Goal: Task Accomplishment & Management: Complete application form

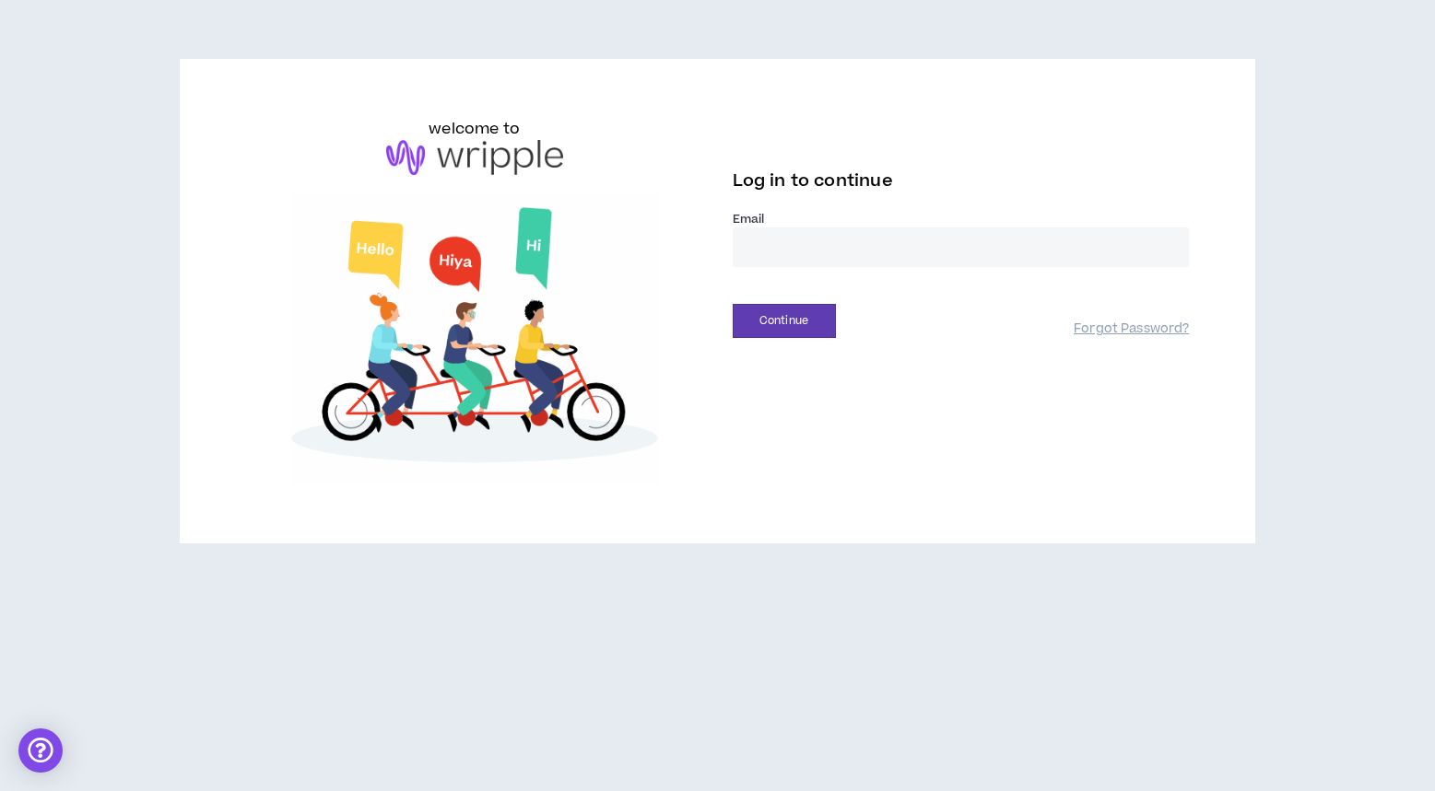
type input "**********"
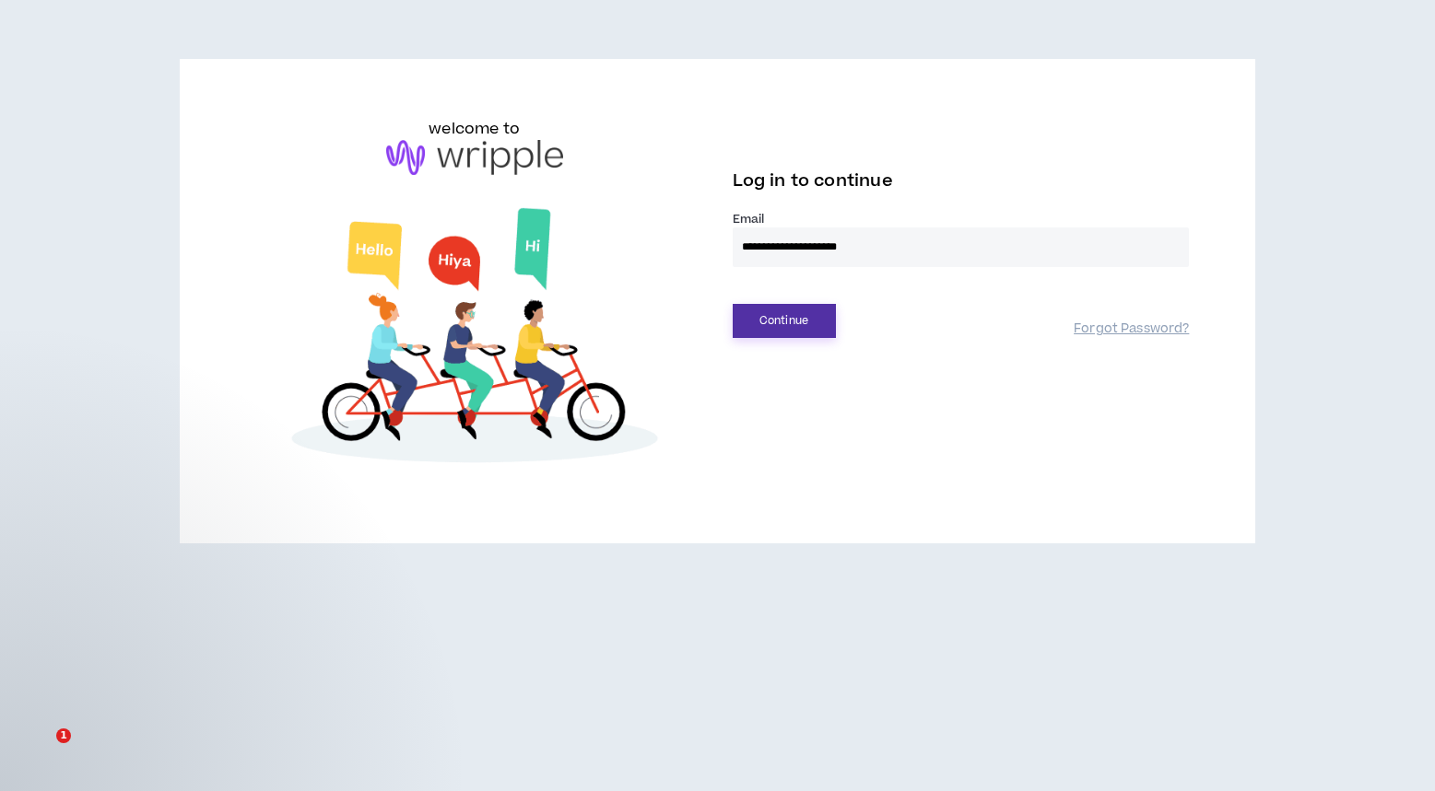
click at [811, 316] on button "Continue" at bounding box center [784, 321] width 103 height 34
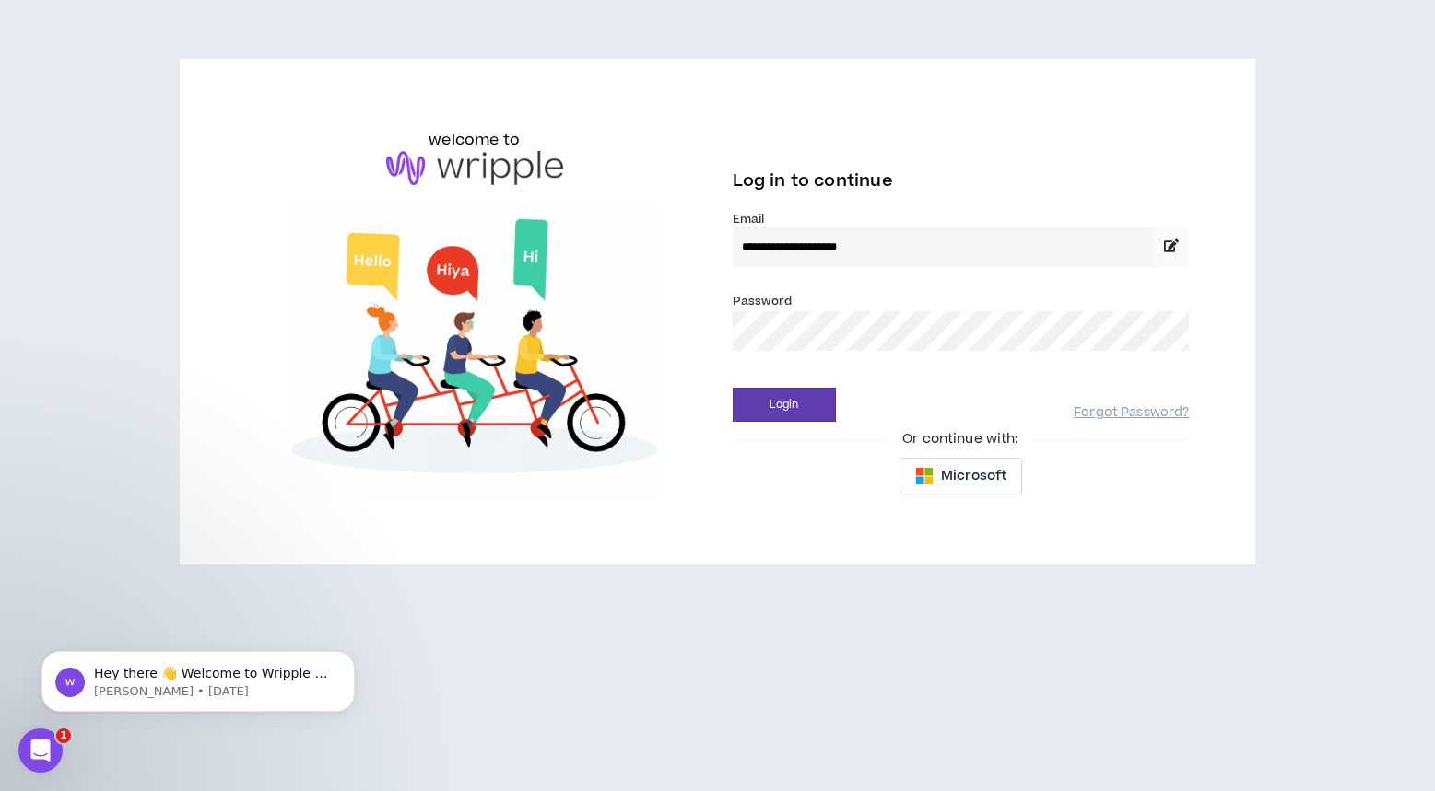
click at [996, 369] on div "**********" at bounding box center [961, 293] width 457 height 164
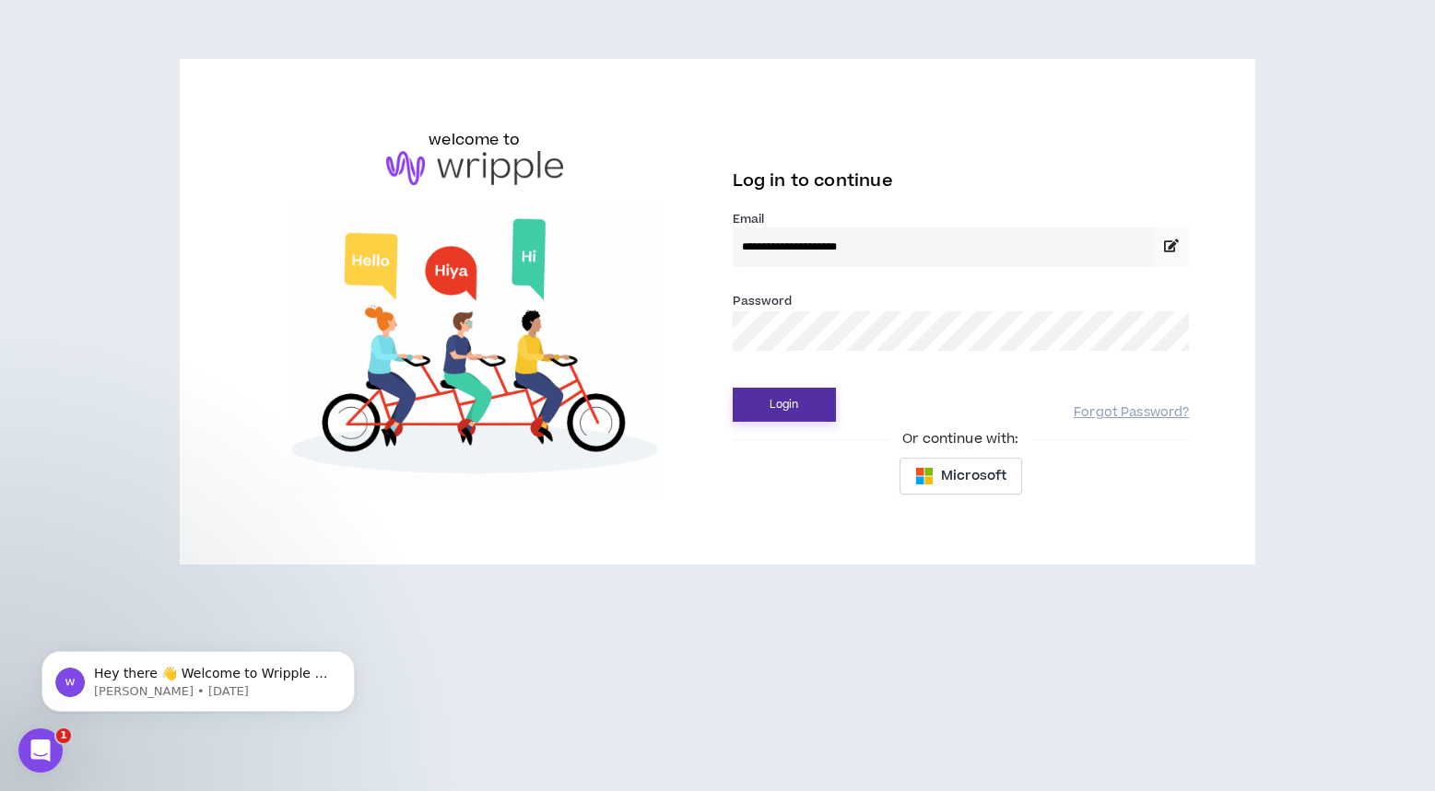
drag, startPoint x: 671, startPoint y: 416, endPoint x: 738, endPoint y: 408, distance: 67.8
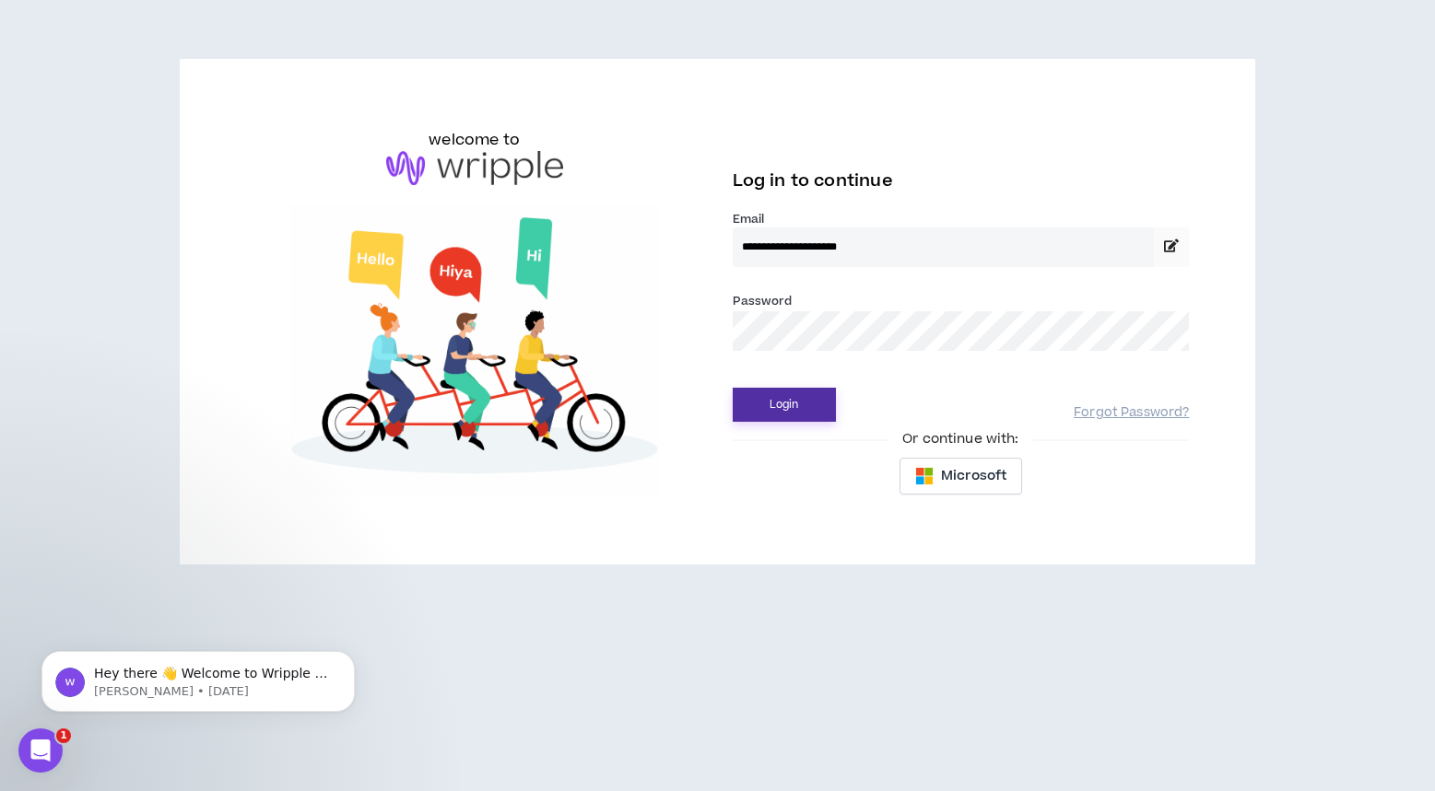
click at [674, 416] on img at bounding box center [474, 350] width 457 height 292
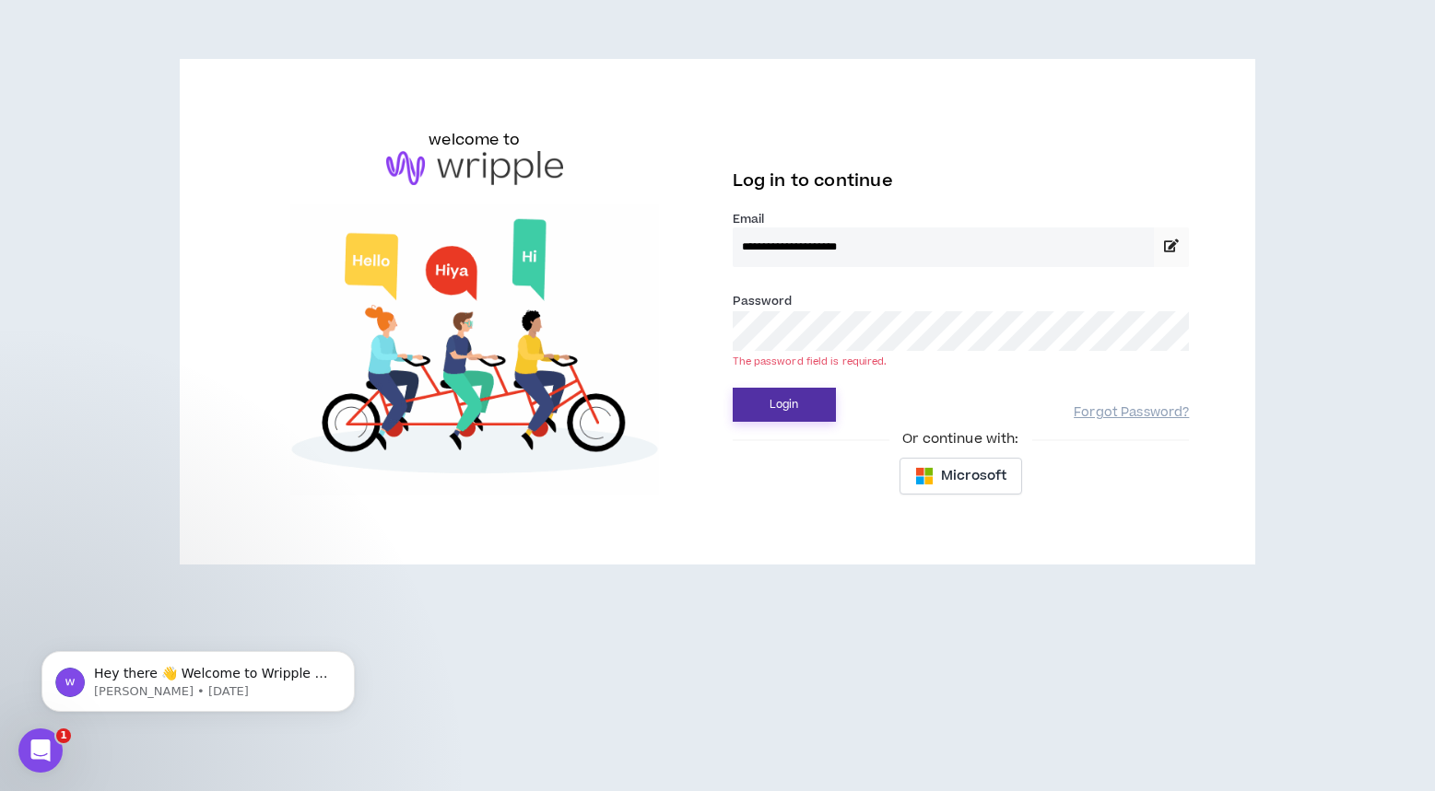
click at [768, 407] on button "Login" at bounding box center [784, 405] width 103 height 34
click at [796, 402] on button "Login" at bounding box center [784, 405] width 103 height 34
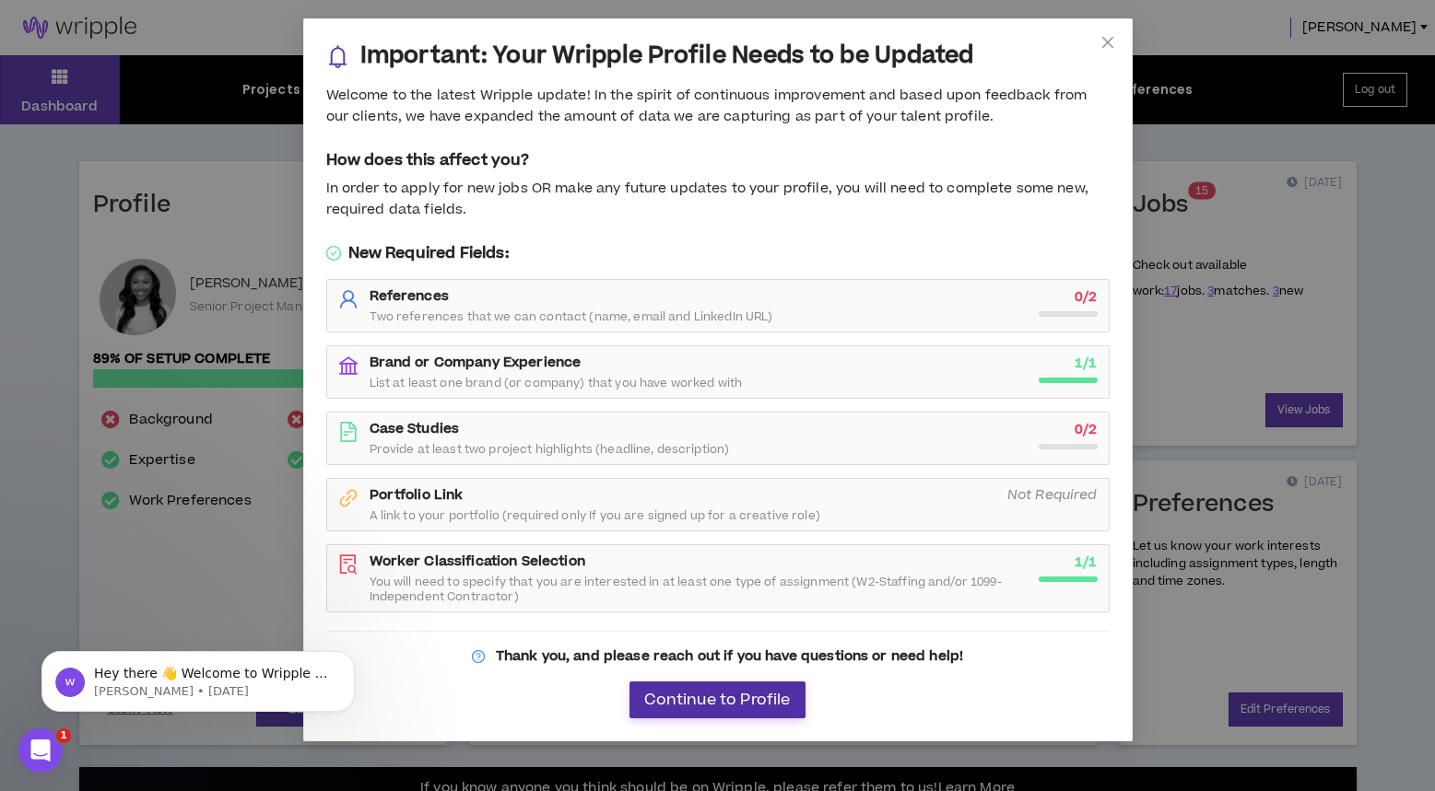
click at [702, 692] on span "Continue to Profile" at bounding box center [717, 701] width 146 height 18
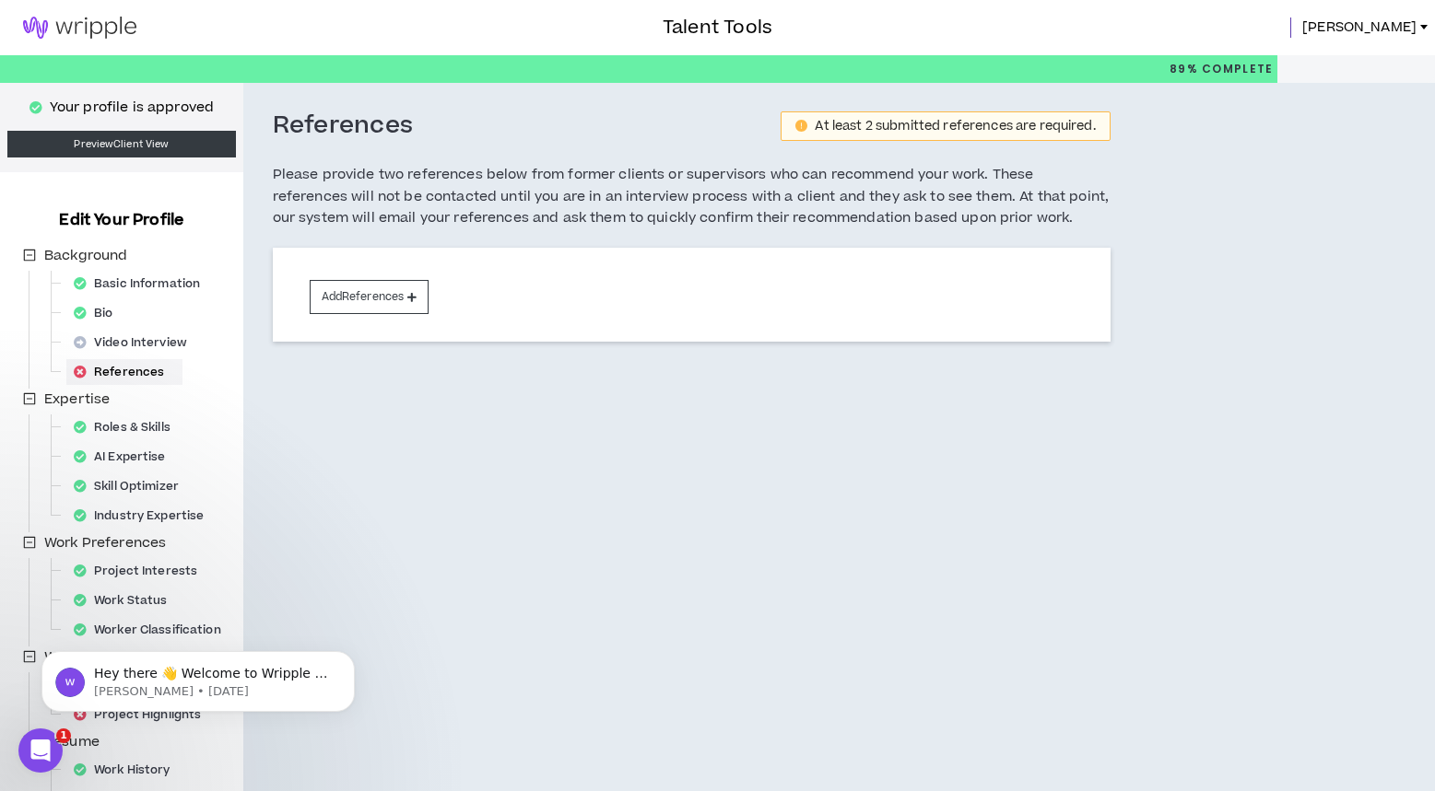
click at [92, 26] on img at bounding box center [79, 28] width 159 height 22
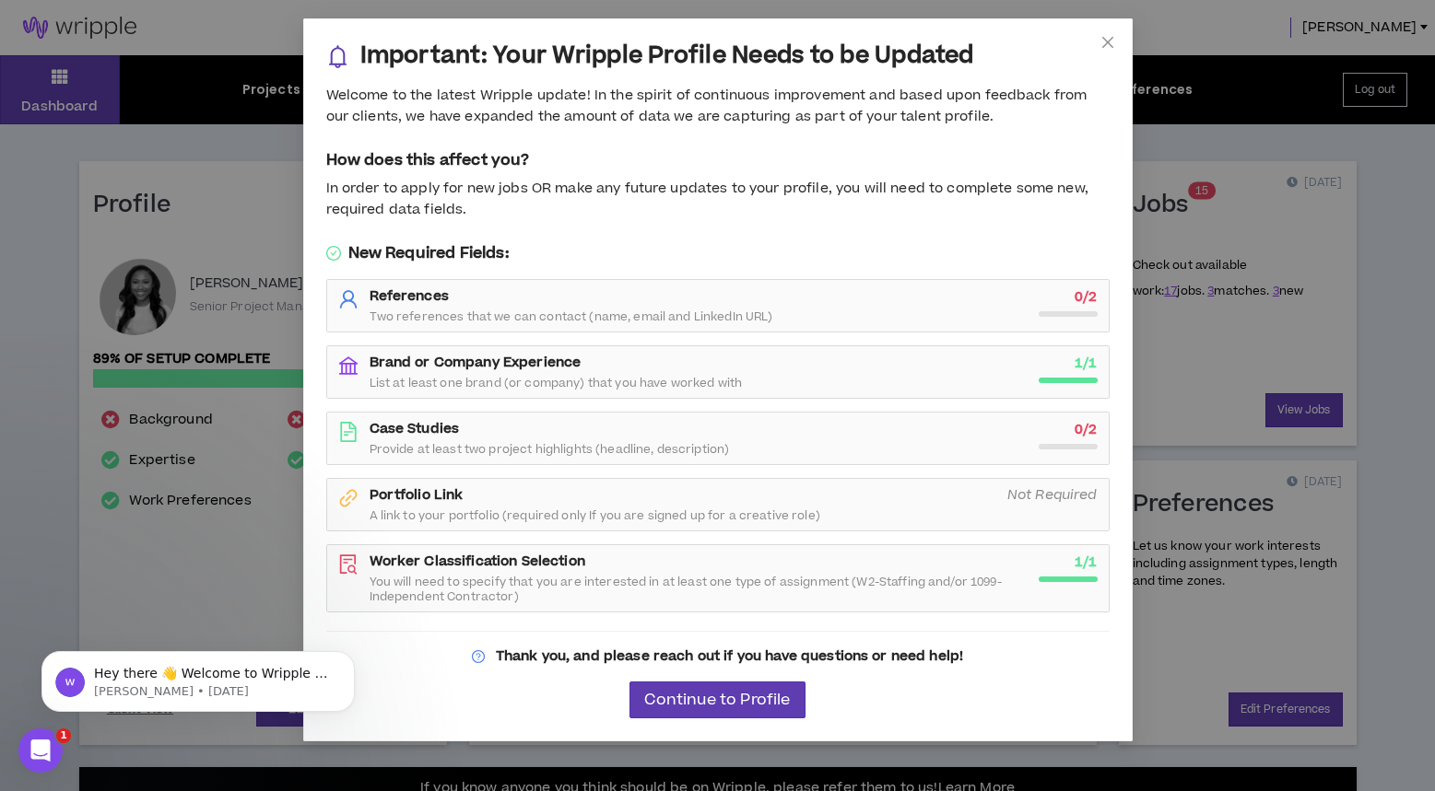
click at [1114, 35] on icon "close" at bounding box center [1107, 42] width 15 height 15
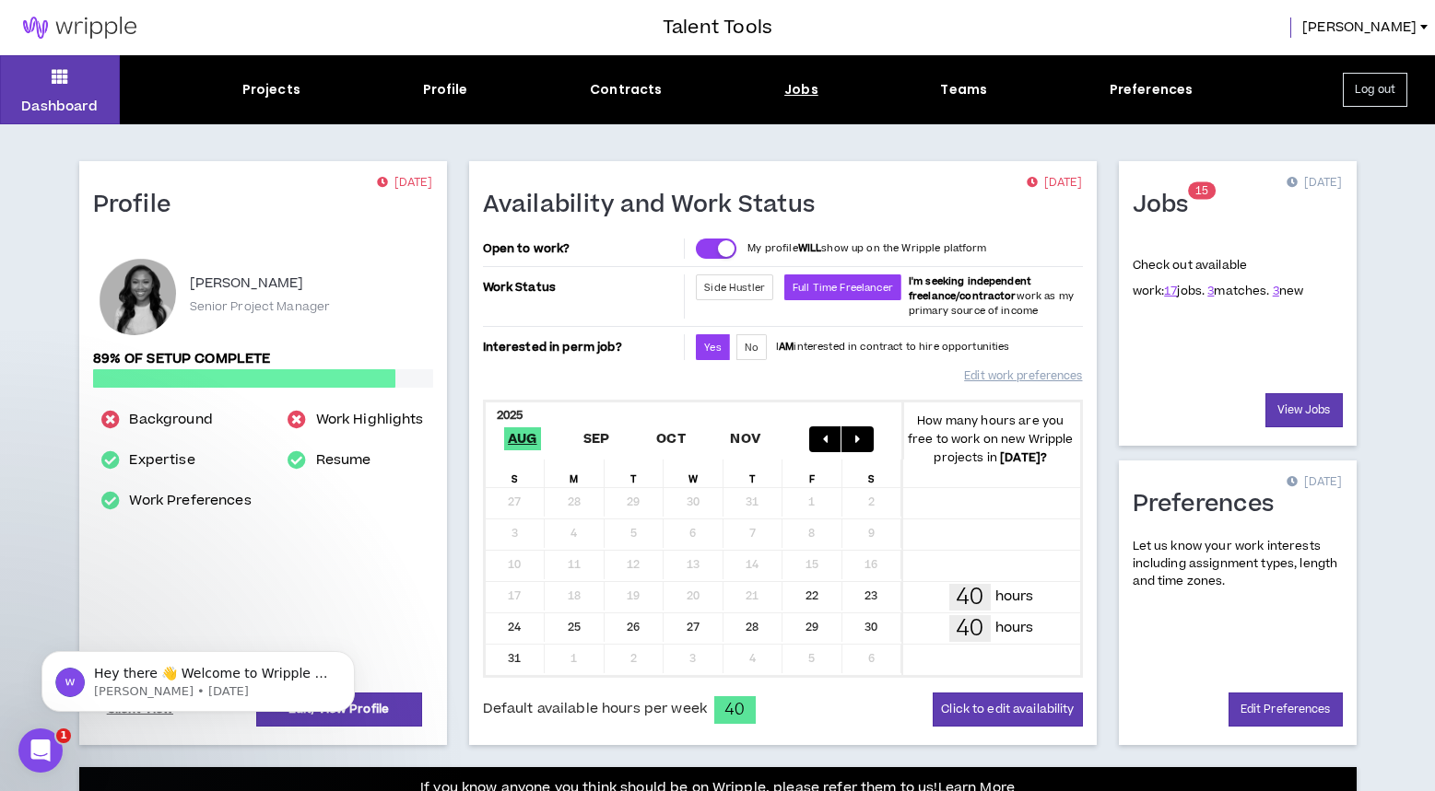
click at [805, 88] on div "Jobs" at bounding box center [801, 89] width 34 height 19
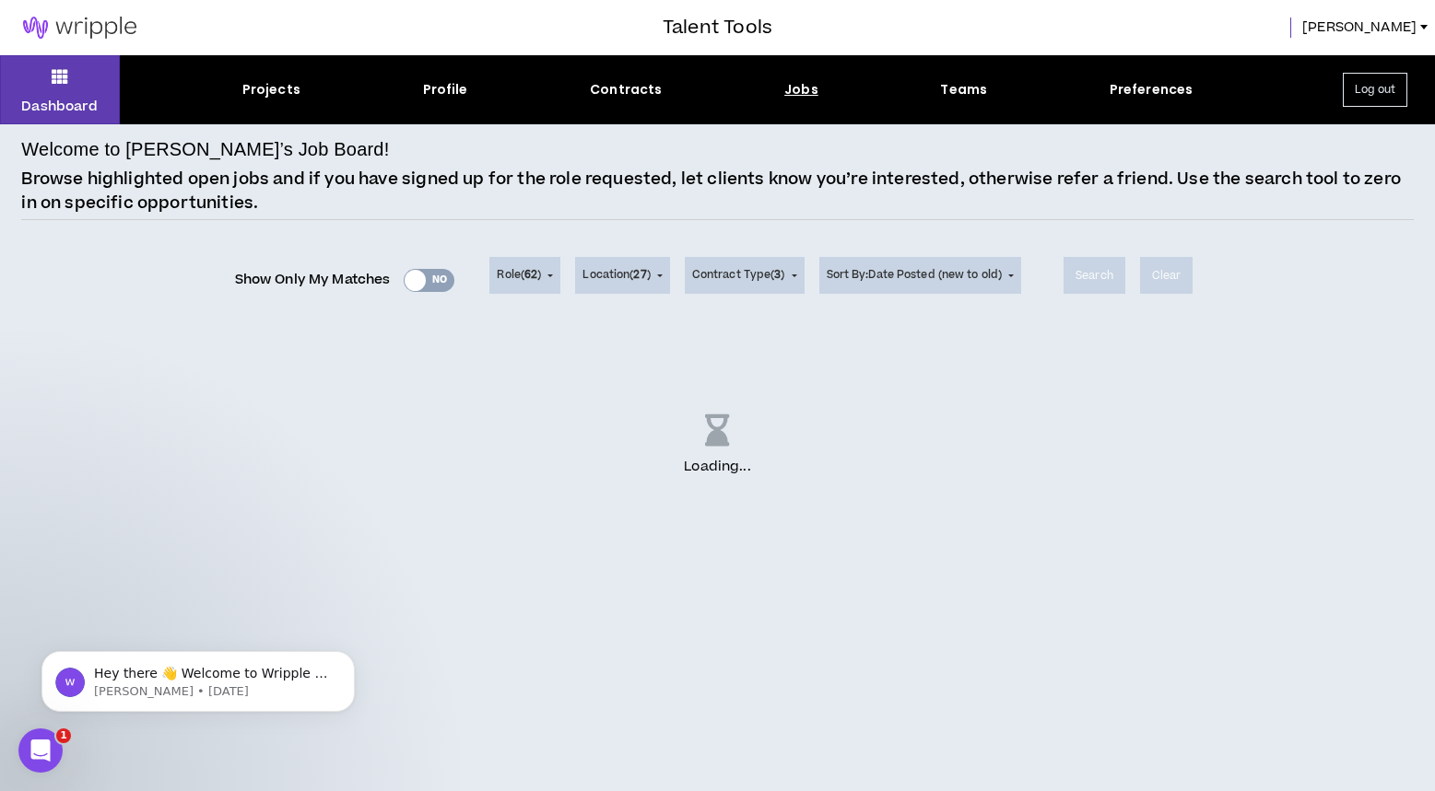
click at [419, 284] on div "Show Only My Matches Yes No" at bounding box center [345, 280] width 220 height 28
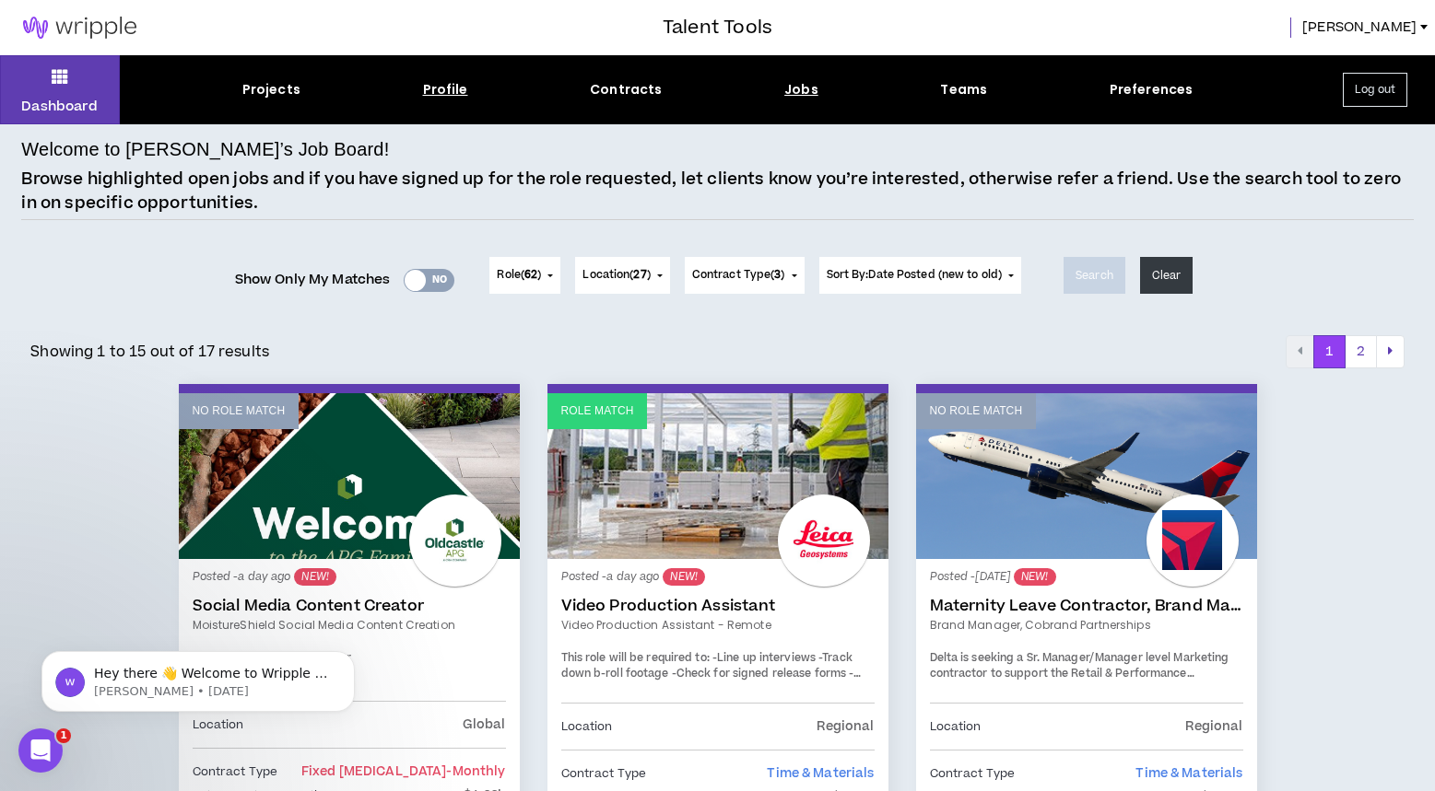
drag, startPoint x: 467, startPoint y: 89, endPoint x: 452, endPoint y: 93, distance: 15.2
click at [467, 90] on div "Projects Profile Contracts Jobs Teams Preferences" at bounding box center [717, 89] width 1195 height 19
click at [453, 93] on div "Profile" at bounding box center [445, 89] width 45 height 19
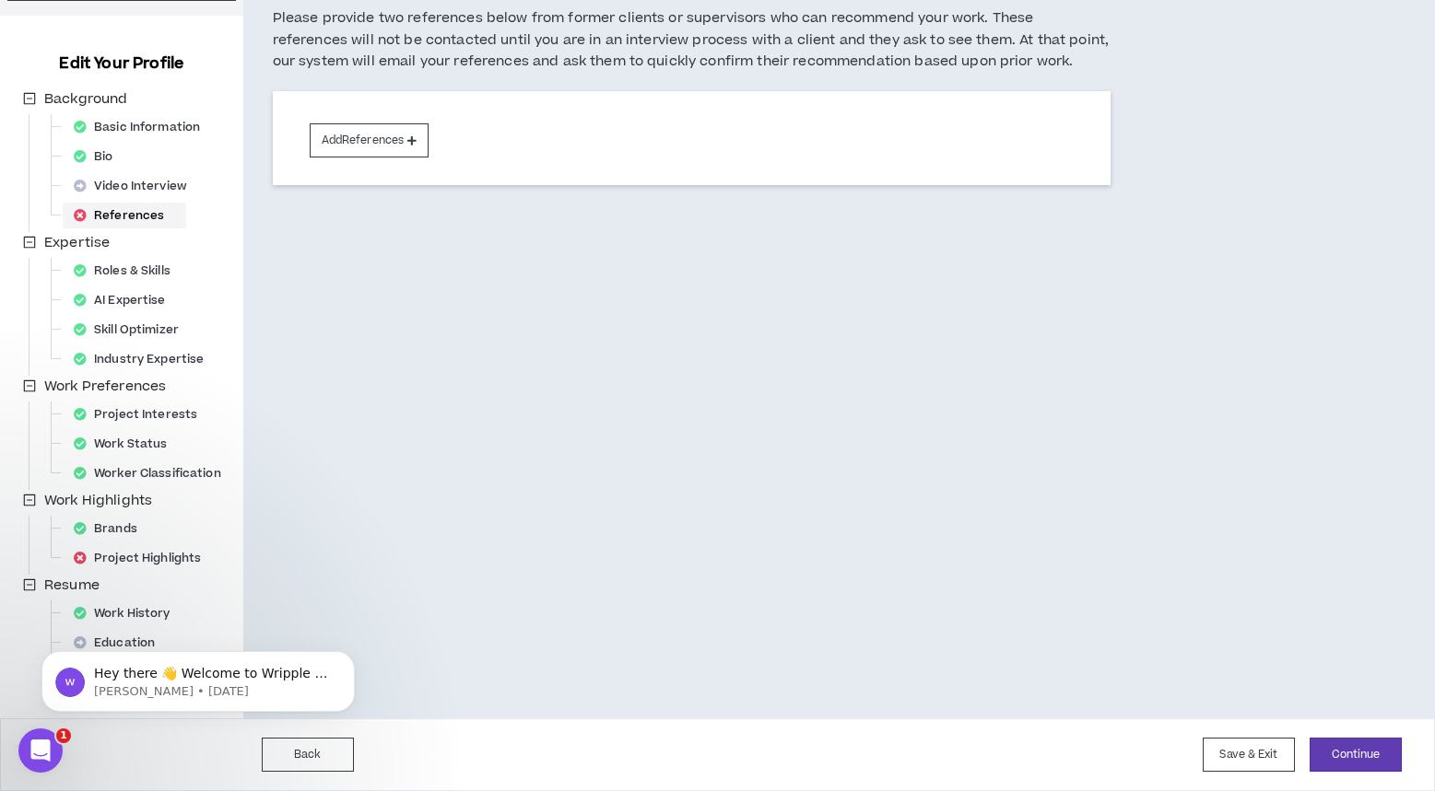
scroll to position [157, 0]
click at [131, 274] on div "Roles & Skills" at bounding box center [127, 271] width 123 height 26
select select "**"
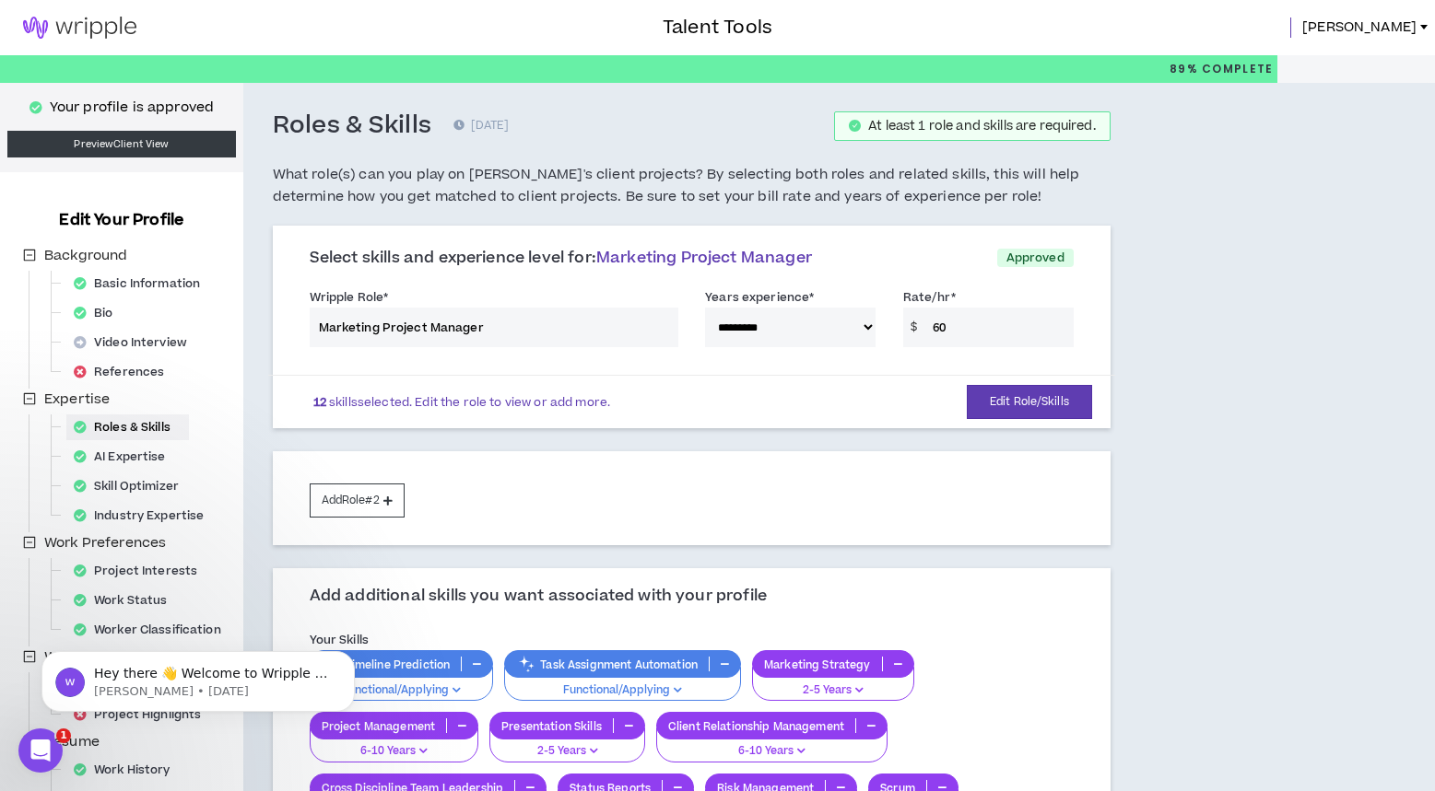
click at [65, 35] on img at bounding box center [79, 28] width 159 height 22
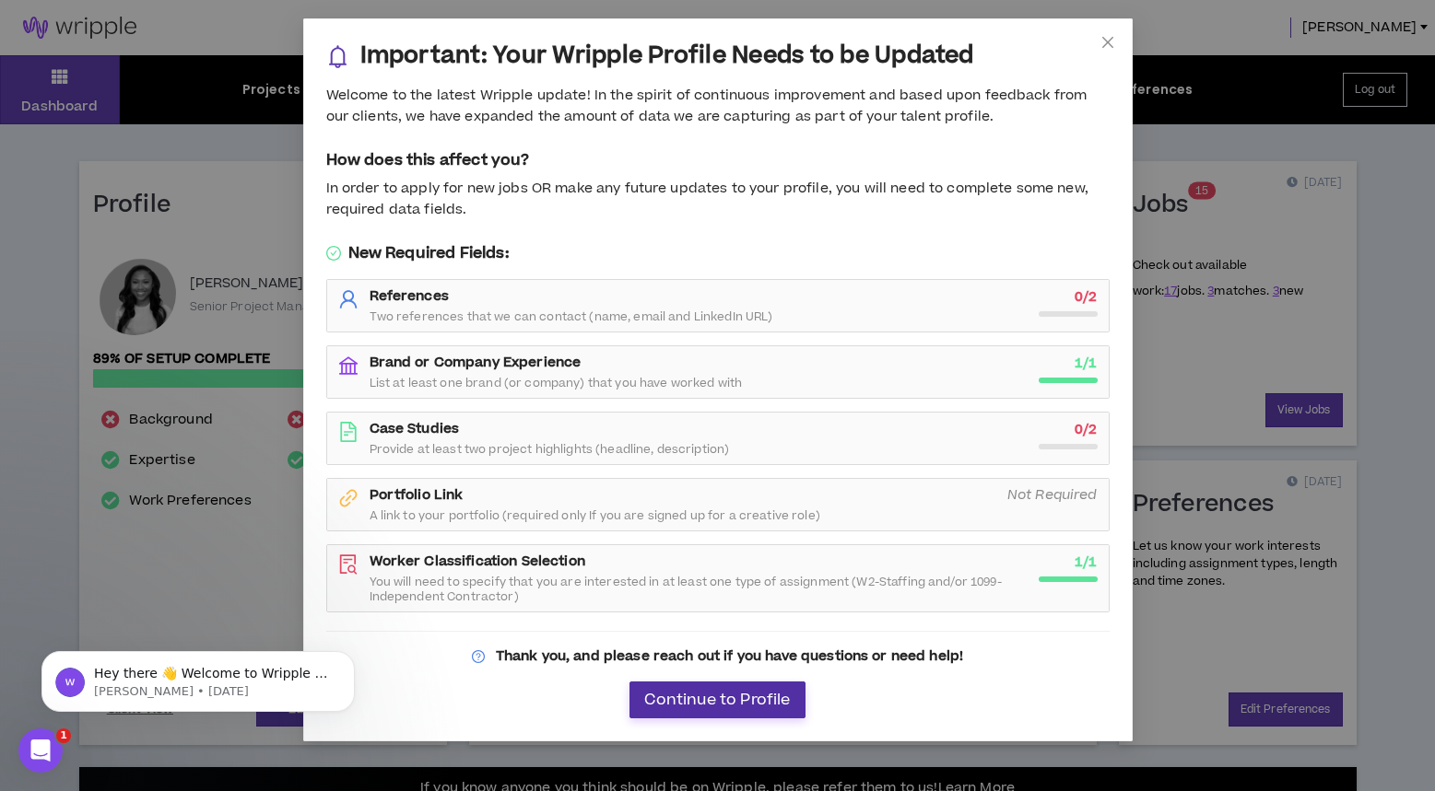
click at [703, 700] on span "Continue to Profile" at bounding box center [717, 701] width 146 height 18
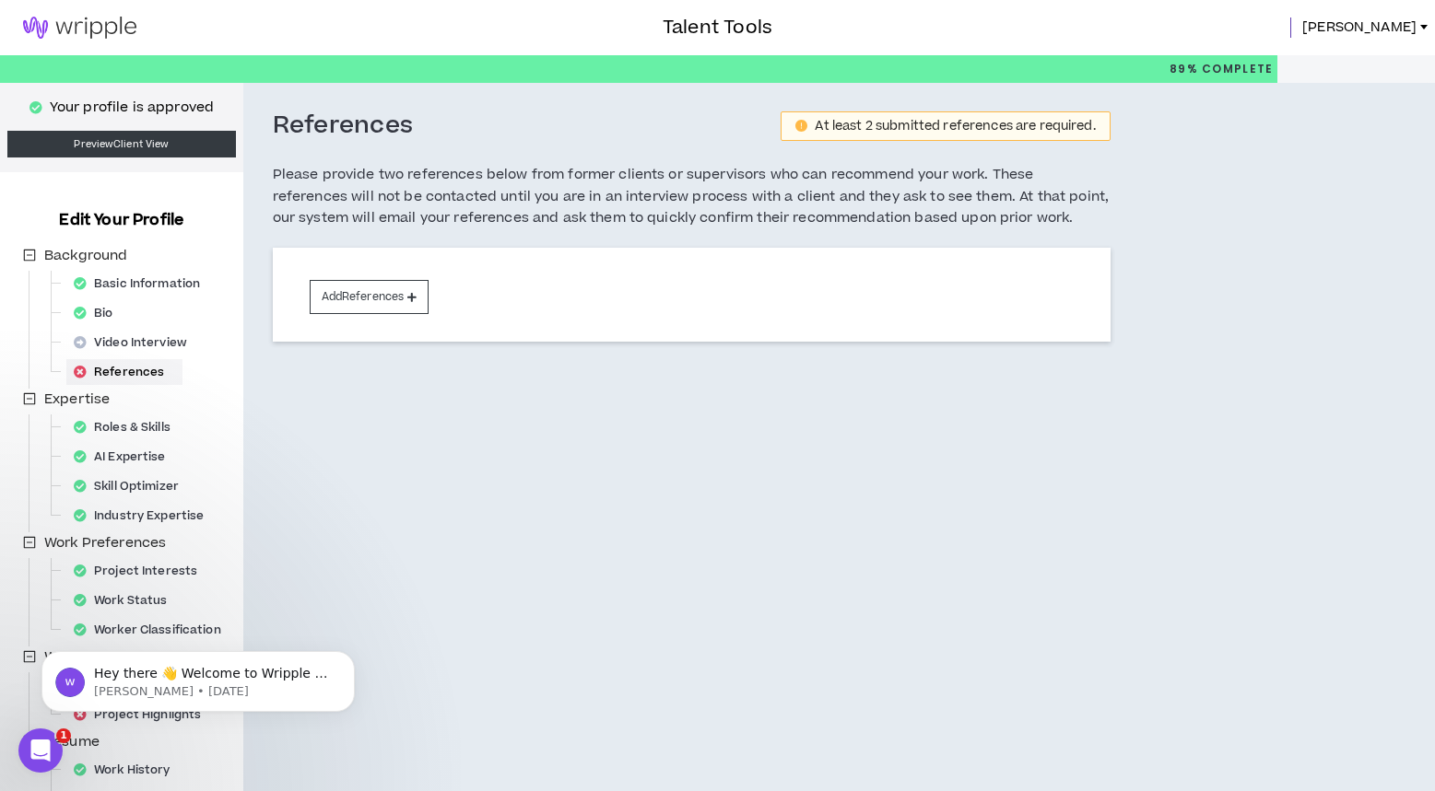
drag, startPoint x: 84, startPoint y: 29, endPoint x: 260, endPoint y: 43, distance: 176.5
click at [88, 21] on img at bounding box center [79, 28] width 159 height 22
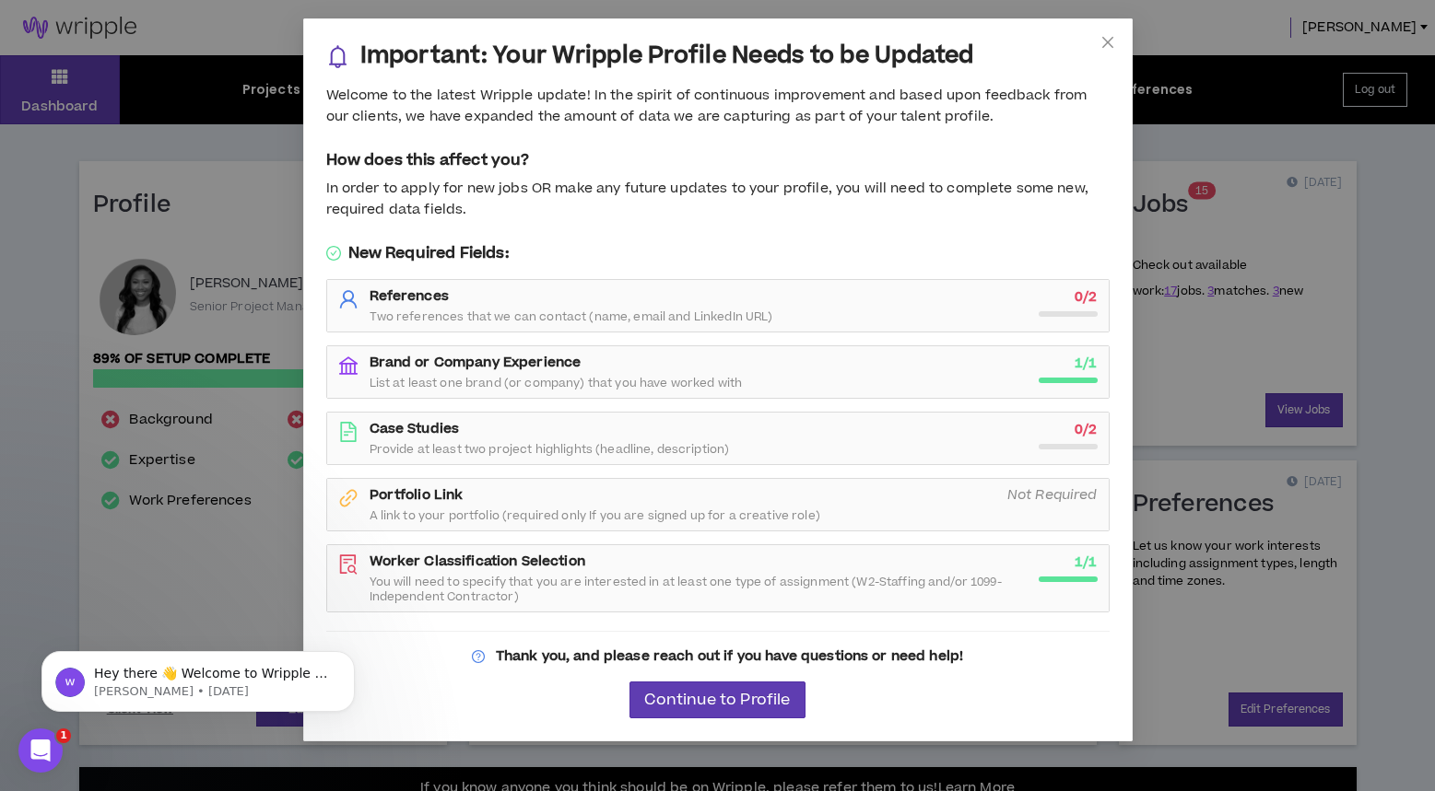
drag, startPoint x: 1114, startPoint y: 37, endPoint x: 1007, endPoint y: 55, distance: 108.5
click at [1115, 37] on span "Close" at bounding box center [1108, 43] width 50 height 50
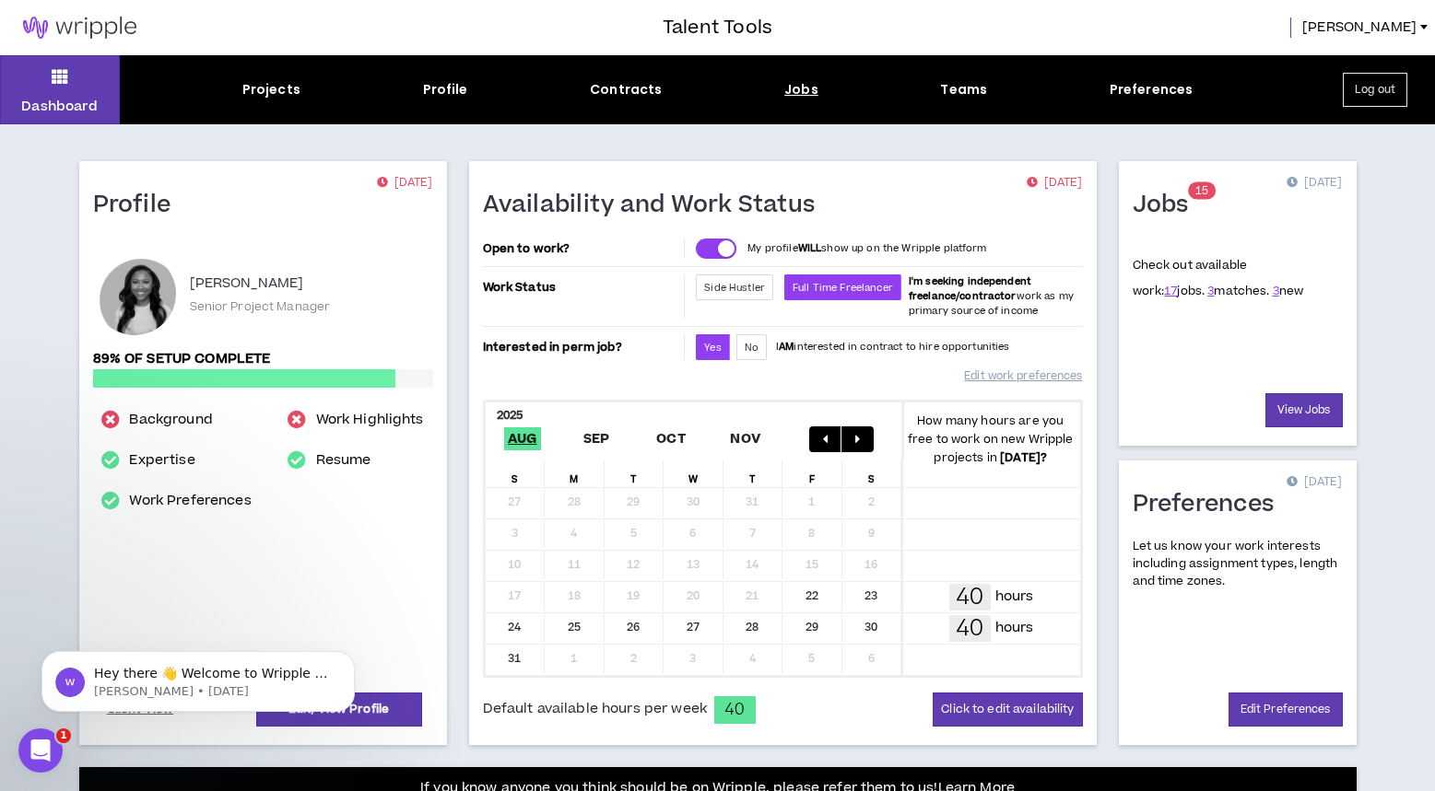
click at [805, 95] on div "Jobs" at bounding box center [801, 89] width 34 height 19
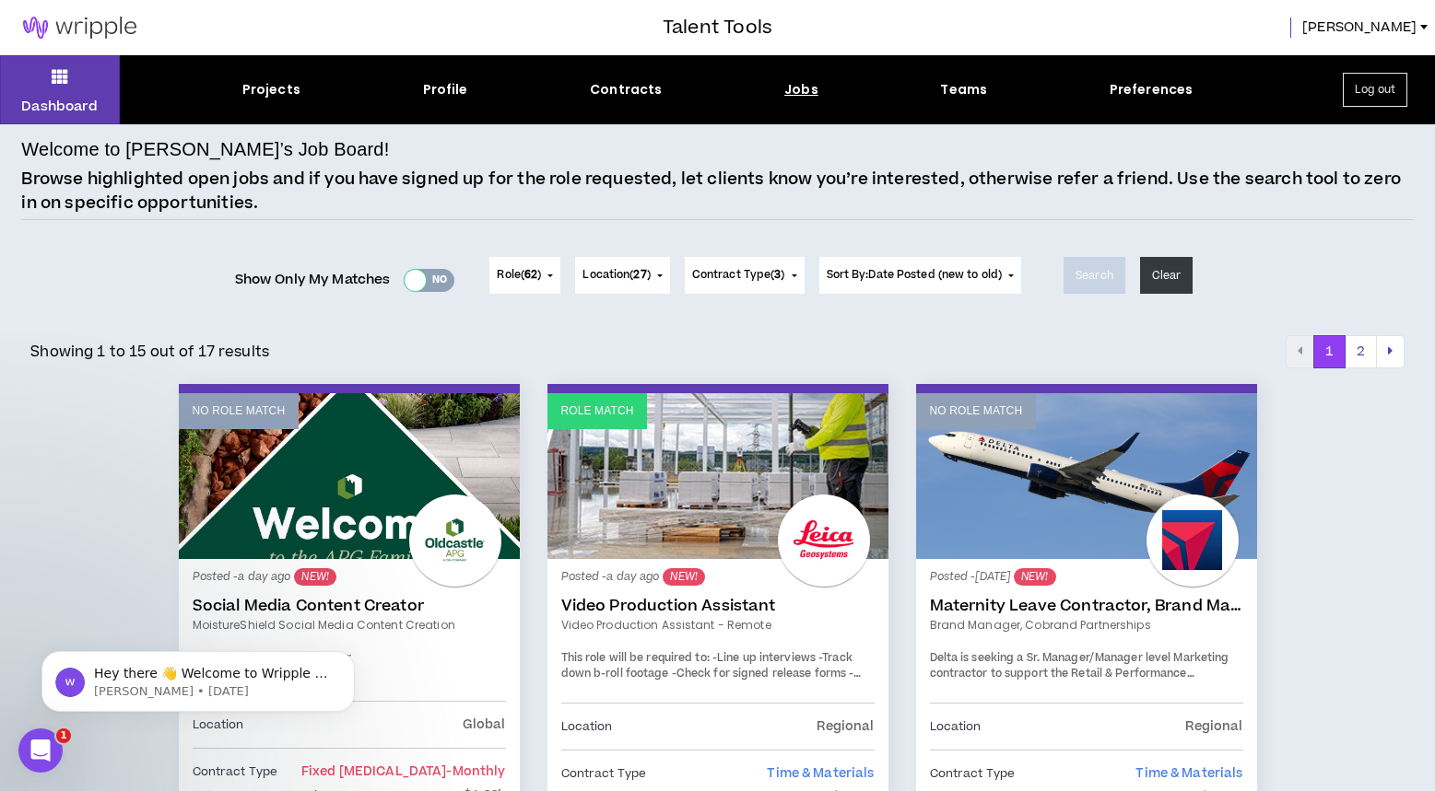
drag, startPoint x: 416, startPoint y: 277, endPoint x: 397, endPoint y: 294, distance: 24.8
click at [416, 277] on div at bounding box center [415, 280] width 21 height 21
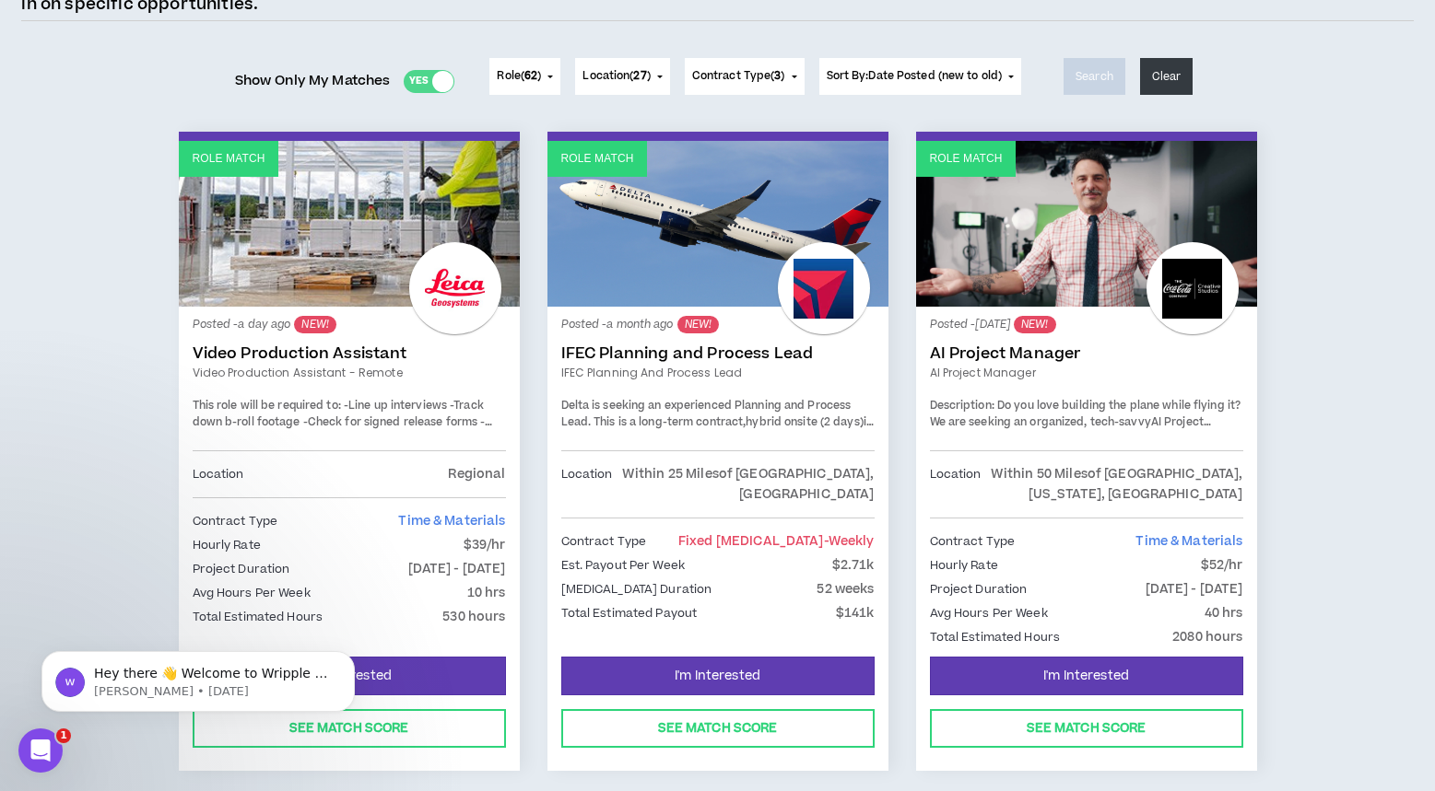
scroll to position [201, 0]
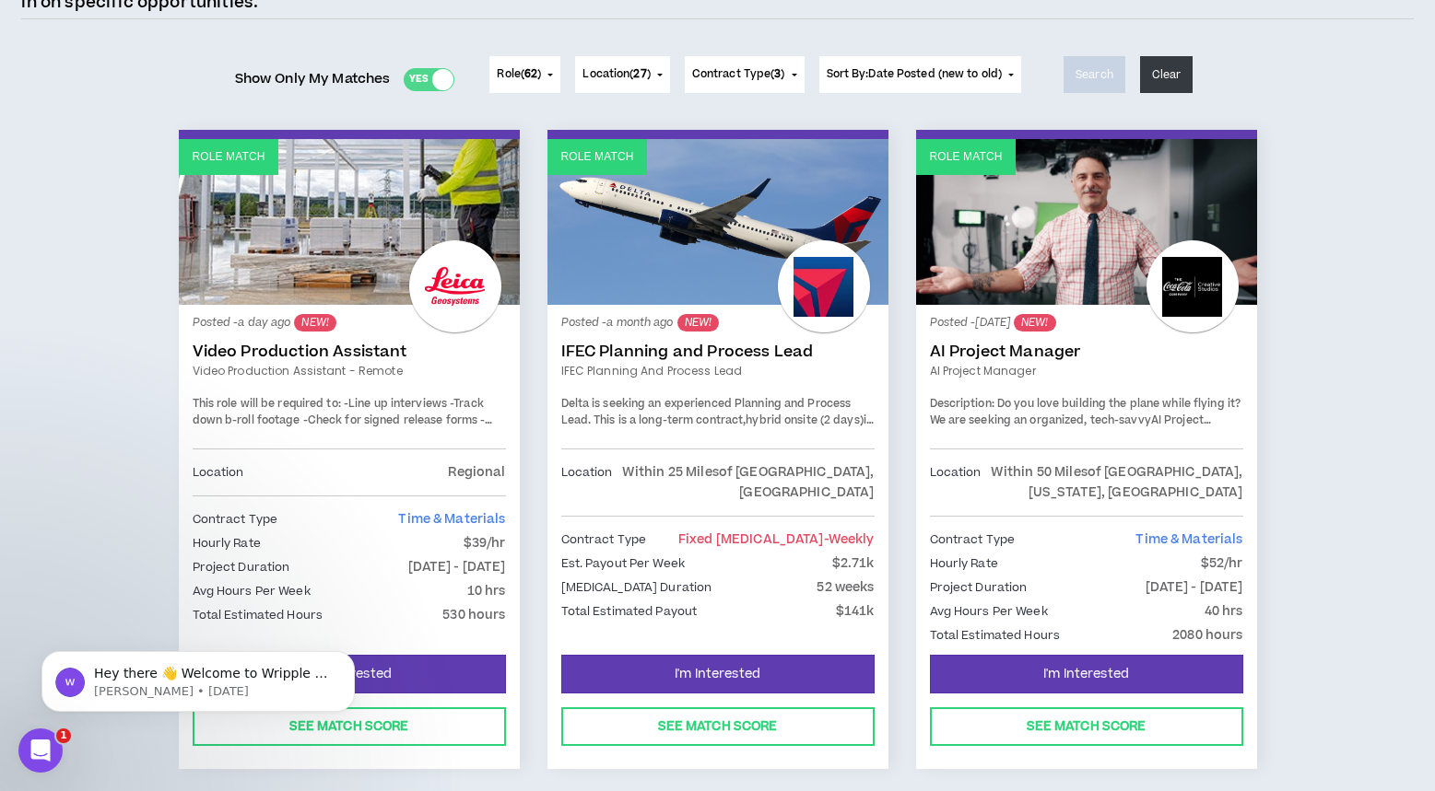
click at [592, 416] on span "Delta is seeking an experienced Planning and Process Lead. This is a long-term …" at bounding box center [706, 412] width 290 height 32
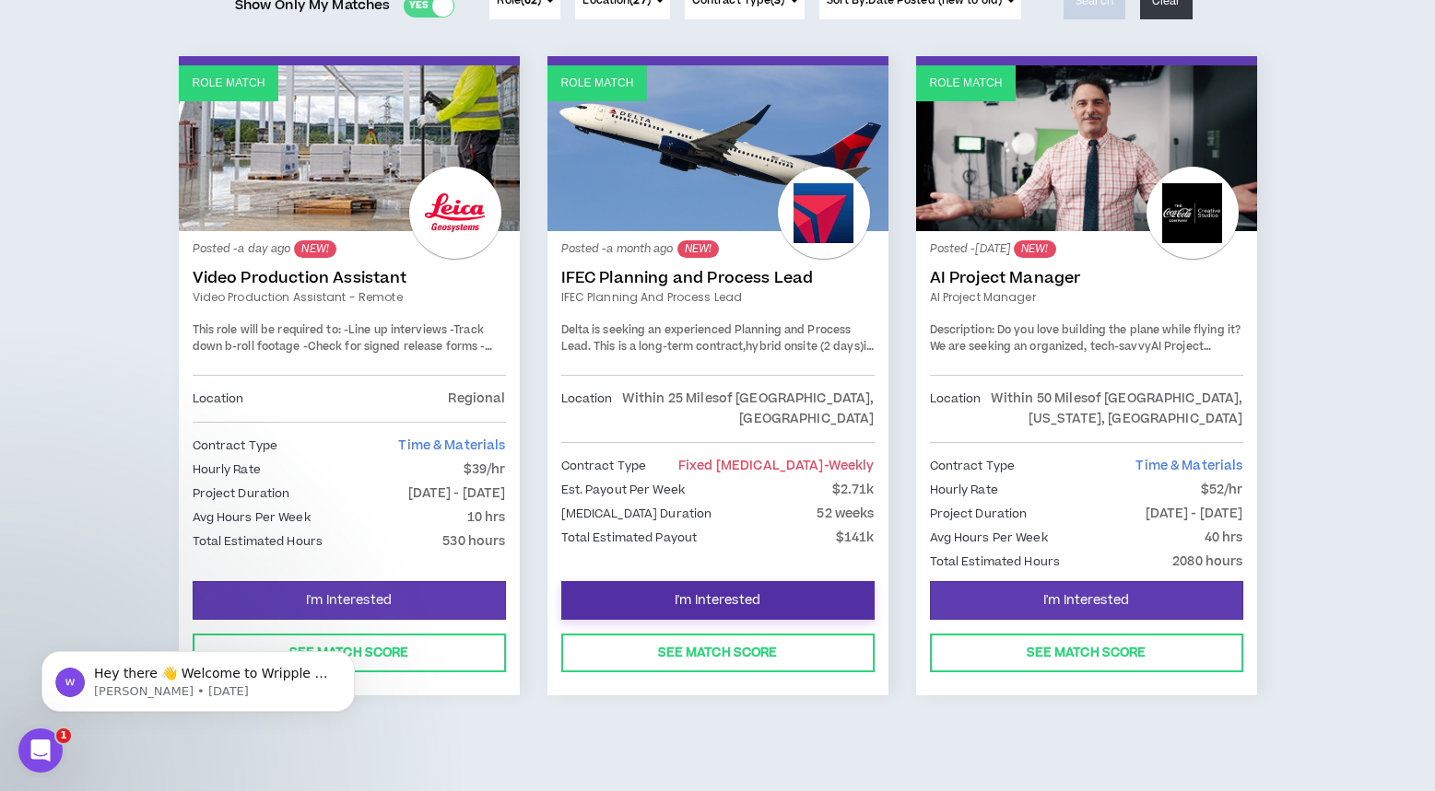
scroll to position [274, 0]
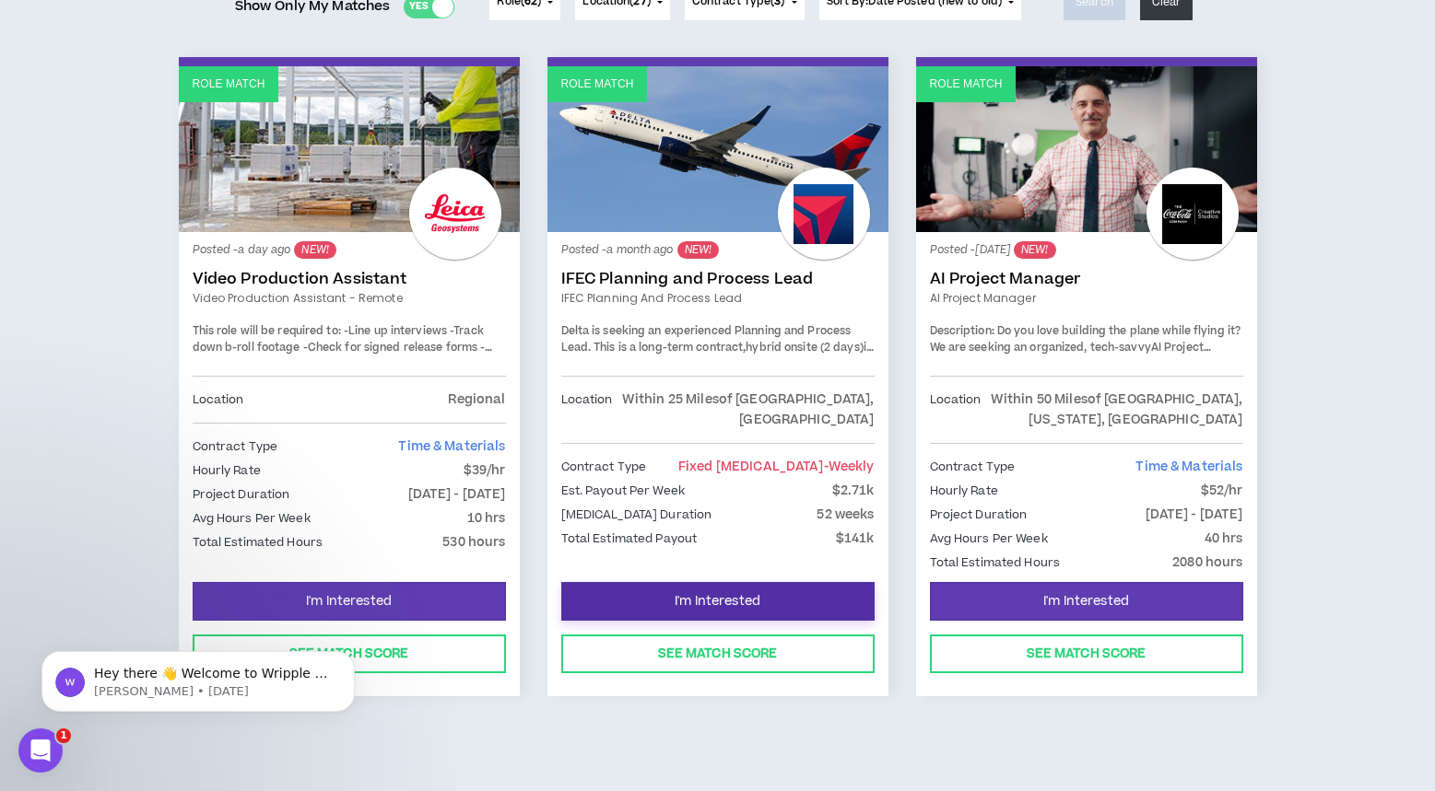
click at [748, 594] on span "I'm Interested" at bounding box center [717, 602] width 86 height 18
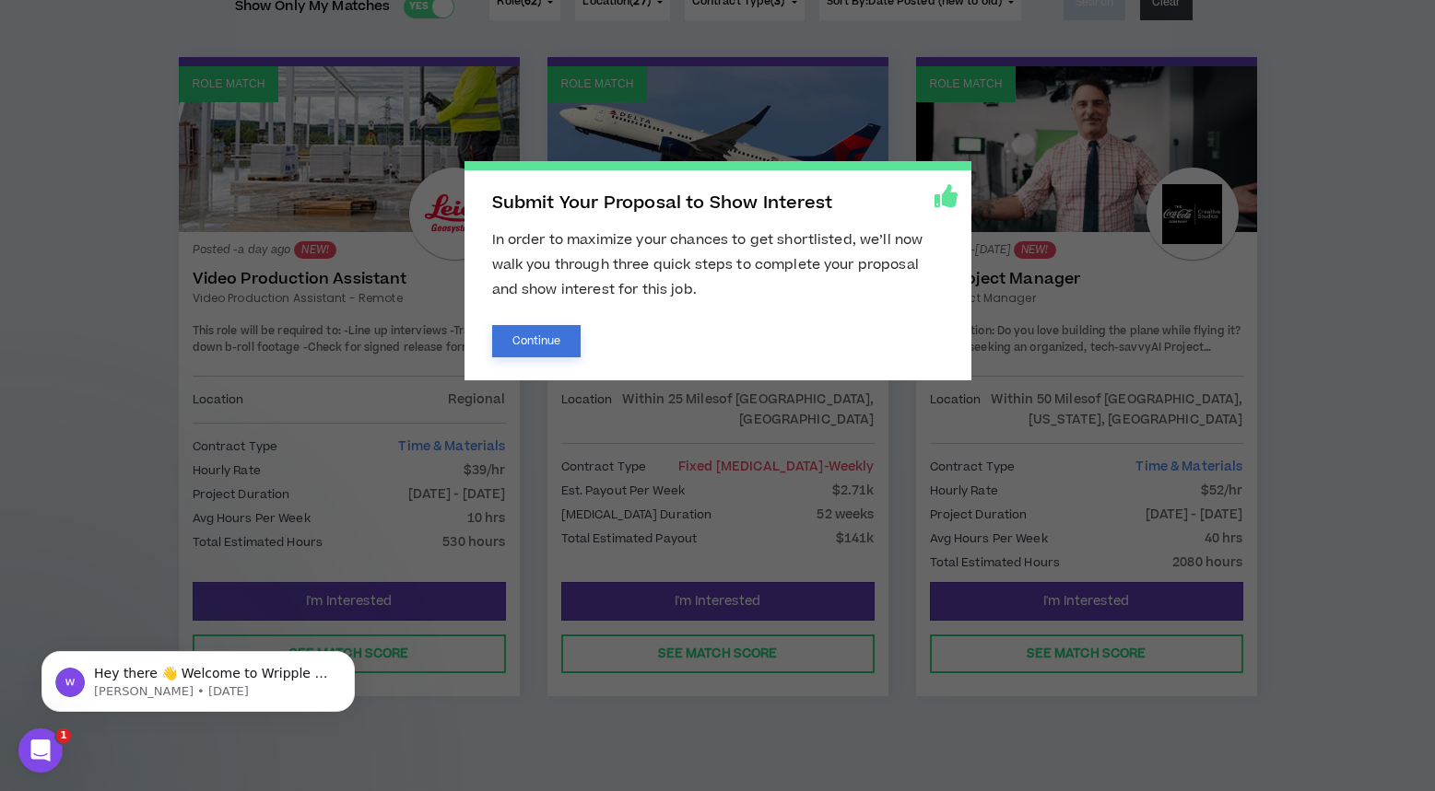
click at [550, 338] on button "Continue" at bounding box center [536, 341] width 89 height 32
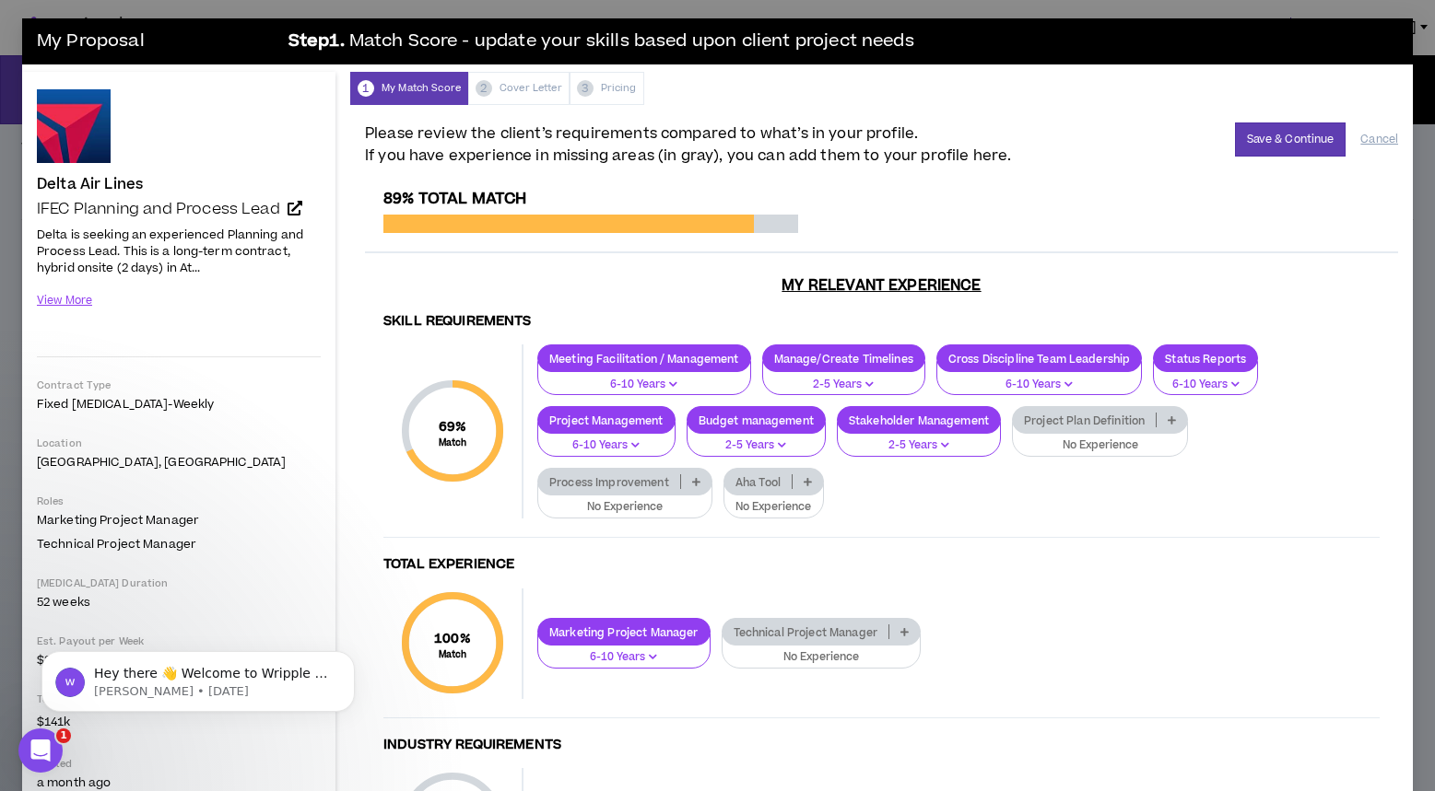
click at [1180, 415] on p at bounding box center [1171, 420] width 30 height 15
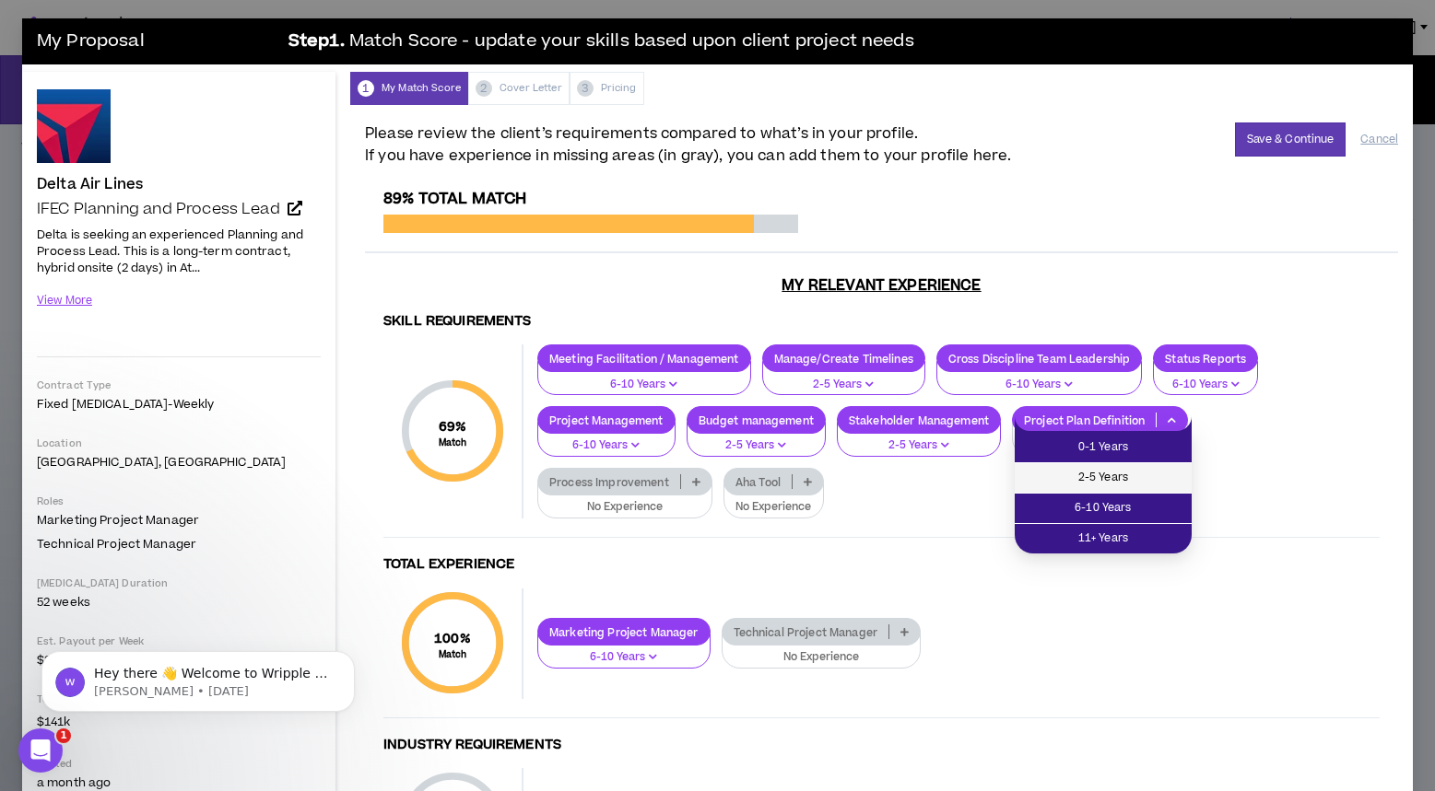
click at [1136, 478] on span "2-5 Years" at bounding box center [1103, 478] width 155 height 20
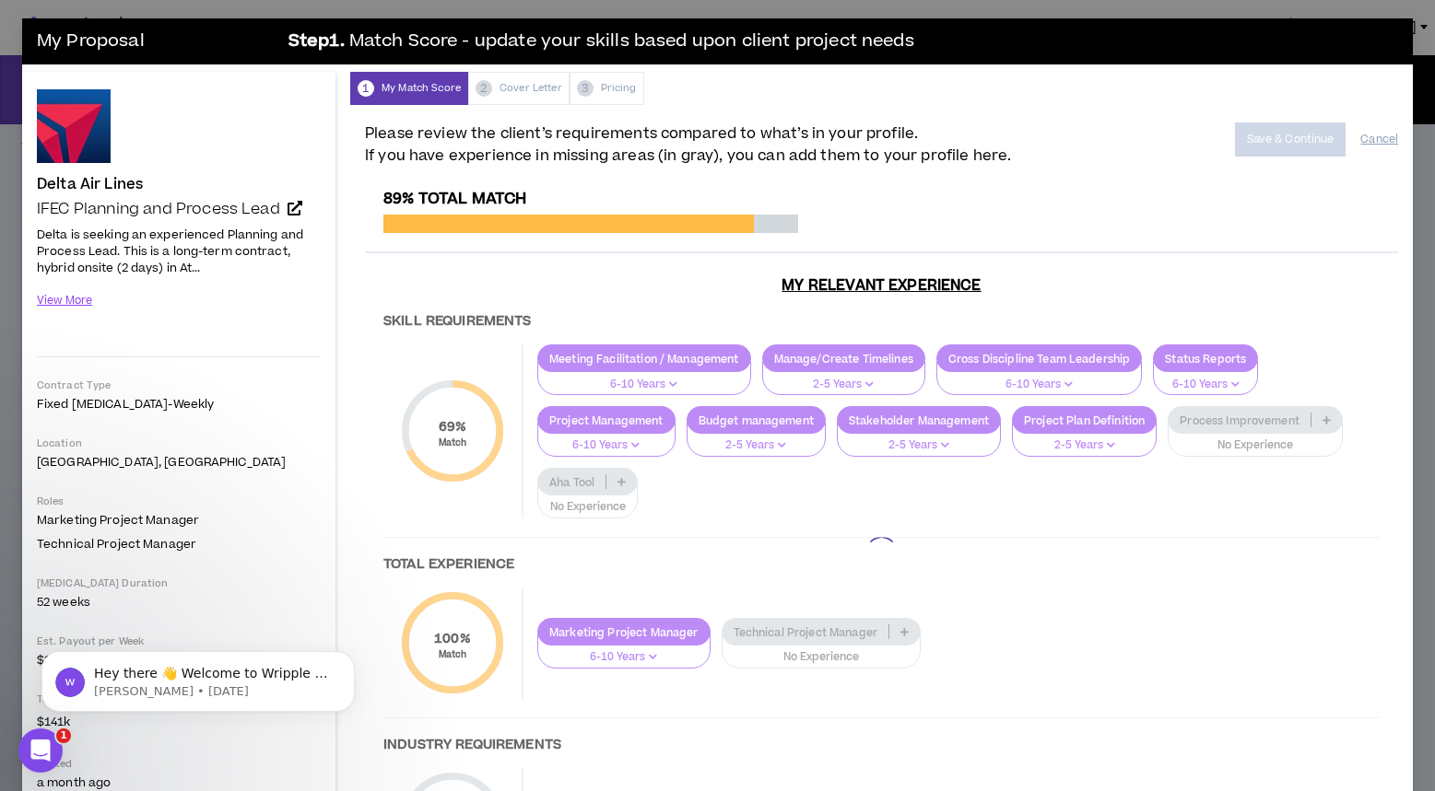
click at [1325, 419] on div at bounding box center [881, 553] width 1033 height 726
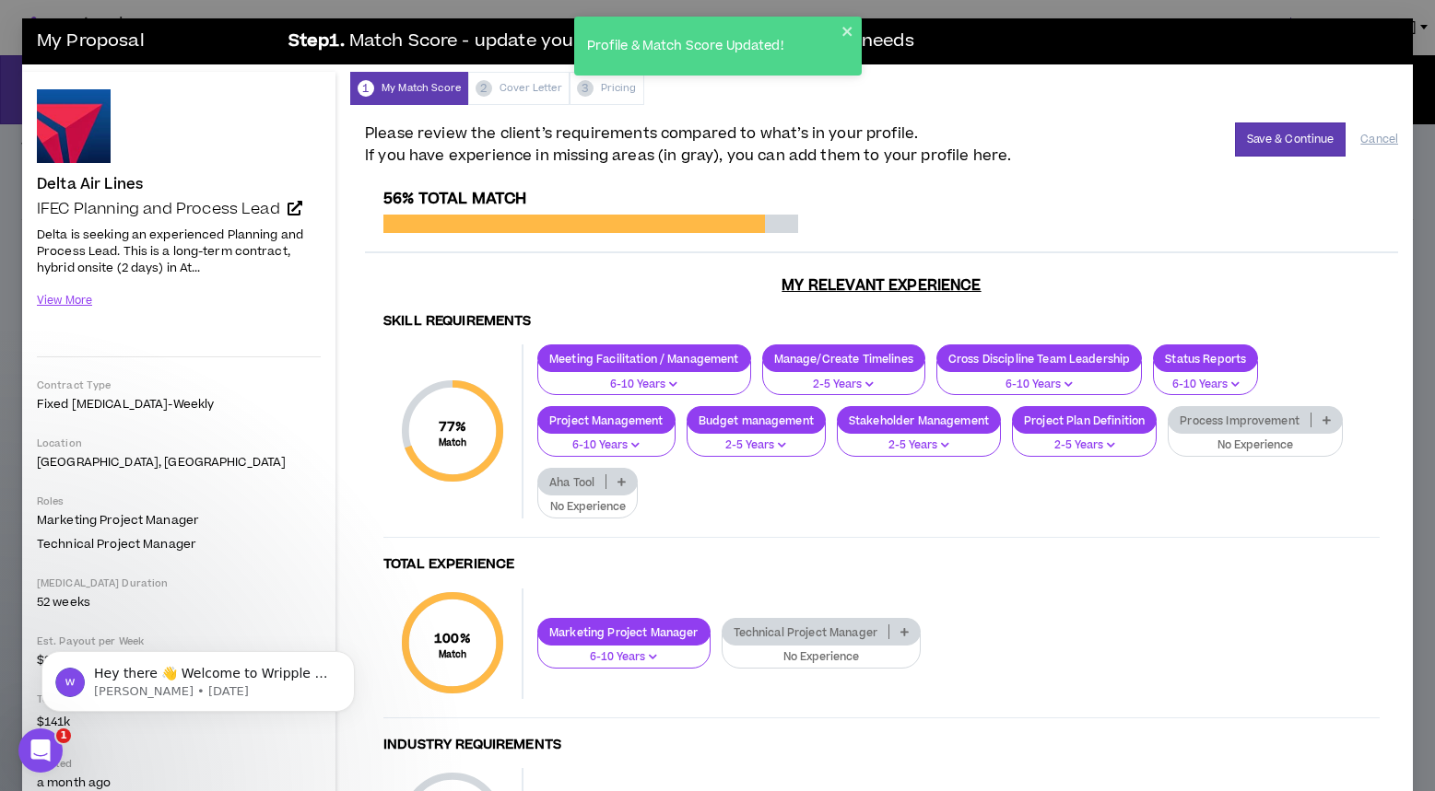
drag, startPoint x: 1326, startPoint y: 418, endPoint x: 1320, endPoint y: 428, distance: 11.5
click at [1327, 418] on icon at bounding box center [1326, 420] width 8 height 9
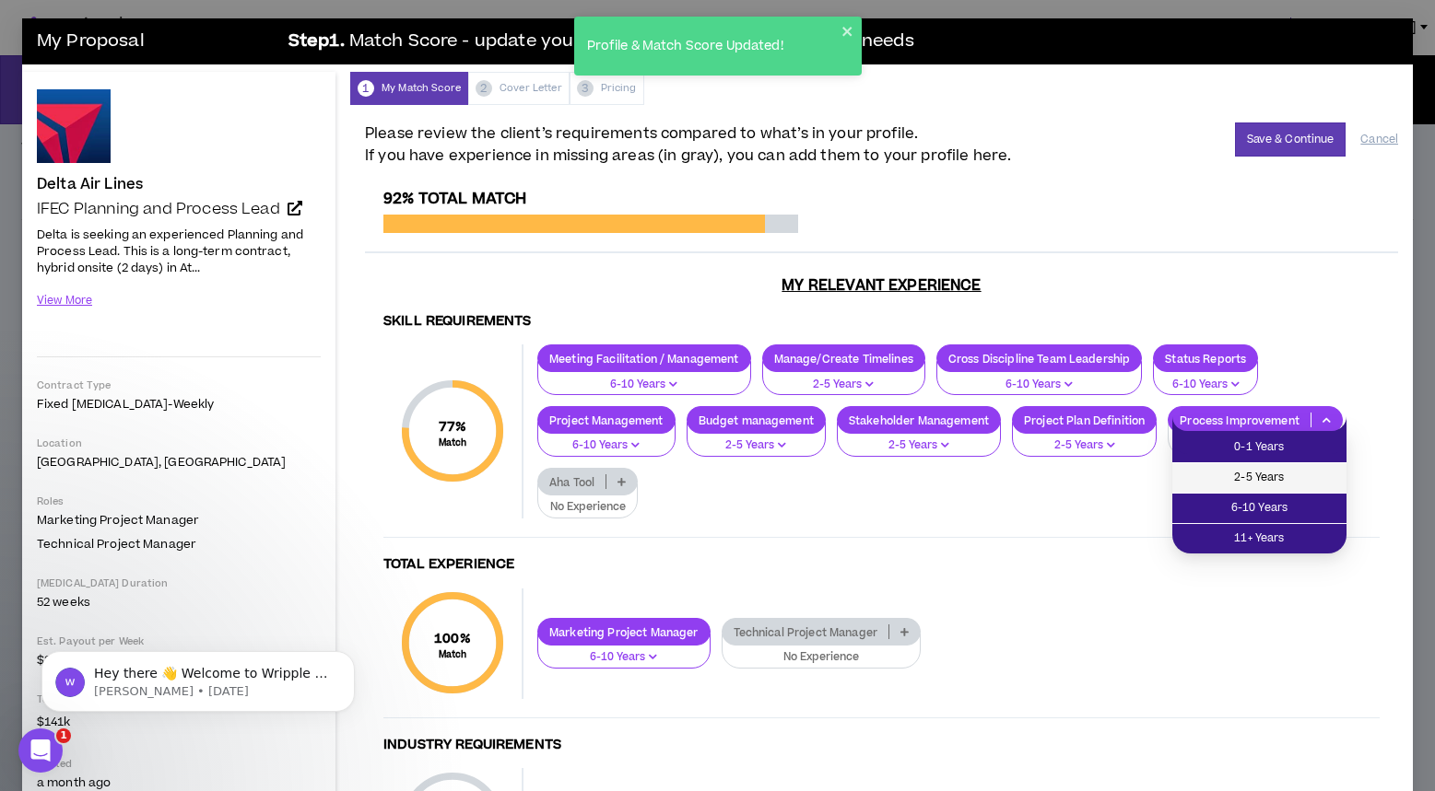
click at [1271, 486] on span "2-5 Years" at bounding box center [1259, 478] width 152 height 20
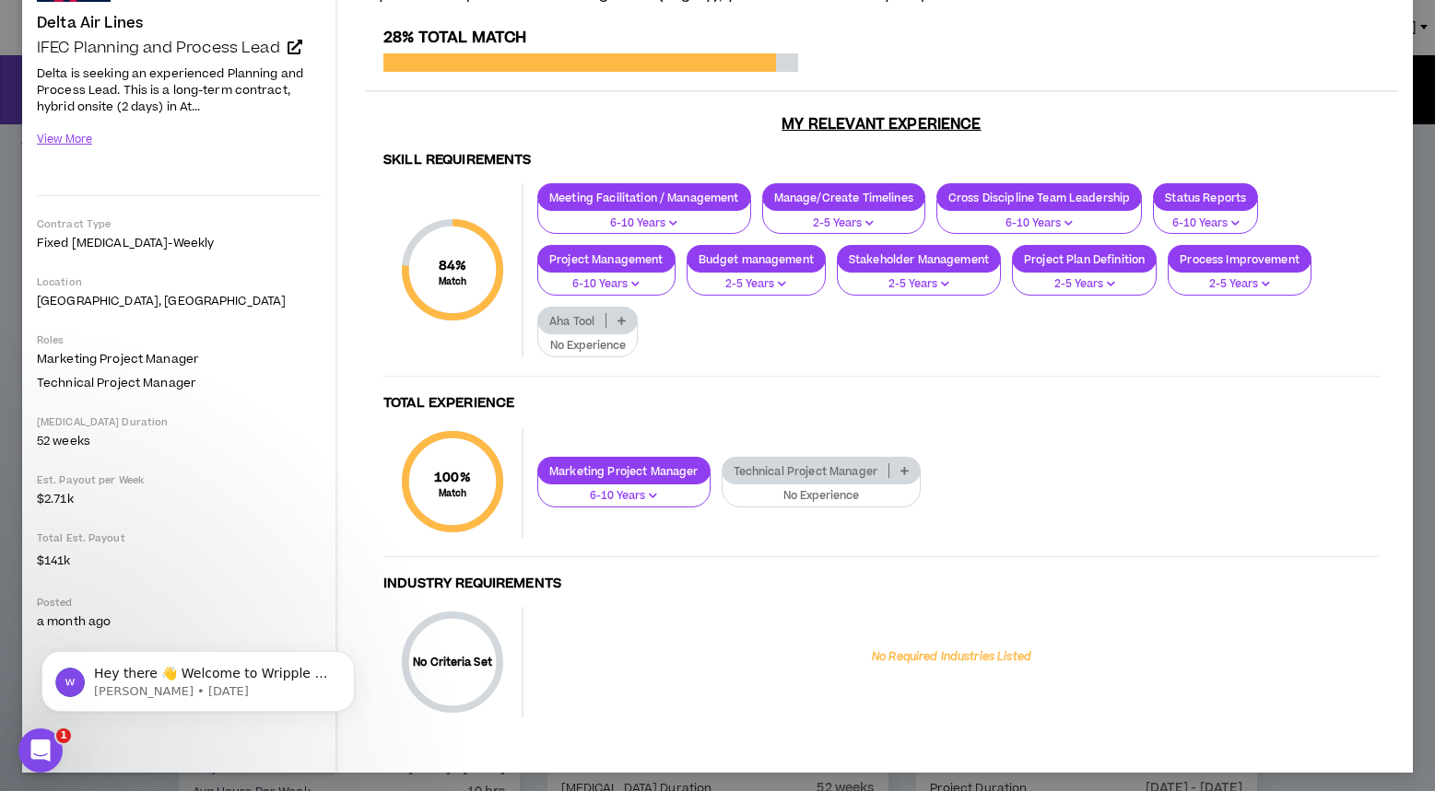
scroll to position [160, 0]
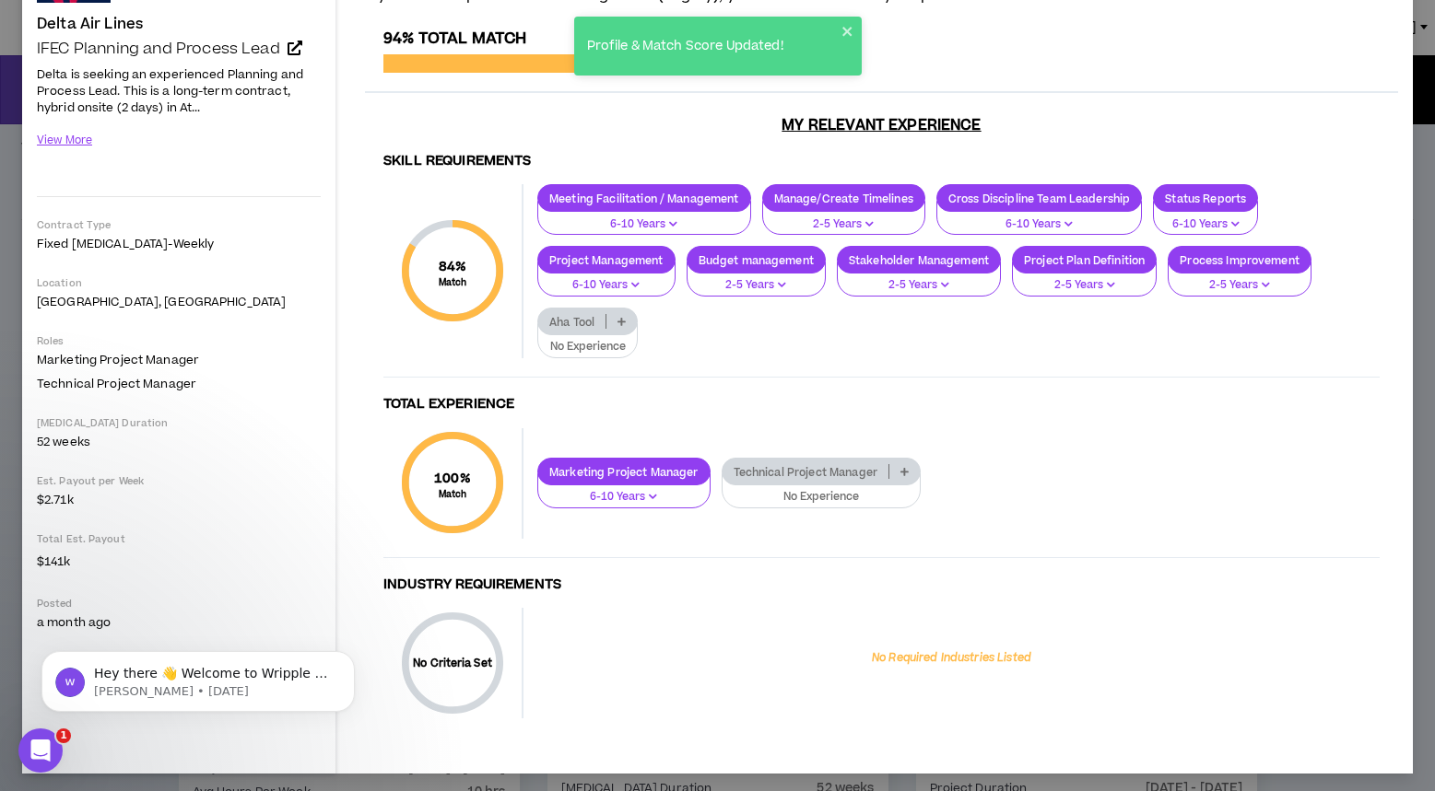
click at [900, 471] on p at bounding box center [904, 471] width 30 height 15
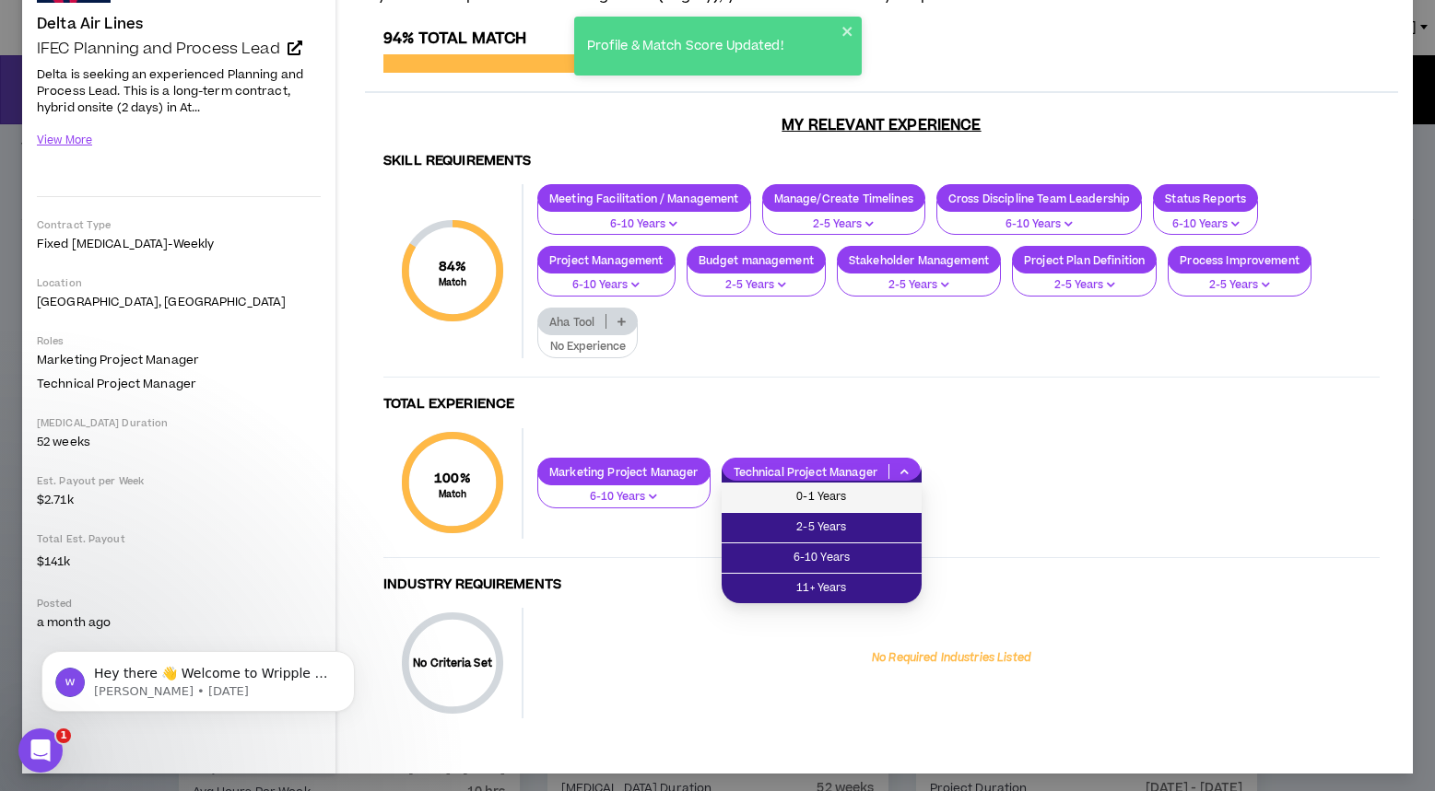
click at [858, 500] on span "0-1 Years" at bounding box center [822, 497] width 178 height 20
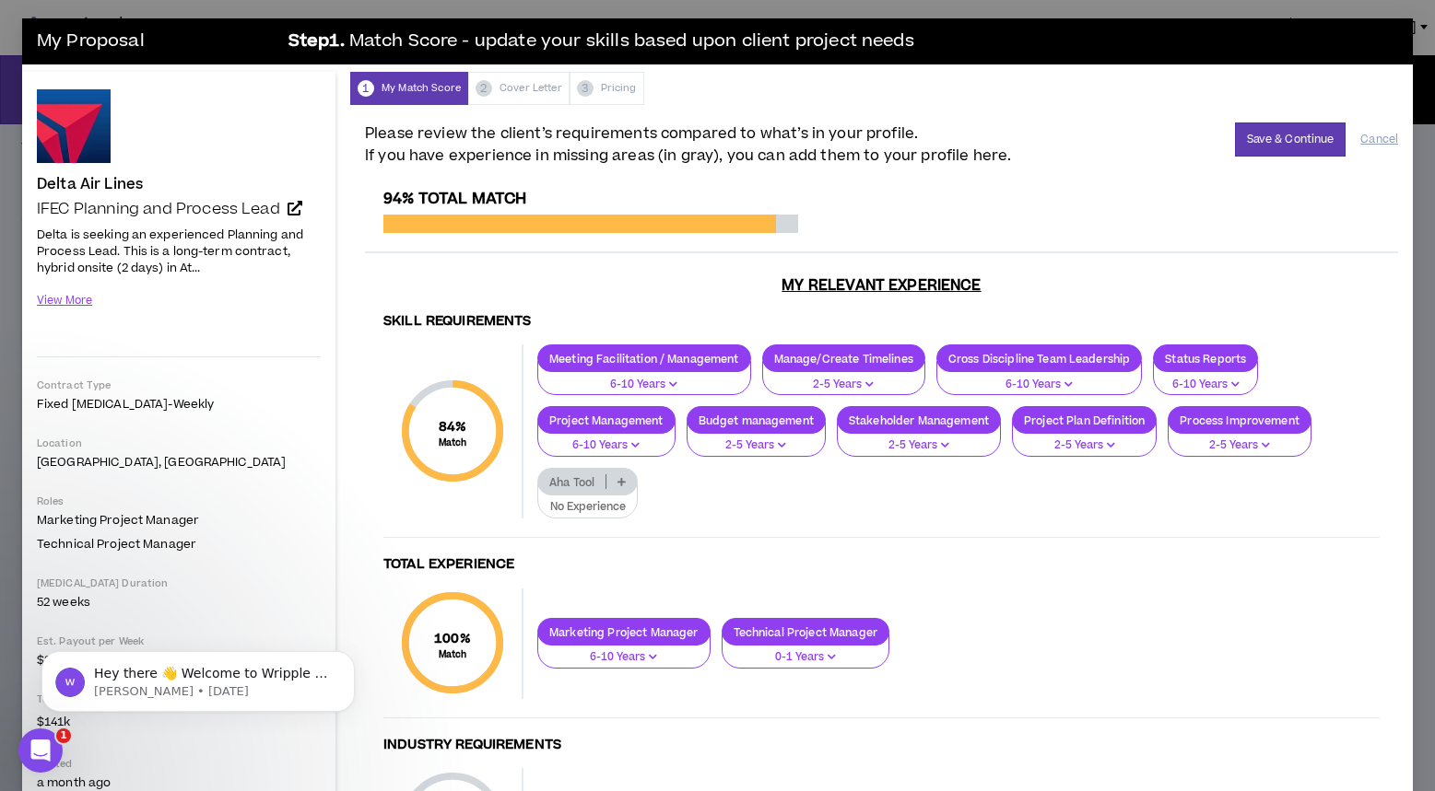
scroll to position [0, 0]
click at [1258, 147] on button "Save & Continue" at bounding box center [1290, 140] width 111 height 34
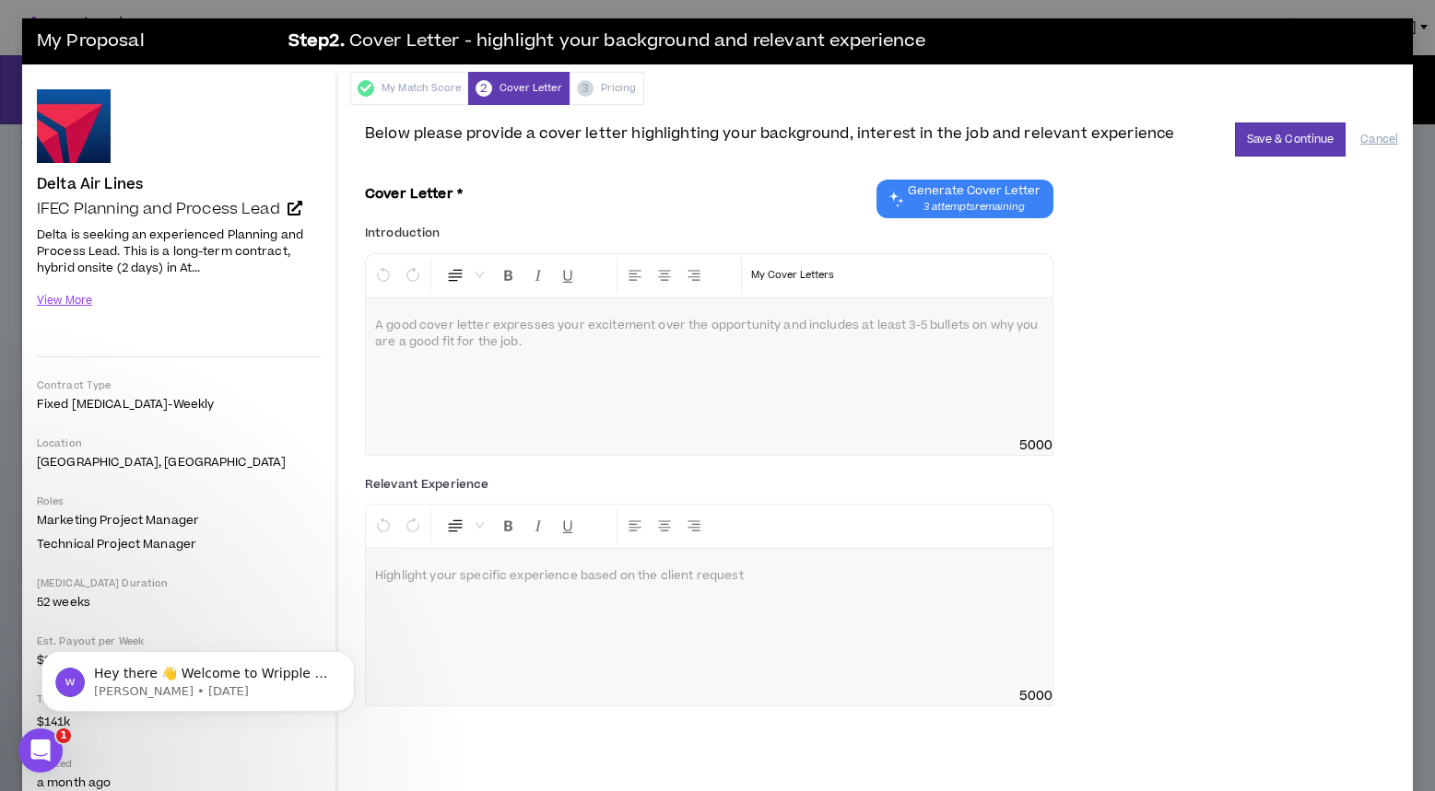
scroll to position [1, 0]
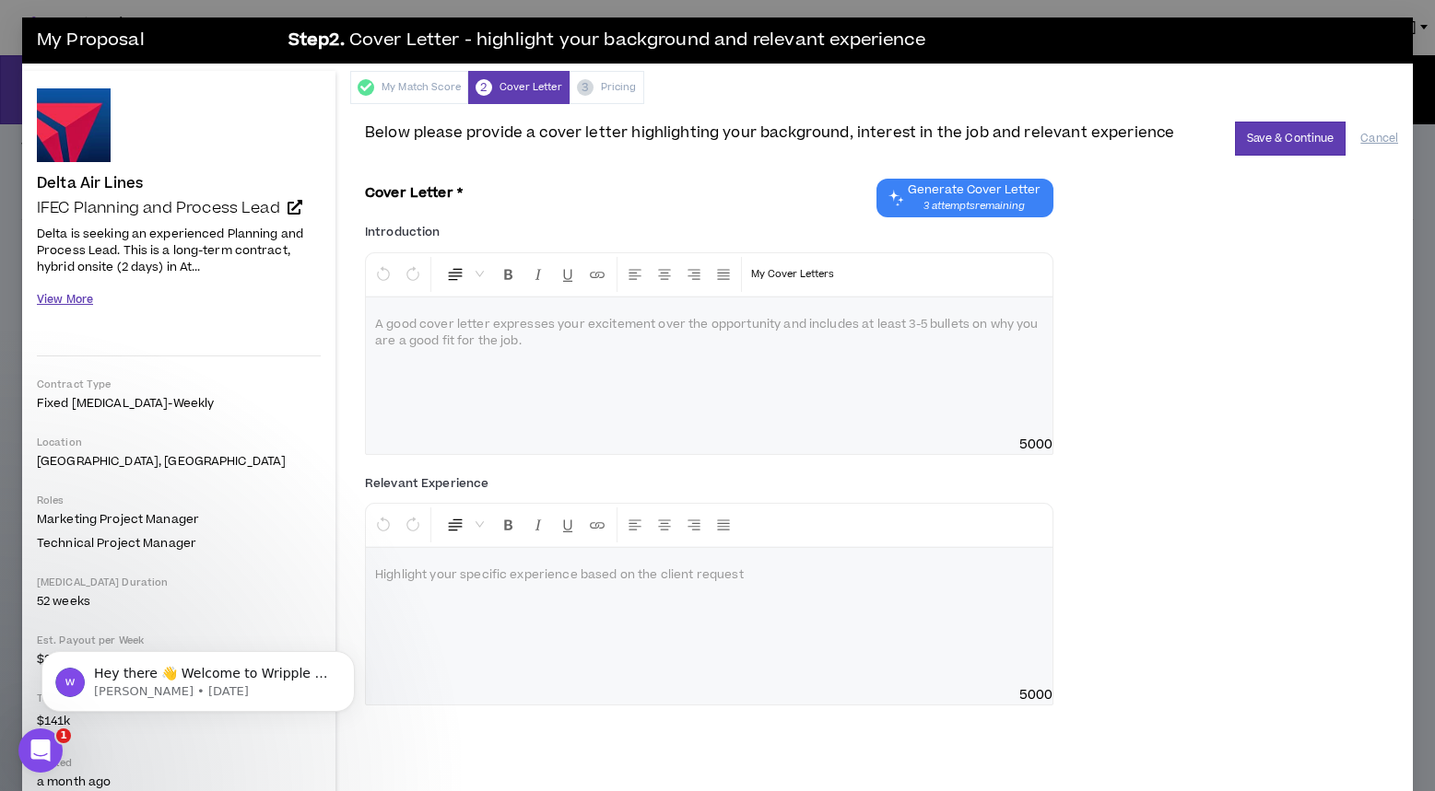
click at [82, 299] on button "View More" at bounding box center [65, 300] width 56 height 32
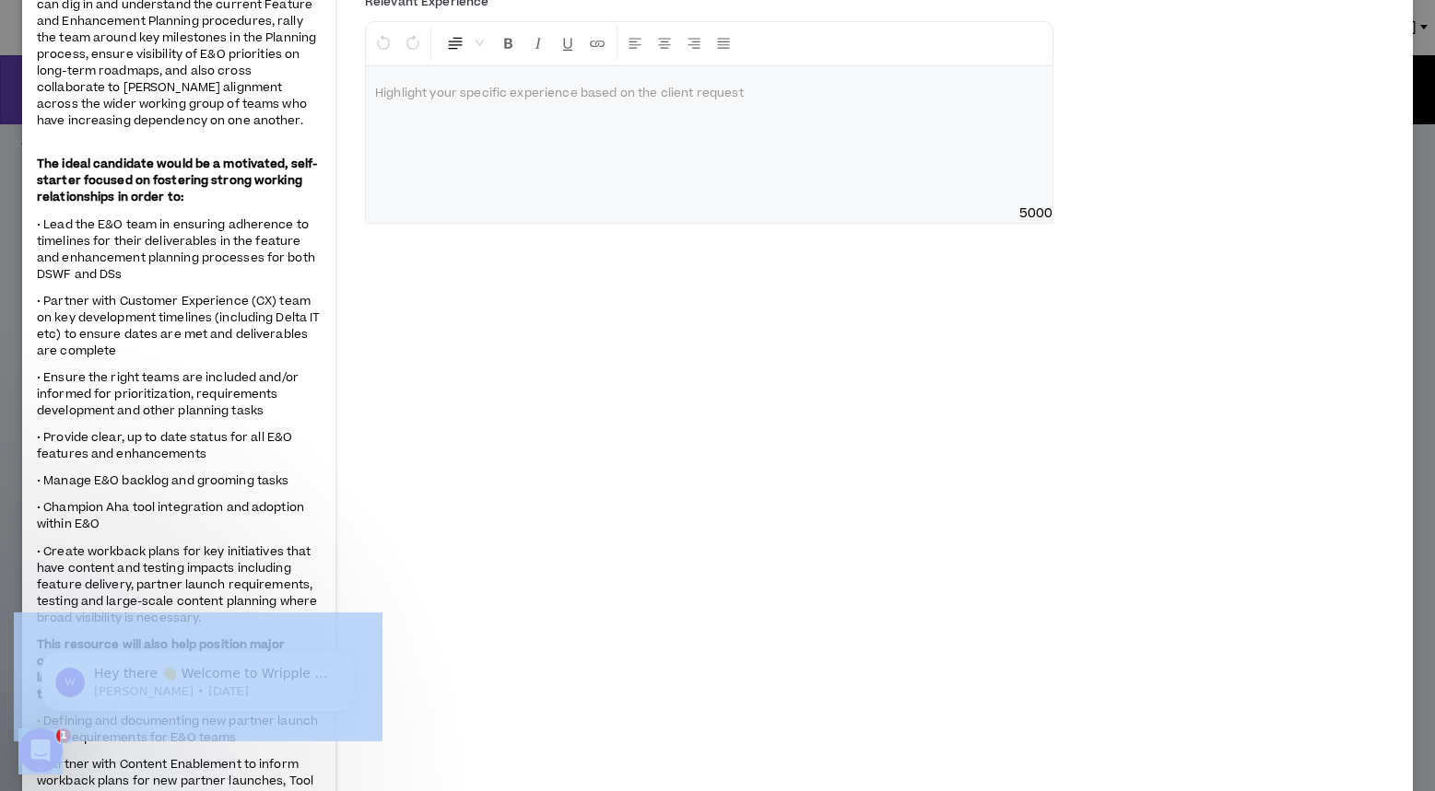
scroll to position [596, 0]
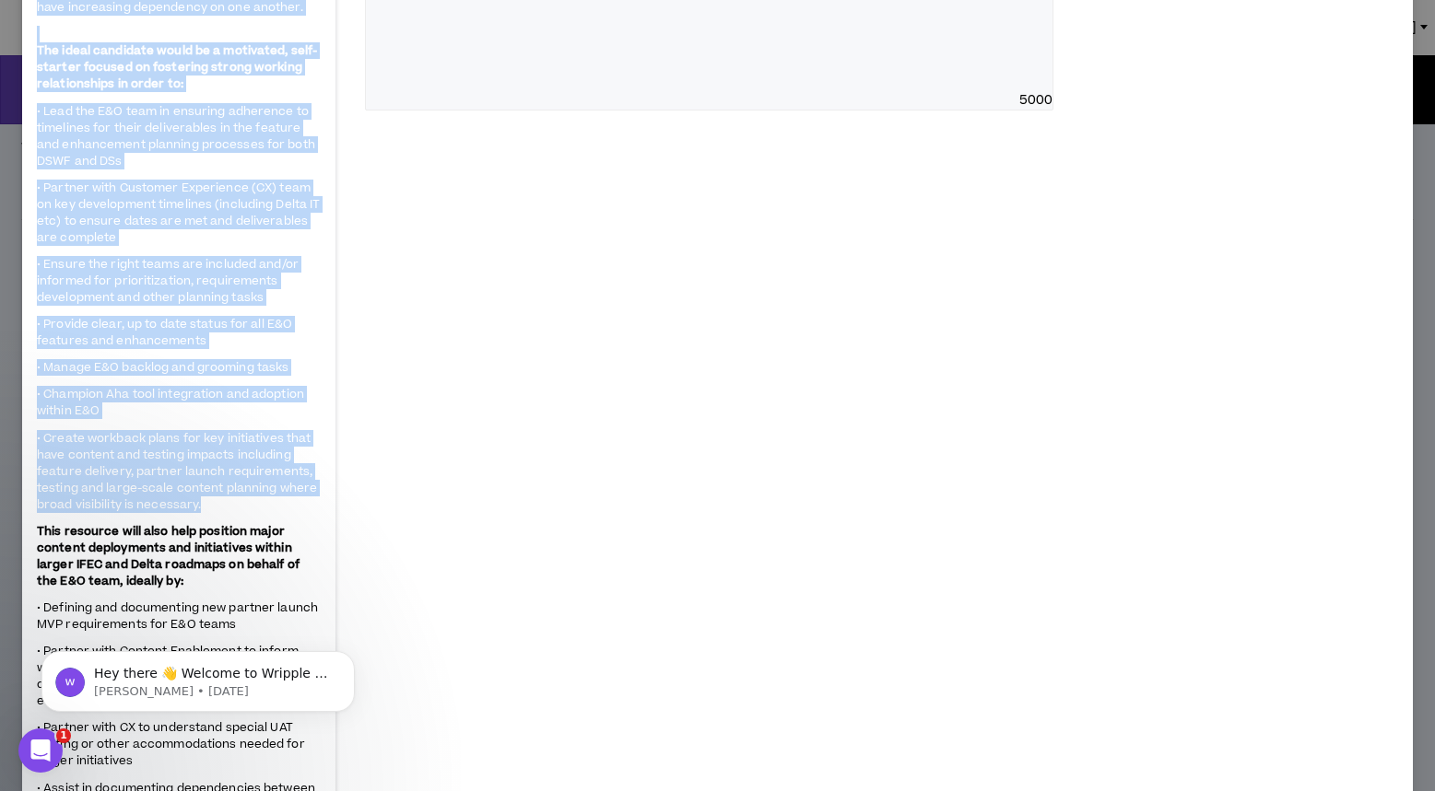
drag, startPoint x: 31, startPoint y: 9, endPoint x: 248, endPoint y: 495, distance: 531.7
click at [248, 495] on div "Delta Air Lines IFEC Planning and Process Lead Hide Details Delta is seeking an…" at bounding box center [178, 528] width 313 height 2105
copy div "LORE Ipsumdol sit Ametcon Adip Elits do eiusmod te incididuntu Laboreet dol Mag…"
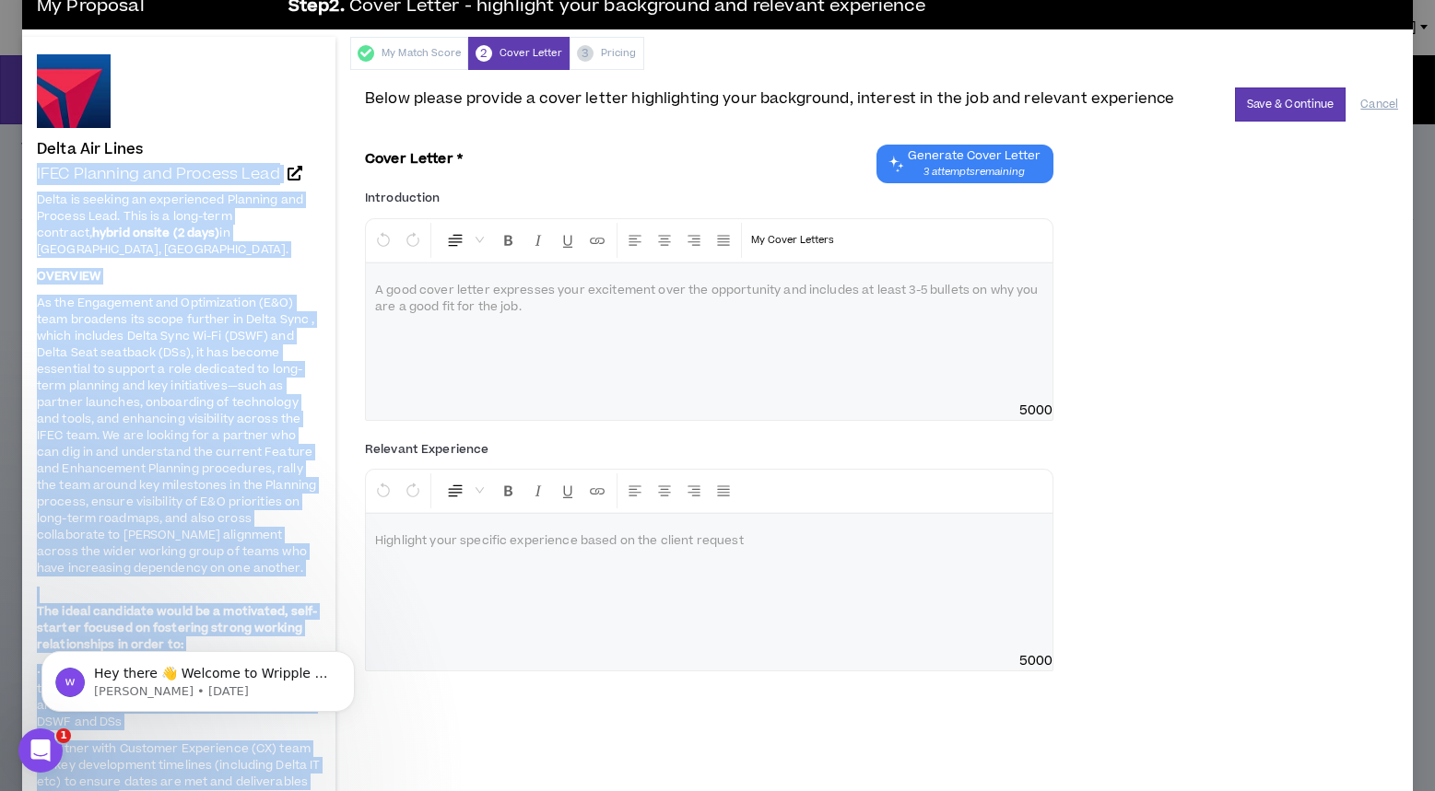
scroll to position [6, 0]
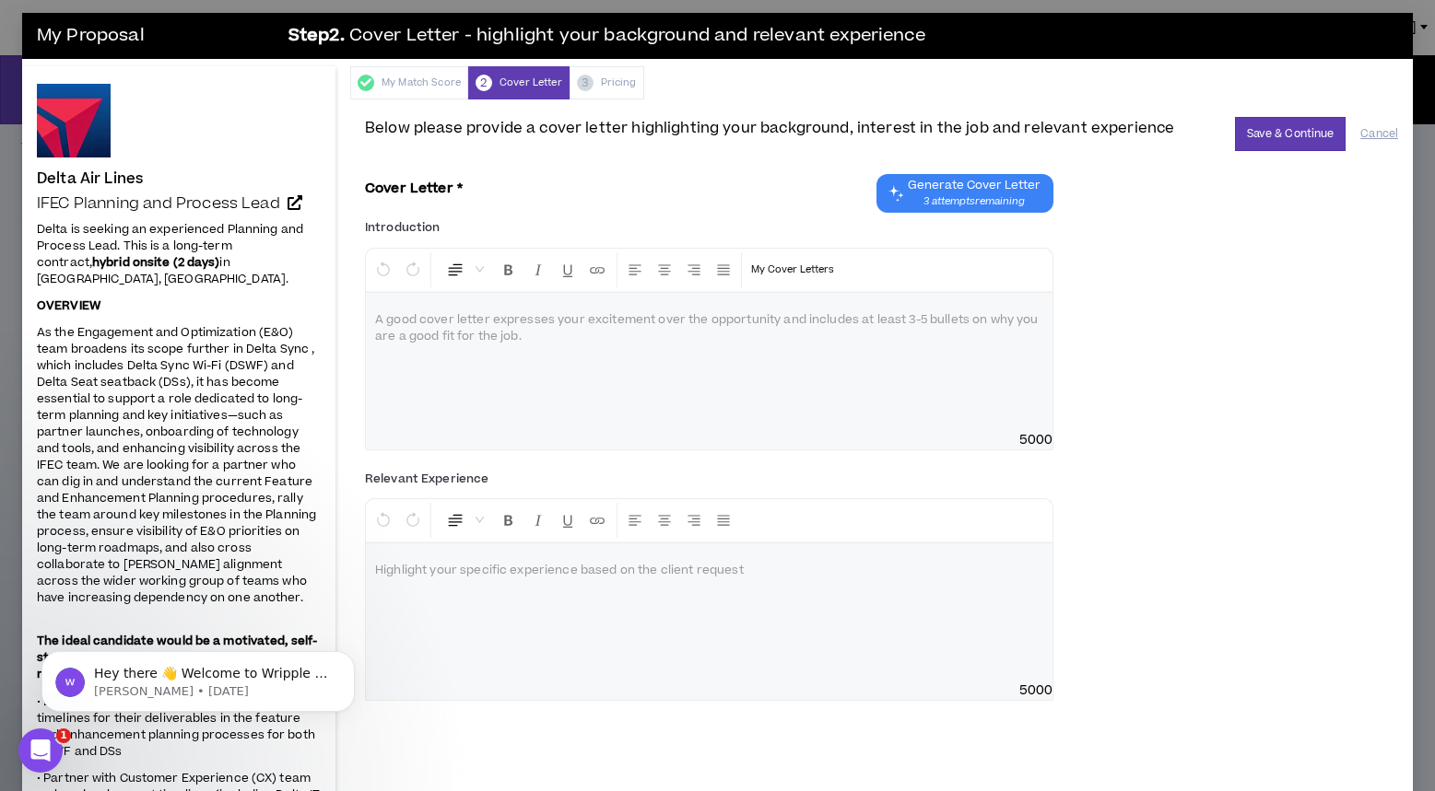
click at [464, 329] on p at bounding box center [709, 320] width 668 height 18
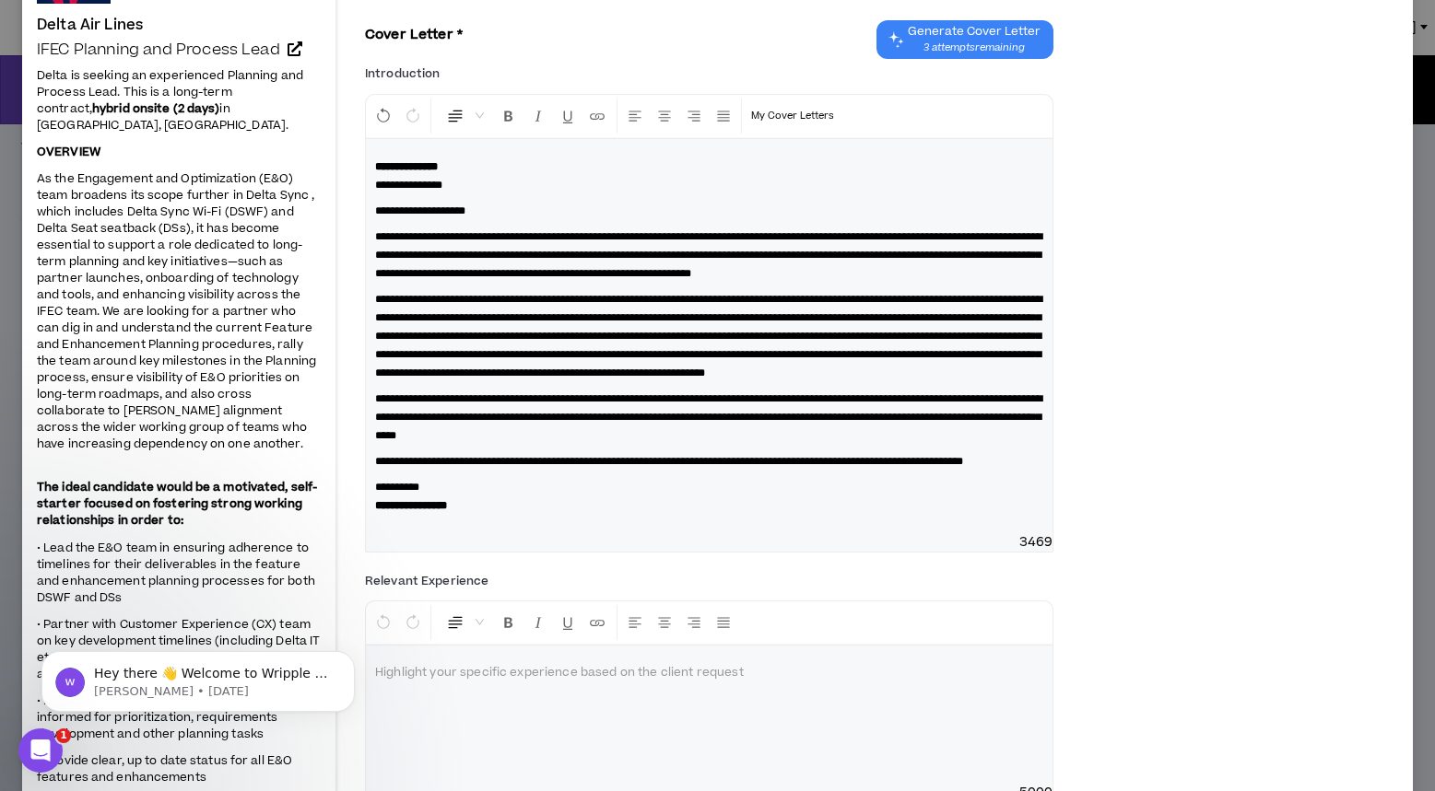
scroll to position [160, 0]
drag, startPoint x: 694, startPoint y: 371, endPoint x: 719, endPoint y: 373, distance: 24.9
click at [702, 371] on span "**********" at bounding box center [708, 335] width 667 height 85
click at [833, 371] on span "**********" at bounding box center [708, 335] width 667 height 85
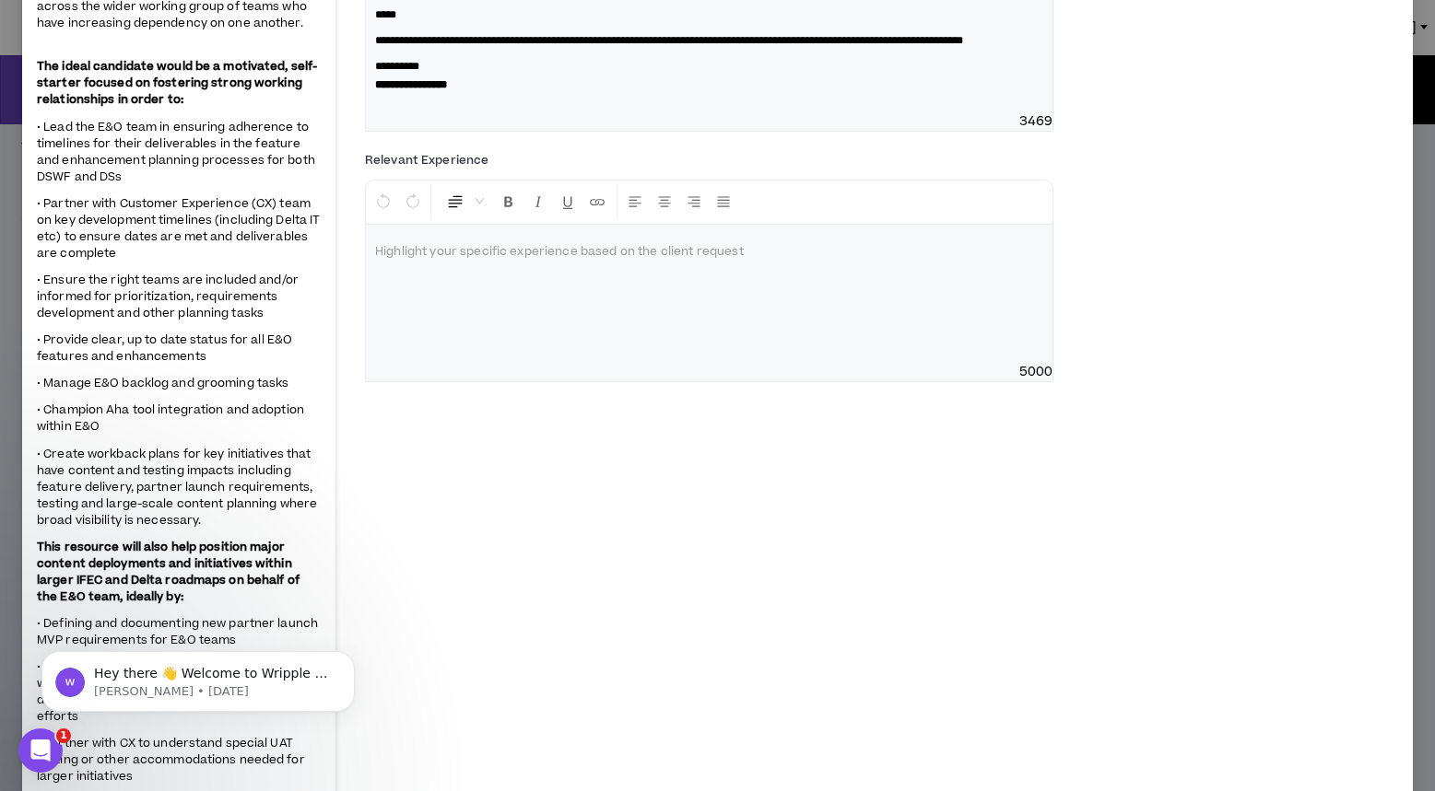
scroll to position [587, 0]
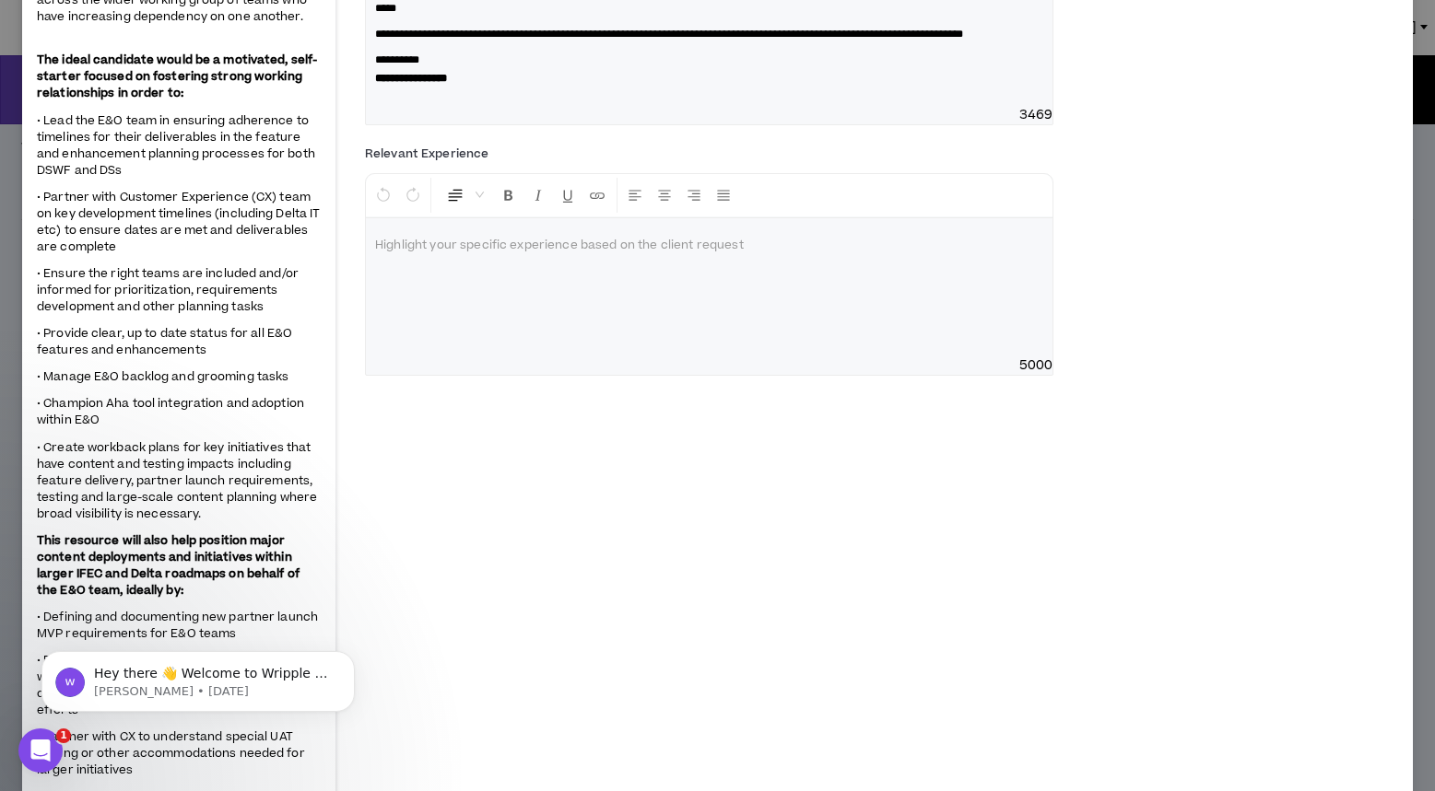
click at [529, 255] on p at bounding box center [709, 246] width 668 height 18
drag, startPoint x: 529, startPoint y: 322, endPoint x: 639, endPoint y: 324, distance: 109.7
click at [533, 255] on p at bounding box center [709, 246] width 668 height 18
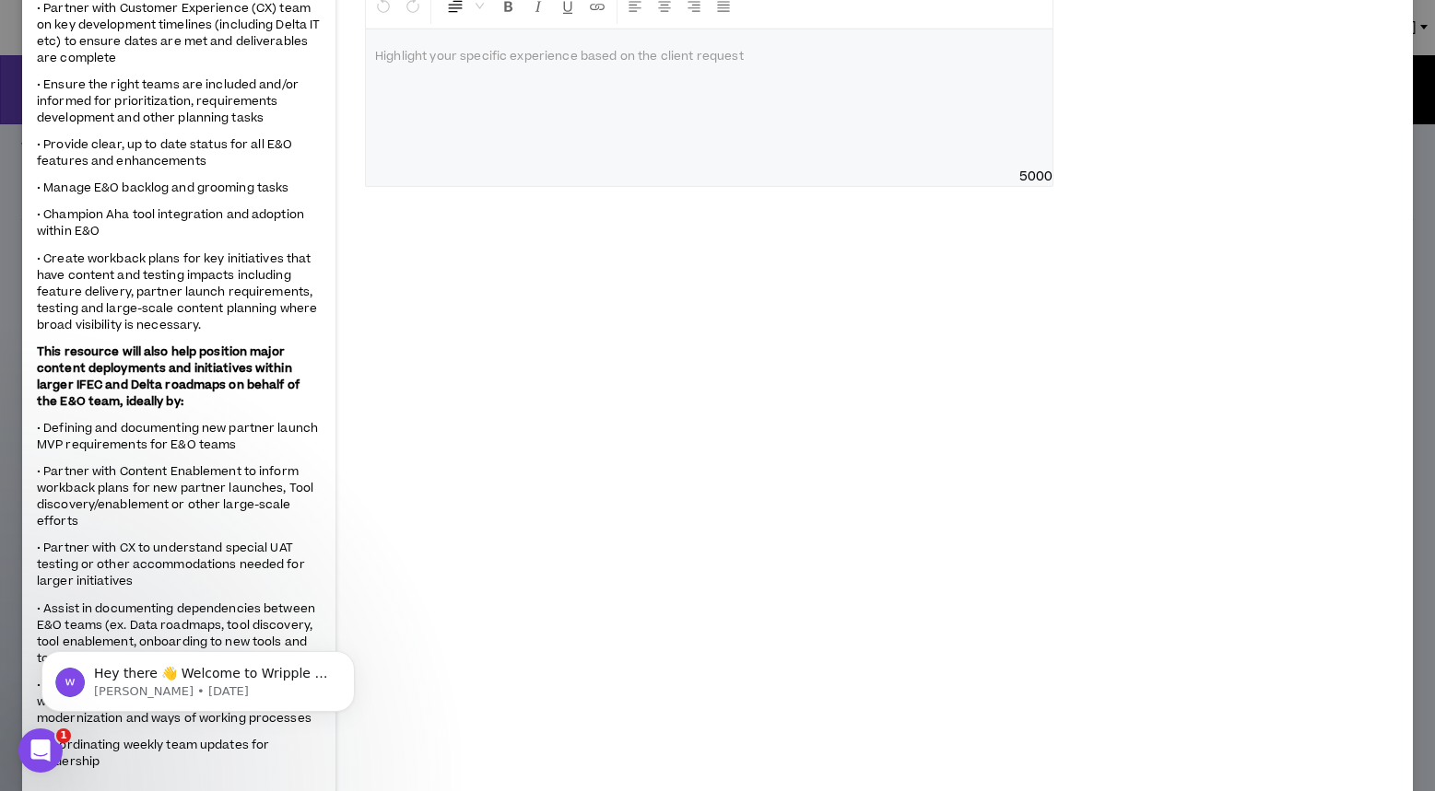
scroll to position [777, 0]
drag, startPoint x: 748, startPoint y: 127, endPoint x: 1110, endPoint y: 93, distance: 363.7
click at [428, 111] on div at bounding box center [709, 98] width 686 height 138
click at [709, 160] on div at bounding box center [709, 98] width 686 height 138
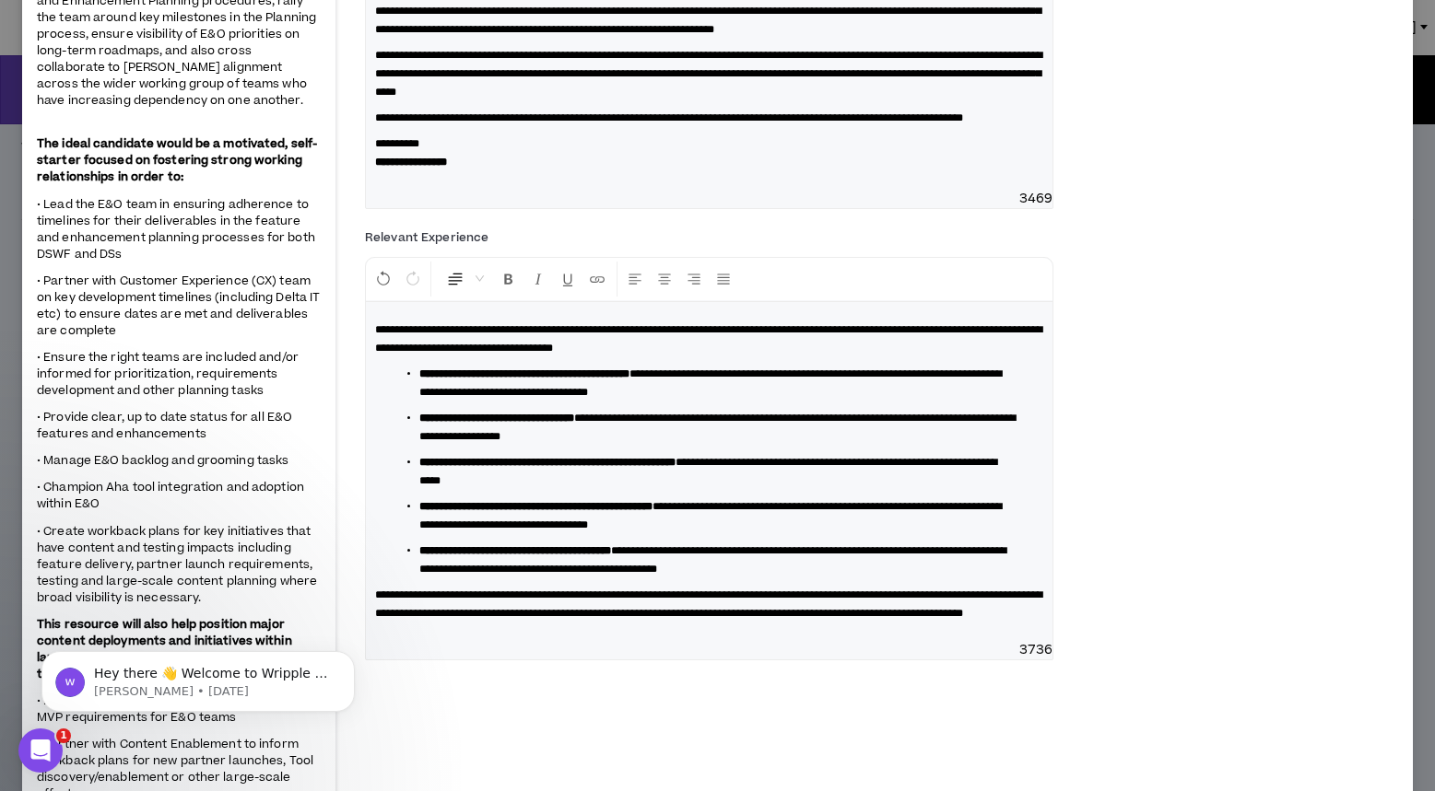
scroll to position [504, 0]
drag, startPoint x: 376, startPoint y: 406, endPoint x: 424, endPoint y: 406, distance: 47.9
click at [382, 353] on span "**********" at bounding box center [708, 337] width 667 height 29
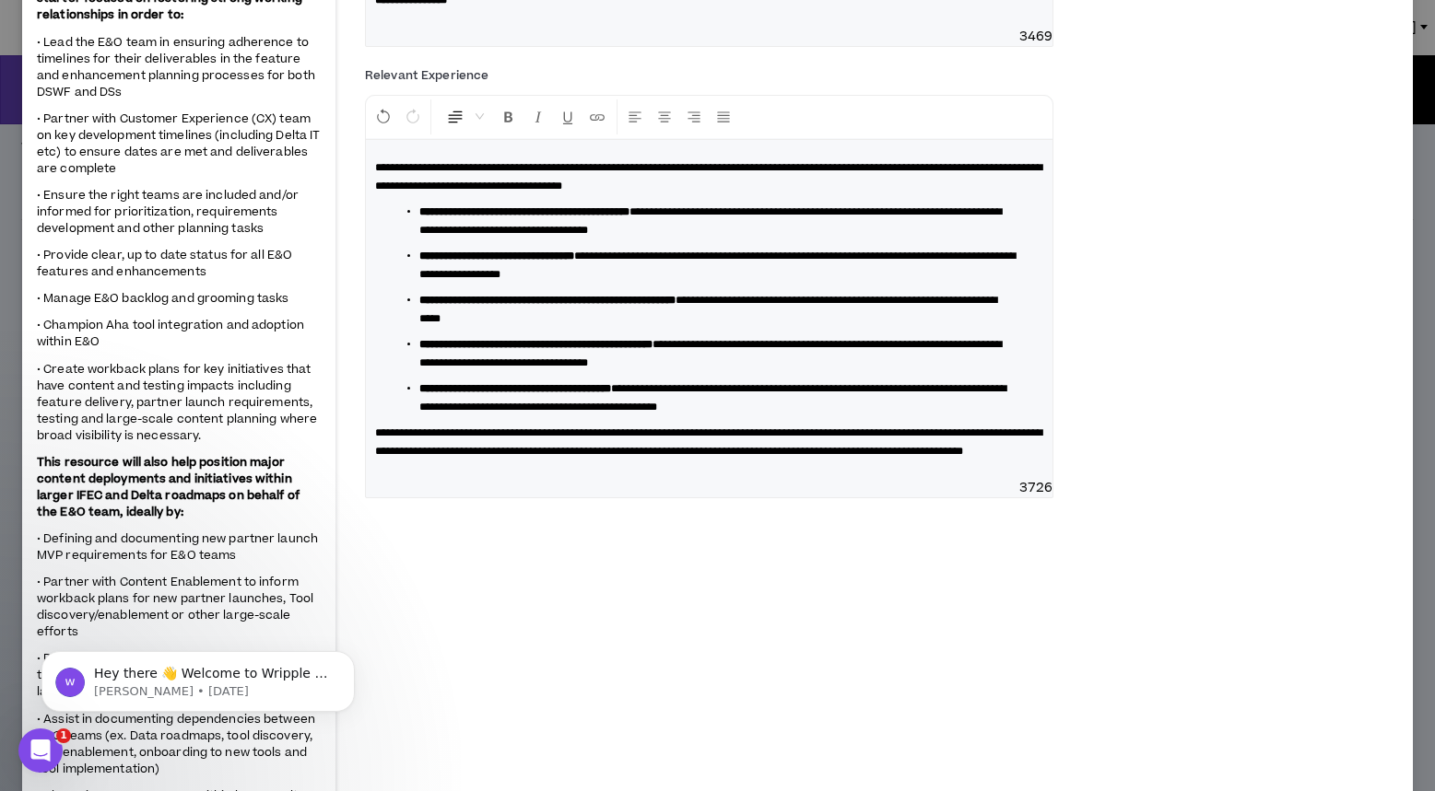
scroll to position [670, 0]
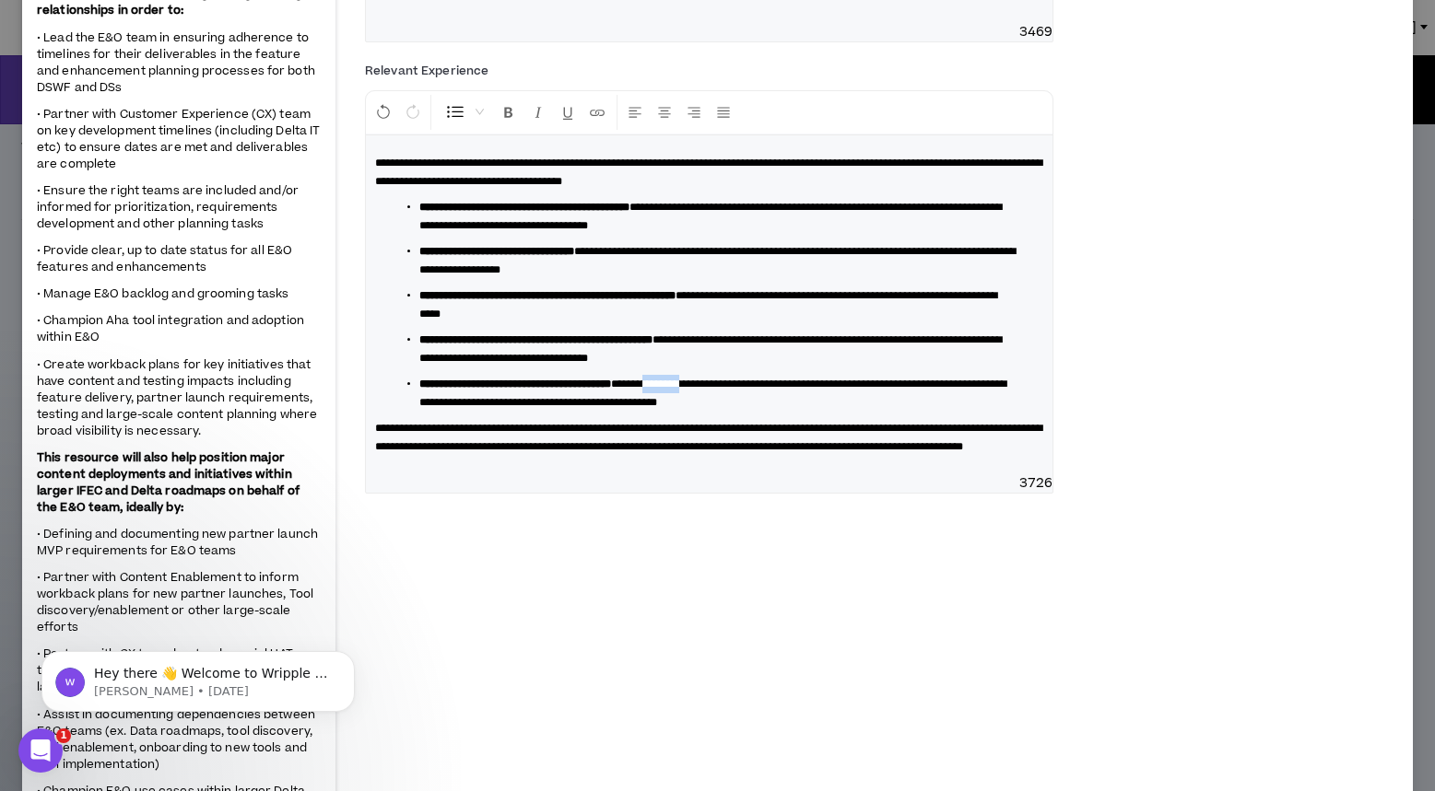
drag, startPoint x: 784, startPoint y: 456, endPoint x: 739, endPoint y: 455, distance: 45.2
click at [739, 408] on span "**********" at bounding box center [712, 393] width 587 height 29
click at [908, 408] on span "**********" at bounding box center [712, 393] width 587 height 29
drag, startPoint x: 911, startPoint y: 458, endPoint x: 840, endPoint y: 458, distance: 70.9
click at [840, 408] on span "**********" at bounding box center [712, 393] width 587 height 29
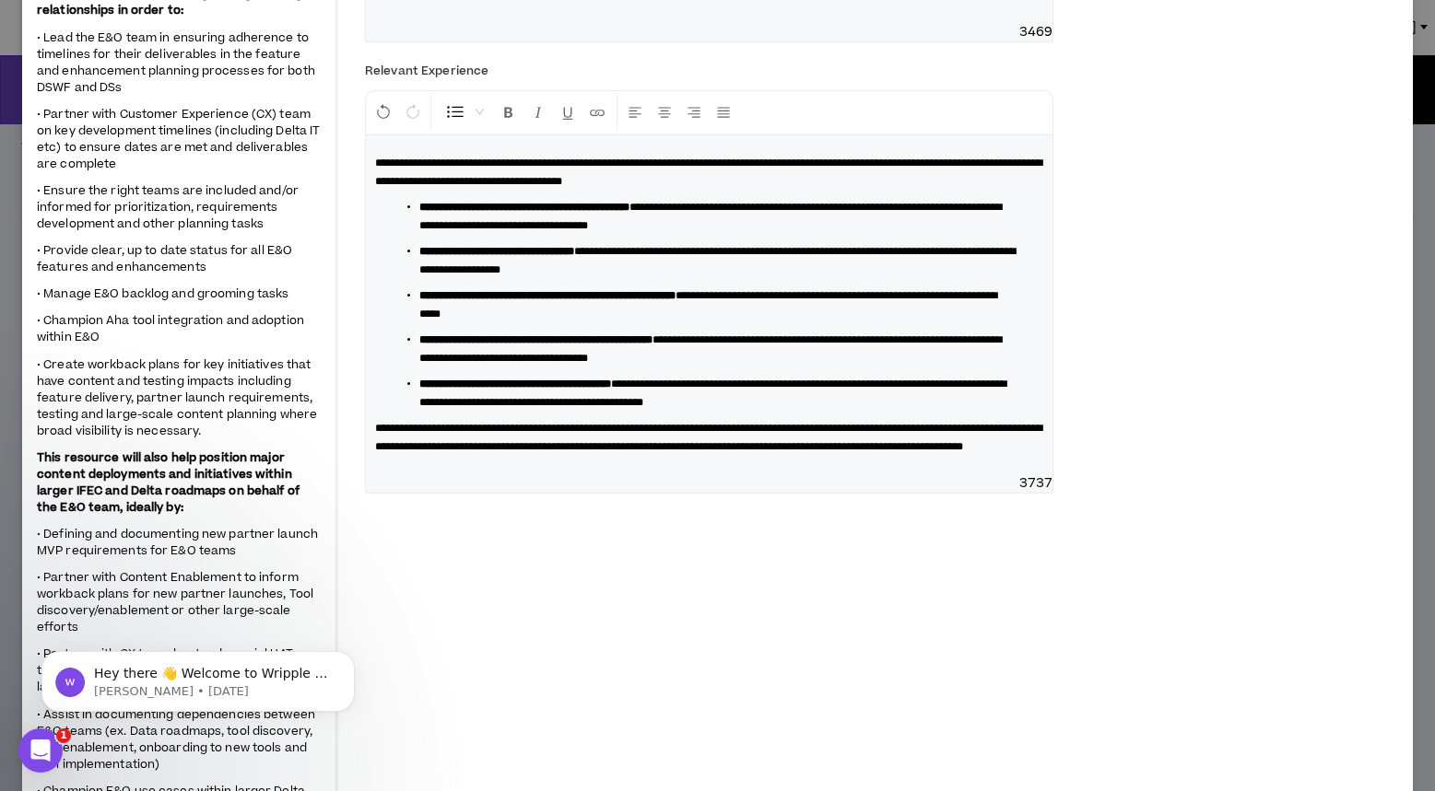
drag, startPoint x: 422, startPoint y: 478, endPoint x: 435, endPoint y: 478, distance: 12.9
click at [424, 408] on span "**********" at bounding box center [712, 393] width 587 height 29
drag, startPoint x: 500, startPoint y: 474, endPoint x: 524, endPoint y: 475, distance: 24.0
click at [503, 408] on span "**********" at bounding box center [712, 393] width 587 height 29
click at [711, 408] on span "**********" at bounding box center [712, 393] width 587 height 29
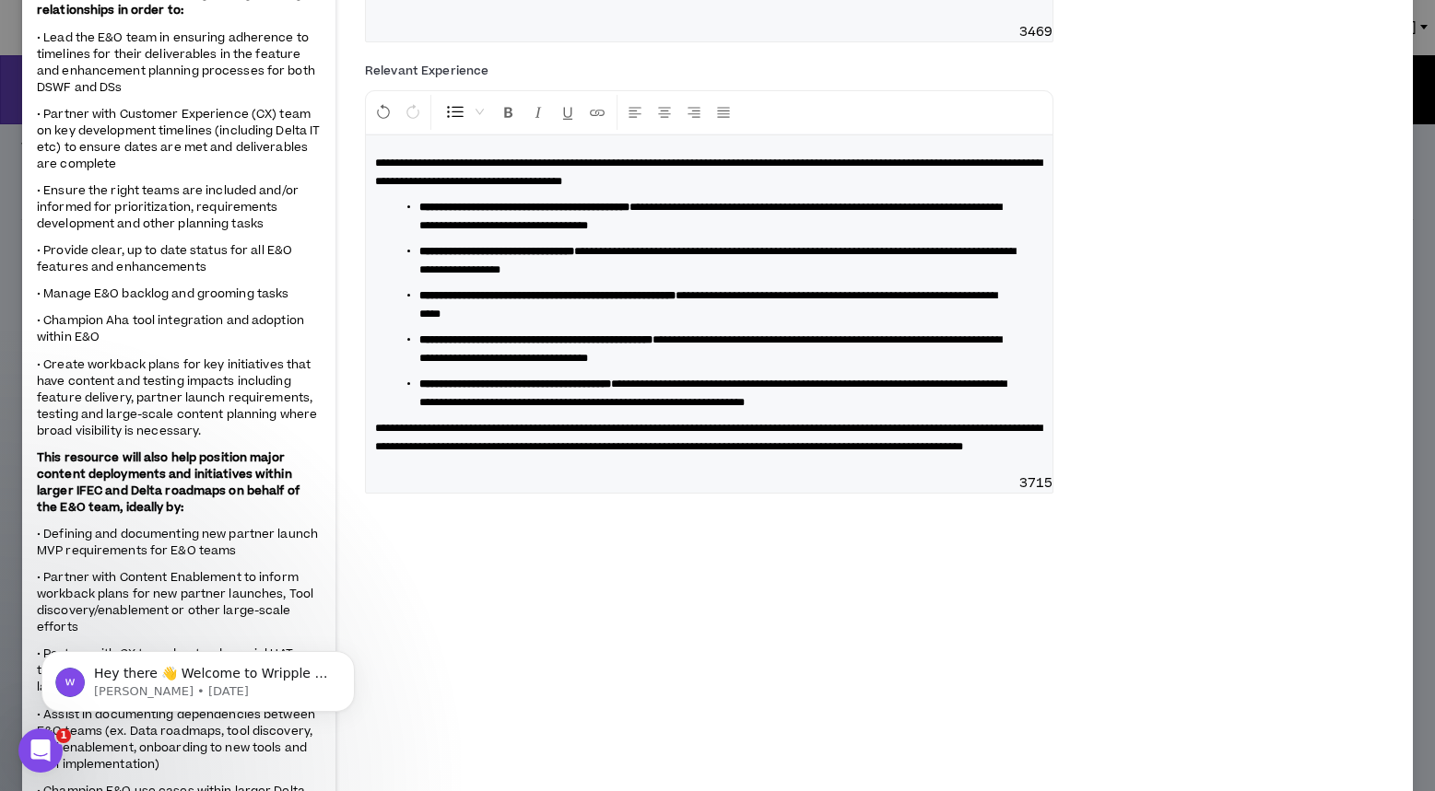
click at [566, 452] on span "**********" at bounding box center [708, 437] width 667 height 29
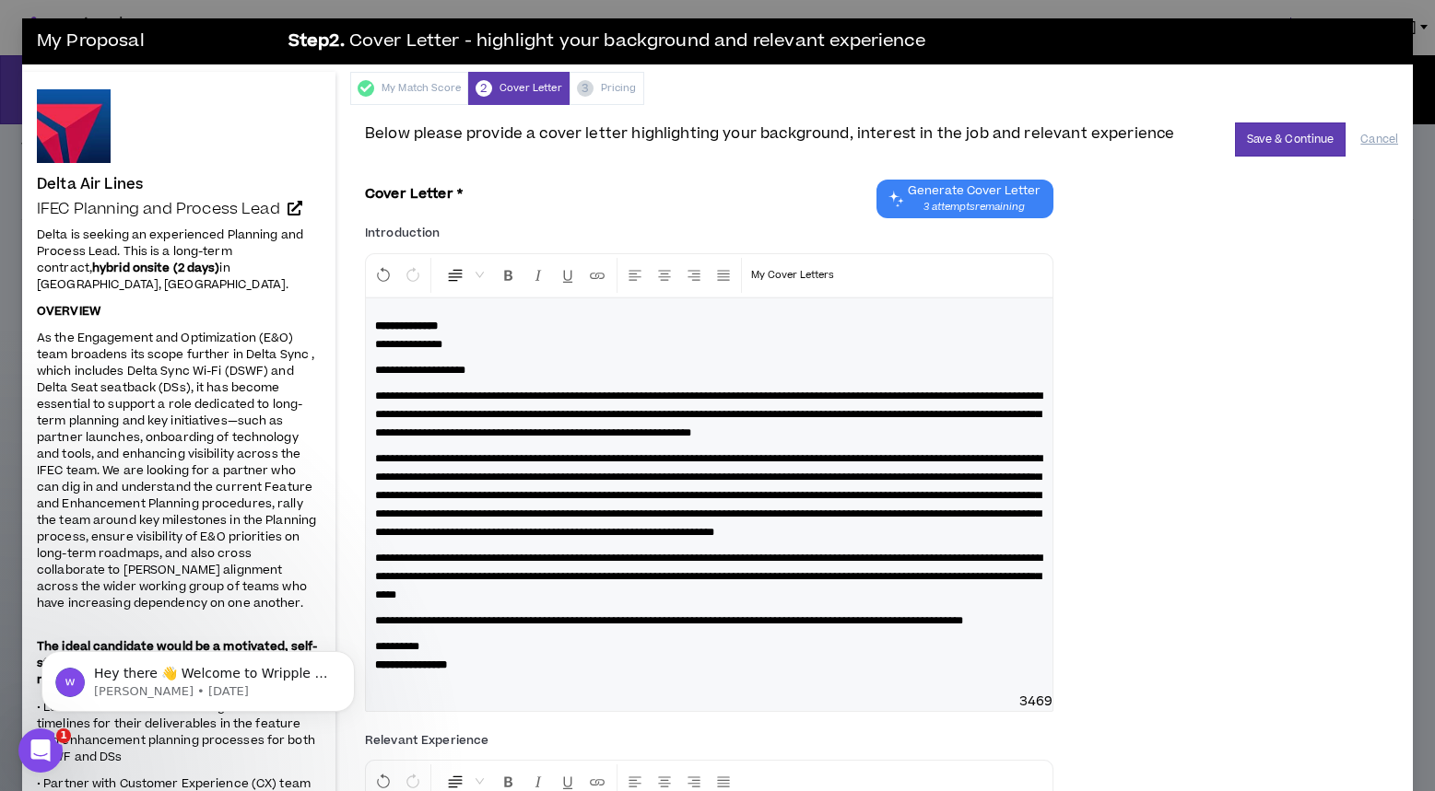
scroll to position [0, 0]
click at [1271, 144] on button "Save & Continue" at bounding box center [1290, 140] width 111 height 34
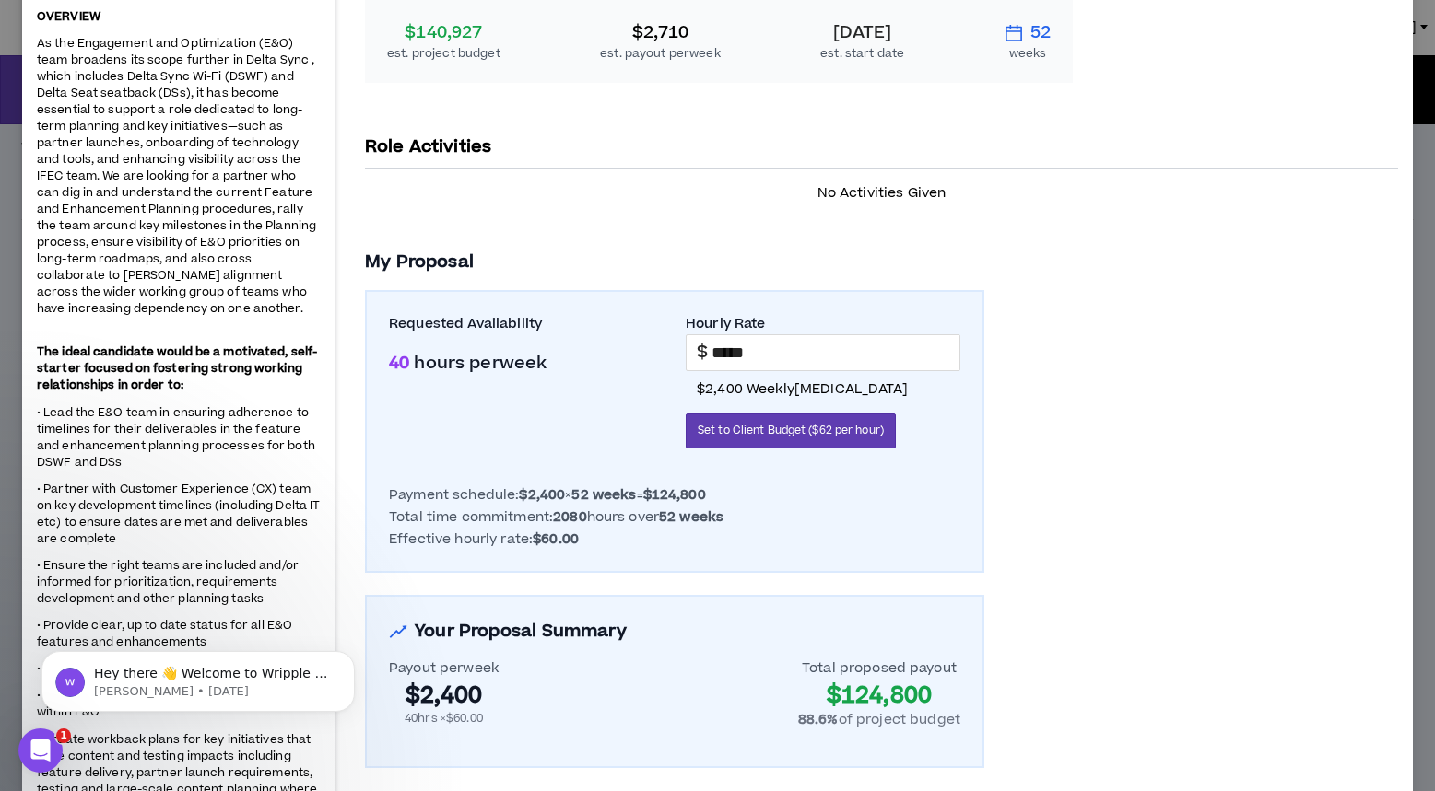
scroll to position [296, 0]
drag, startPoint x: 755, startPoint y: 345, endPoint x: 834, endPoint y: 348, distance: 79.3
click at [760, 345] on input "*****" at bounding box center [835, 351] width 248 height 35
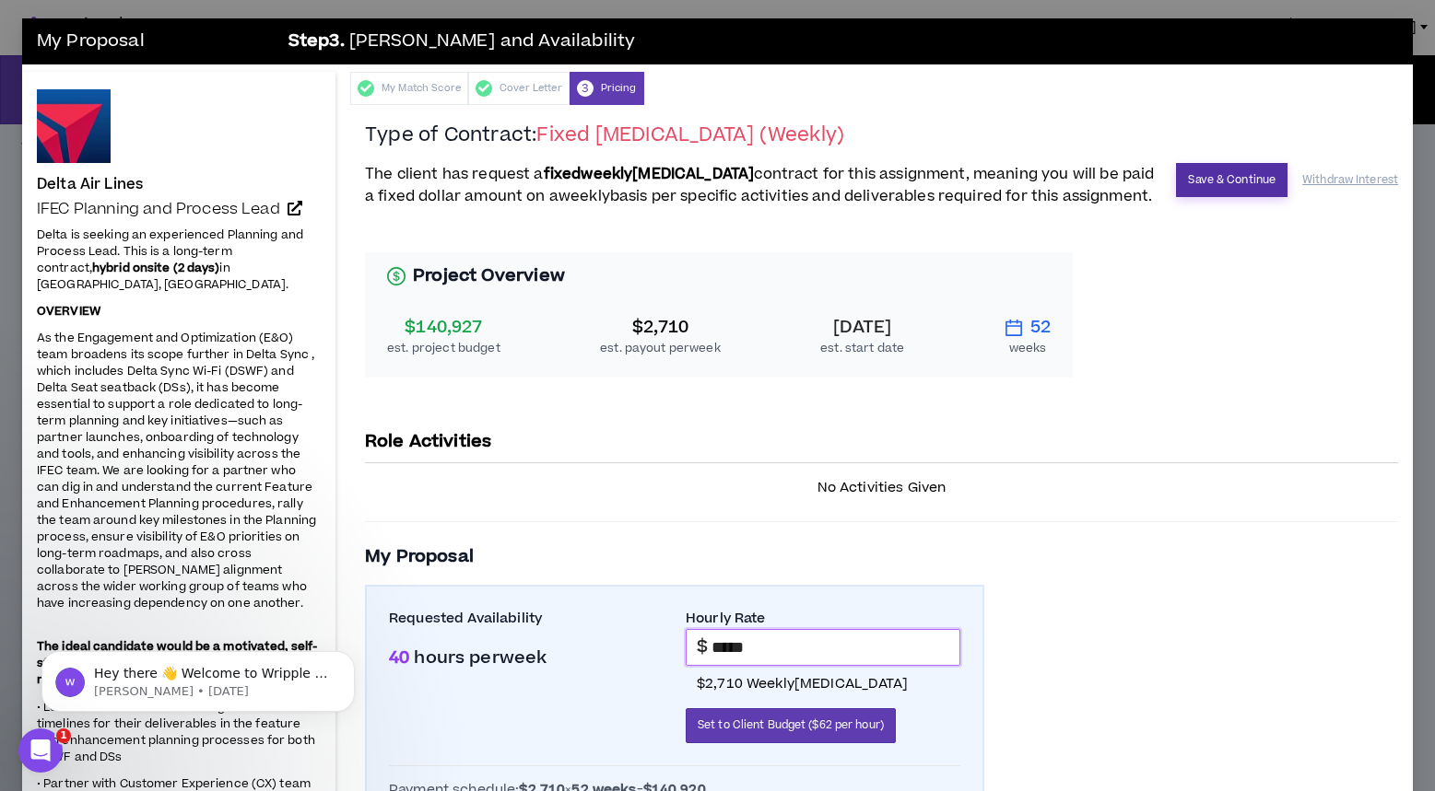
scroll to position [0, 0]
type input "*****"
click at [1228, 182] on button "Save & Continue" at bounding box center [1231, 180] width 111 height 34
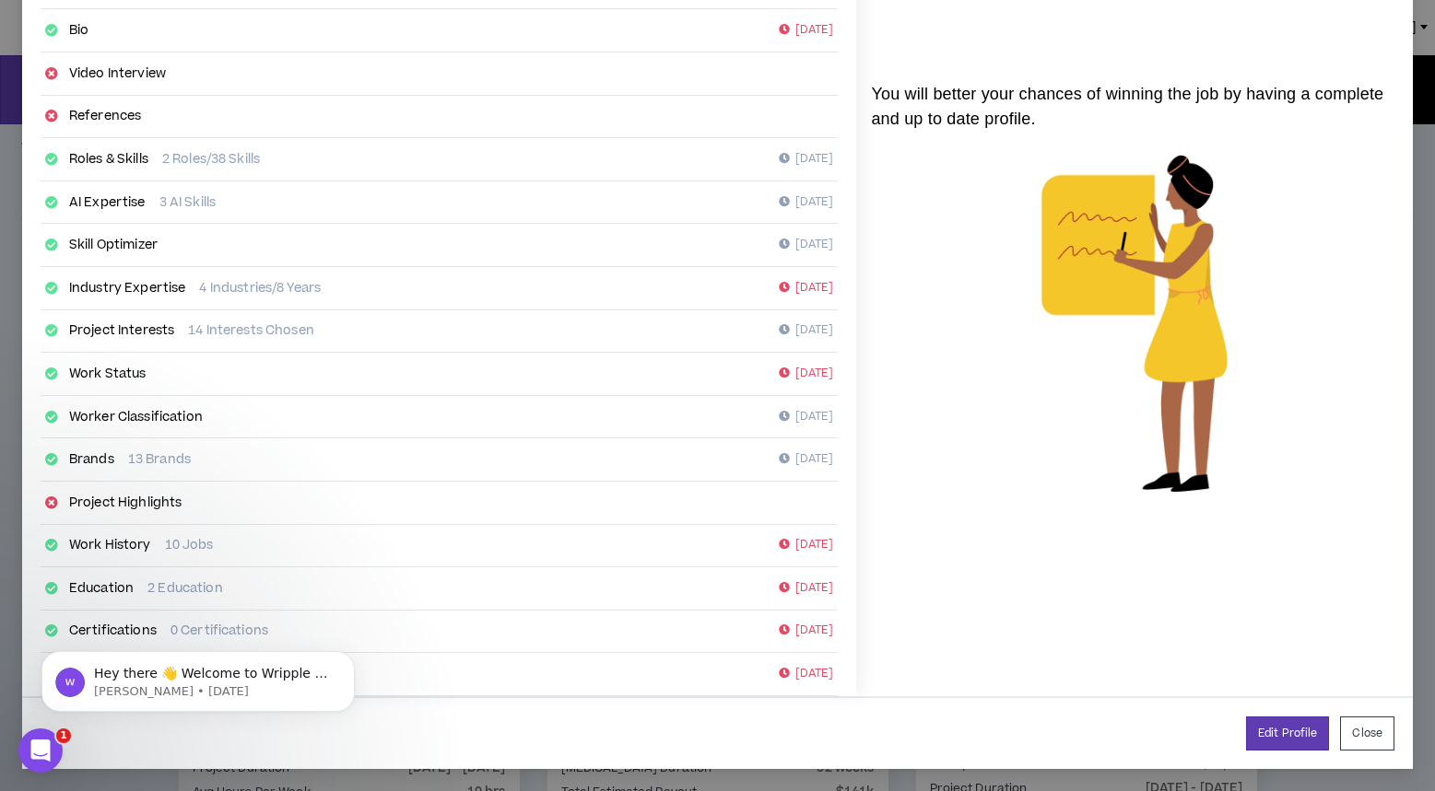
scroll to position [177, 0]
click at [114, 500] on link "Project Highlights" at bounding box center [125, 504] width 113 height 18
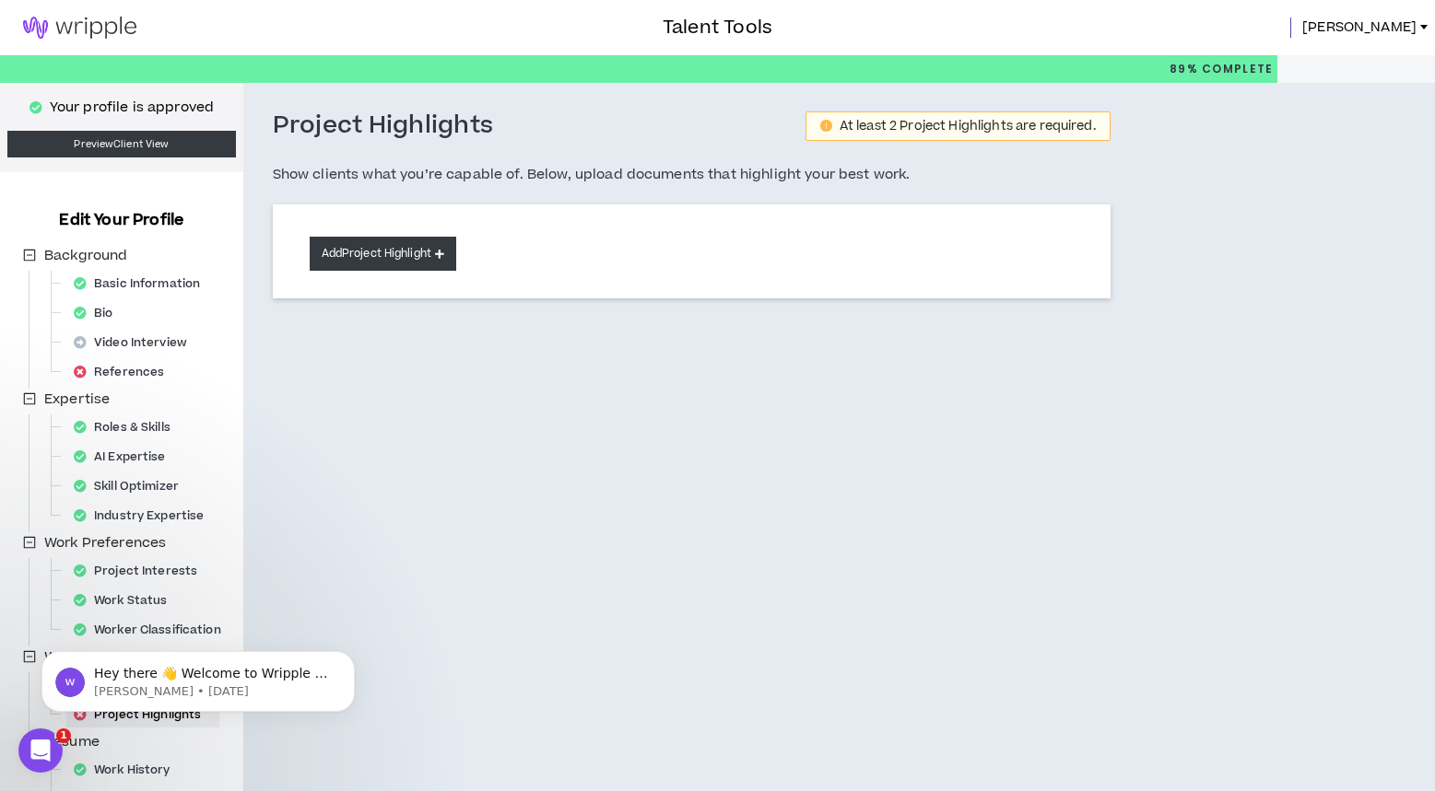
click at [404, 259] on button "Add Project Highlight" at bounding box center [383, 254] width 147 height 34
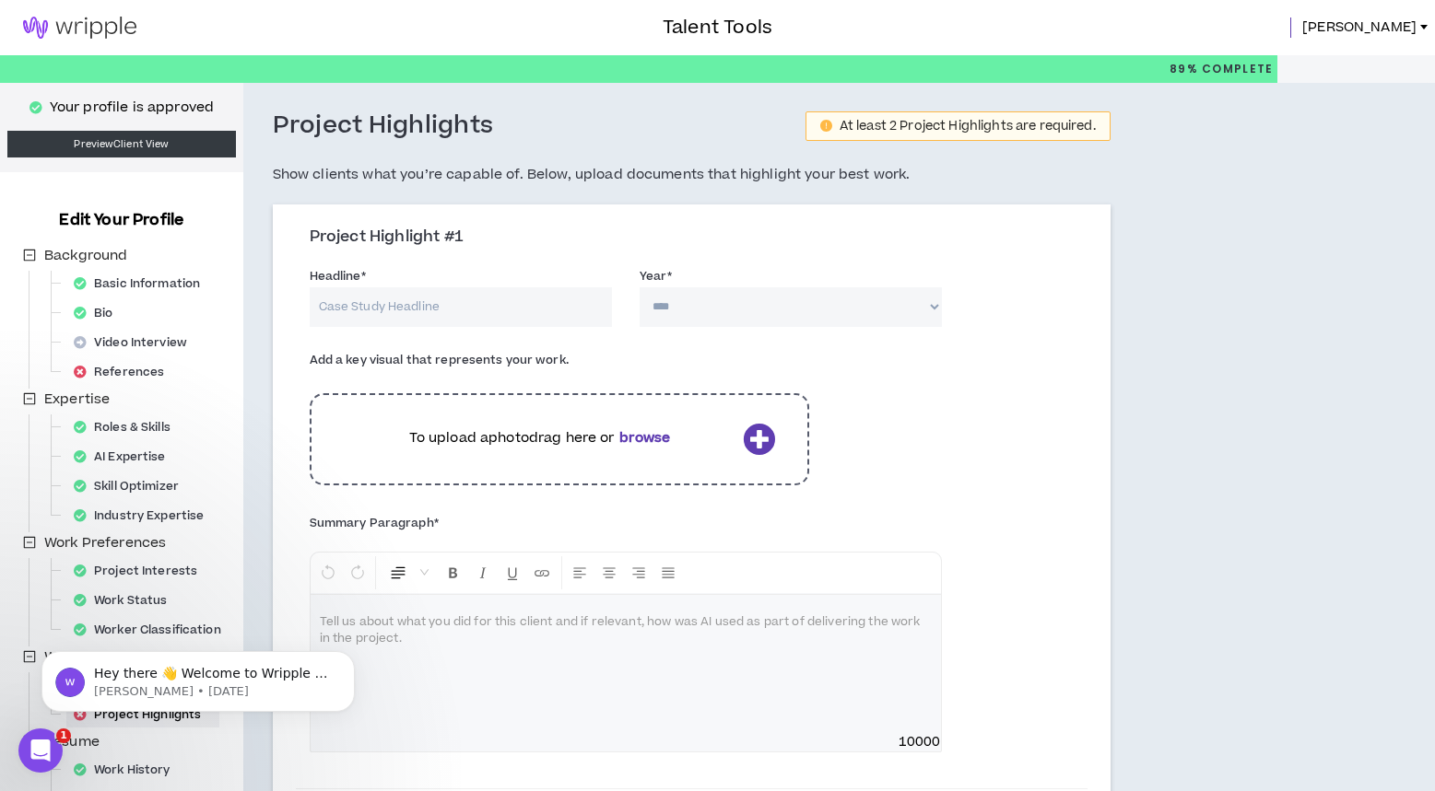
click at [95, 27] on img at bounding box center [79, 28] width 159 height 22
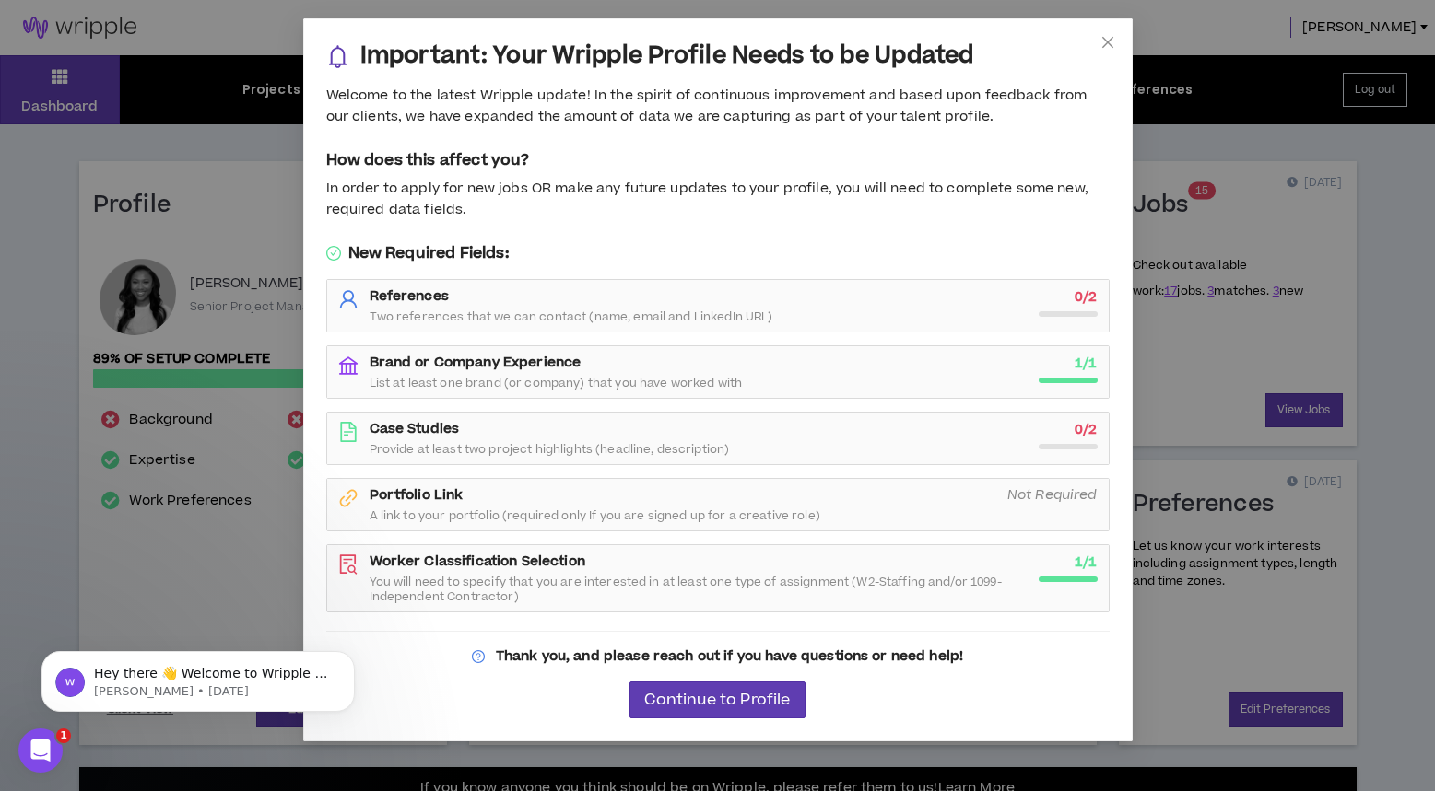
drag, startPoint x: 1113, startPoint y: 36, endPoint x: 1059, endPoint y: 63, distance: 60.6
click at [1112, 38] on icon "close" at bounding box center [1107, 42] width 15 height 15
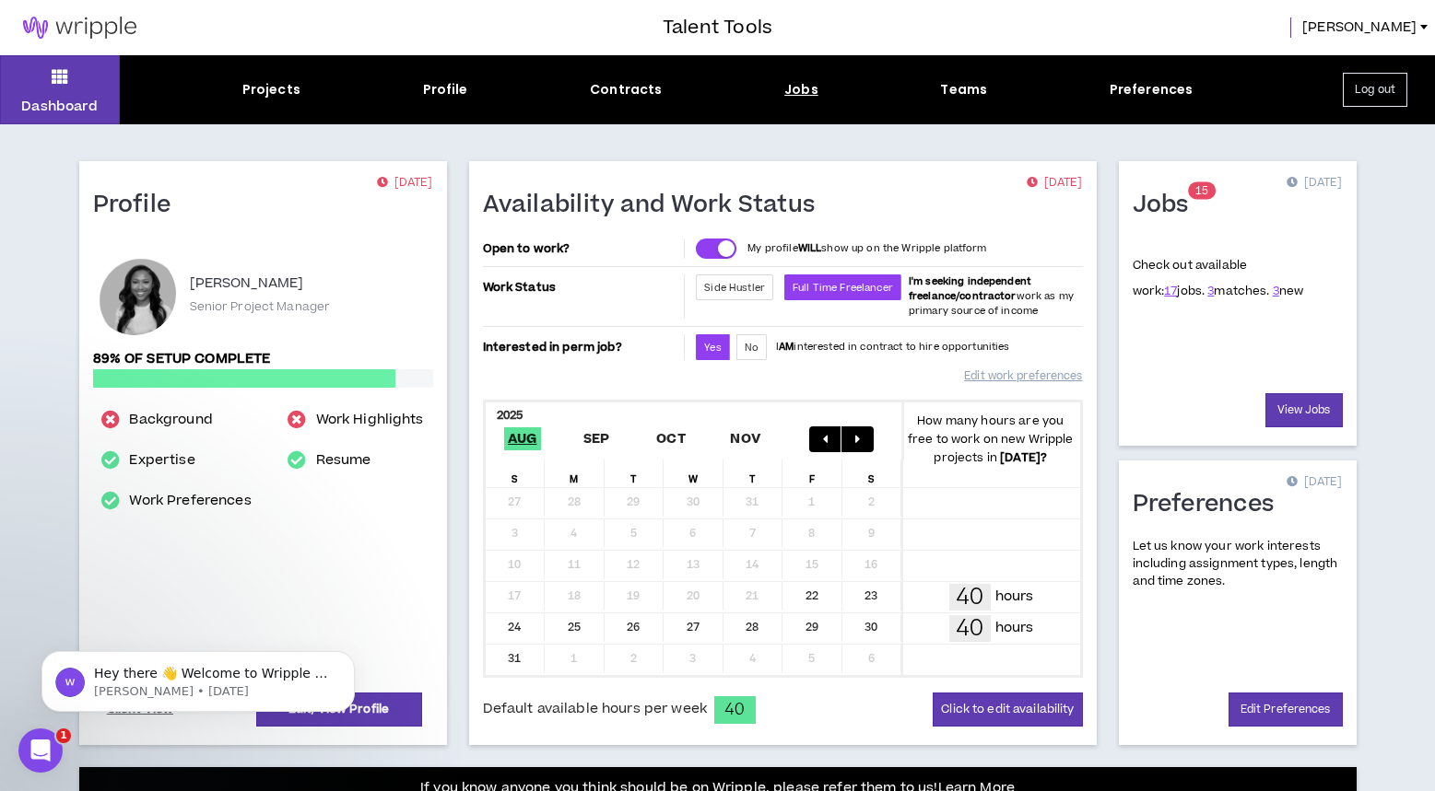
click at [802, 88] on div "Jobs" at bounding box center [801, 89] width 34 height 19
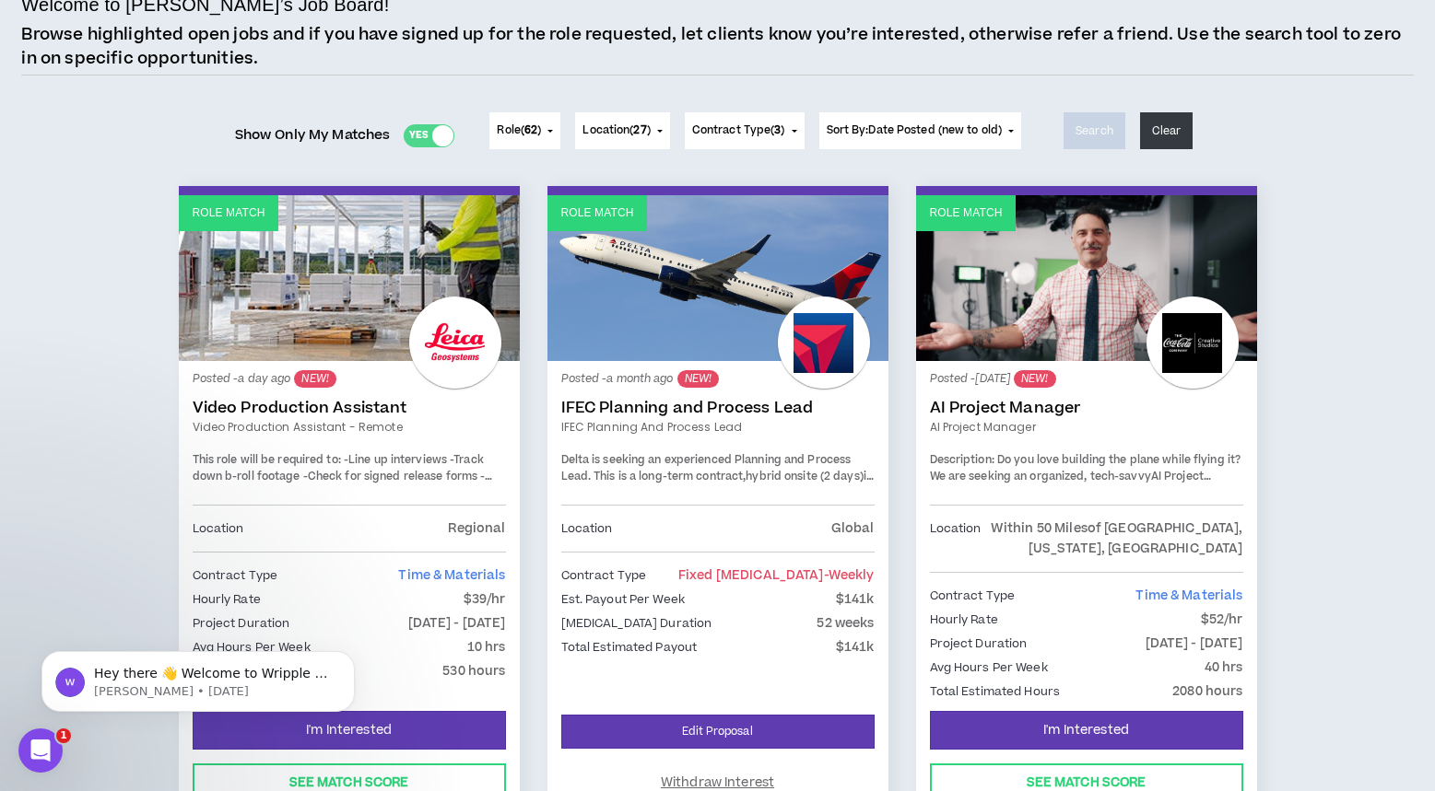
scroll to position [145, 0]
click at [646, 135] on span "27" at bounding box center [639, 131] width 13 height 16
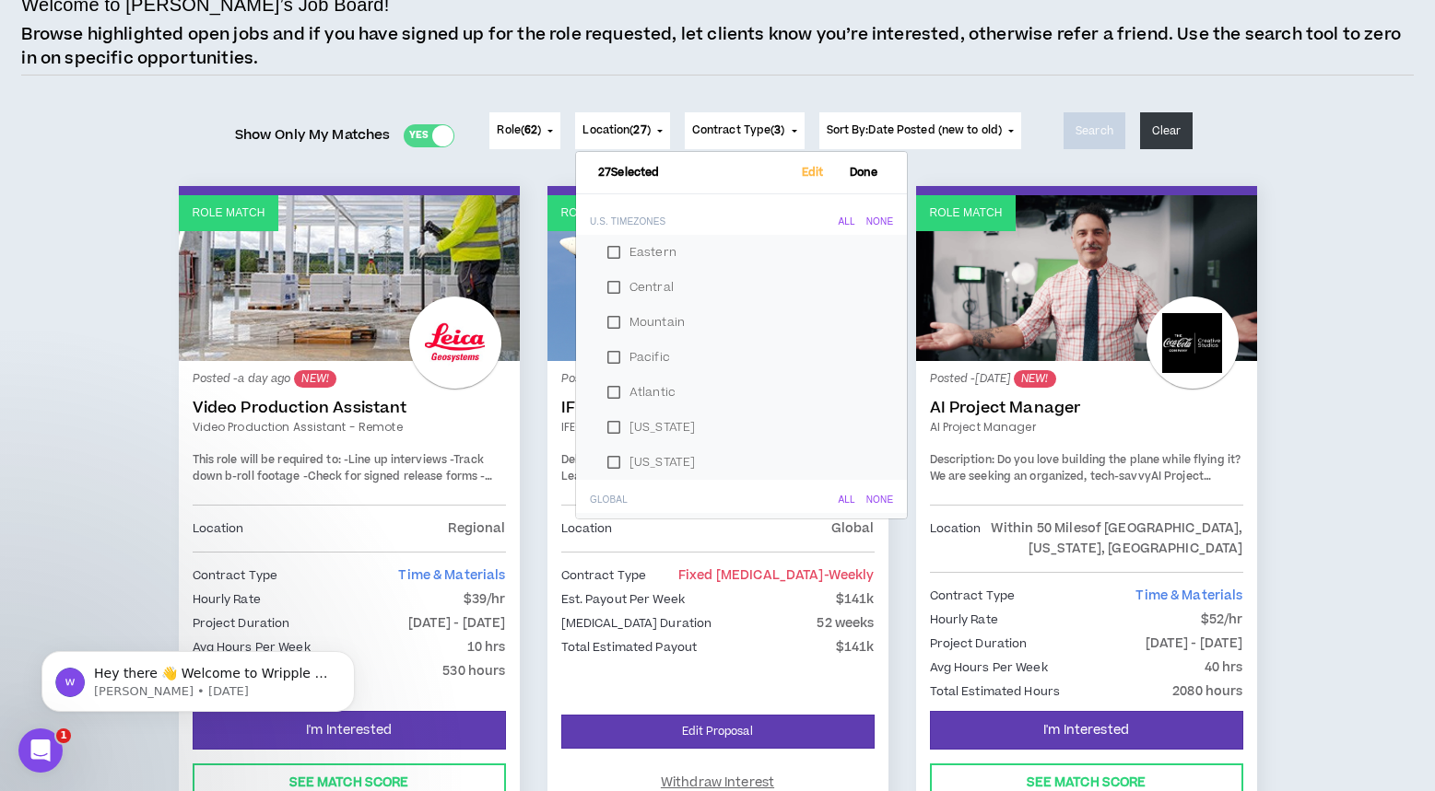
click at [646, 135] on span "27" at bounding box center [639, 131] width 13 height 16
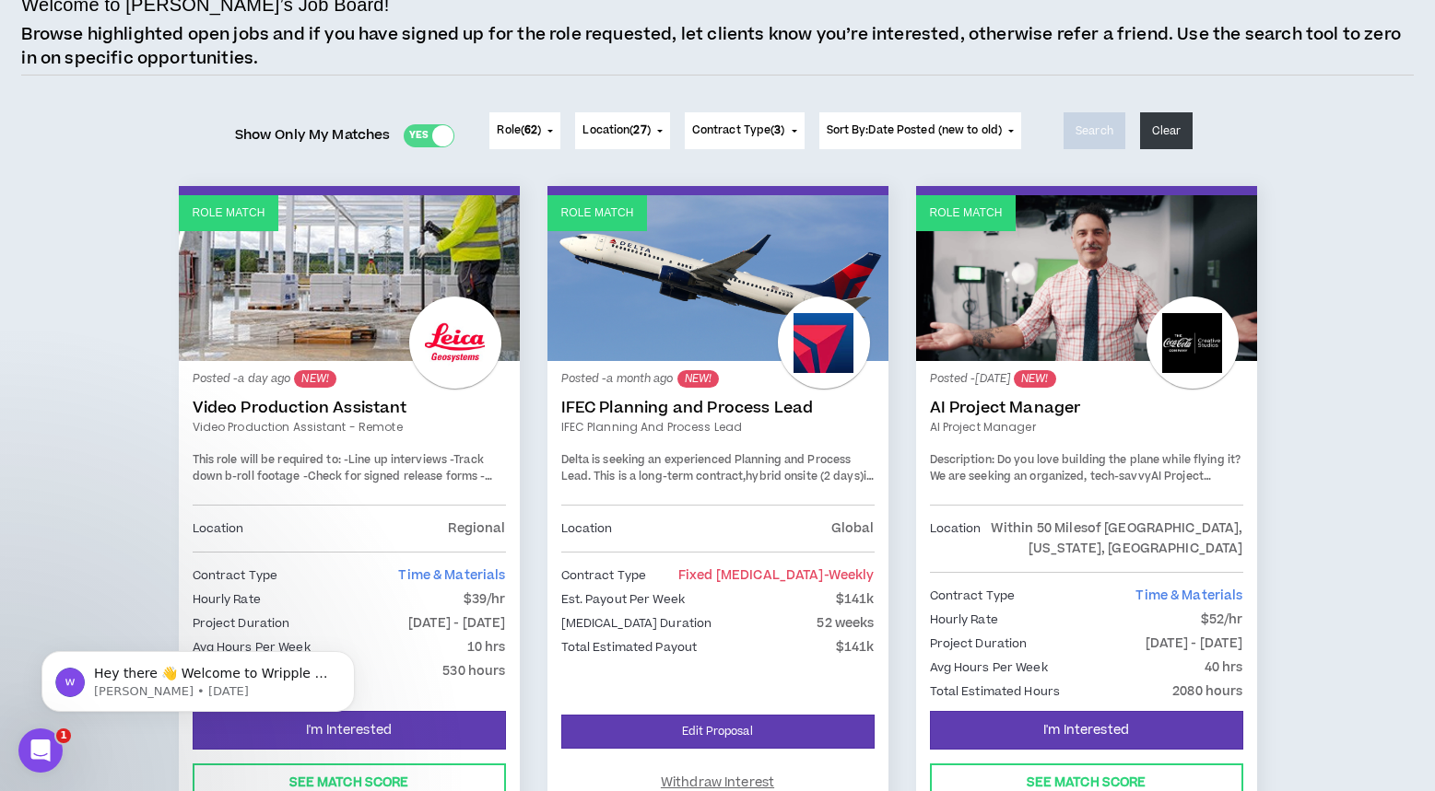
click at [771, 135] on span "Contract Type ( 3 )" at bounding box center [738, 131] width 93 height 17
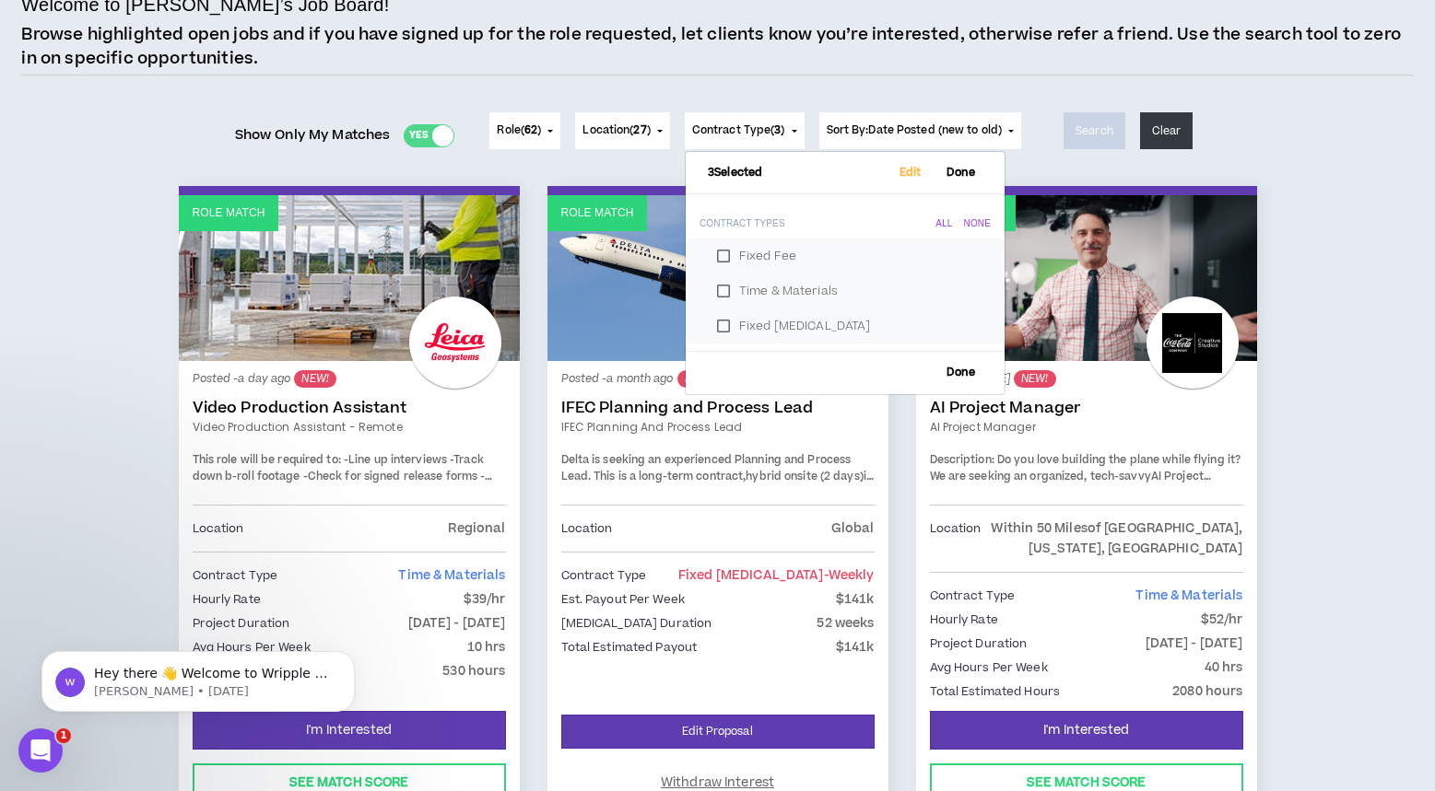
click at [943, 228] on div "All" at bounding box center [943, 224] width 17 height 15
click at [762, 135] on span "Contract Type ( 3 )" at bounding box center [738, 131] width 93 height 17
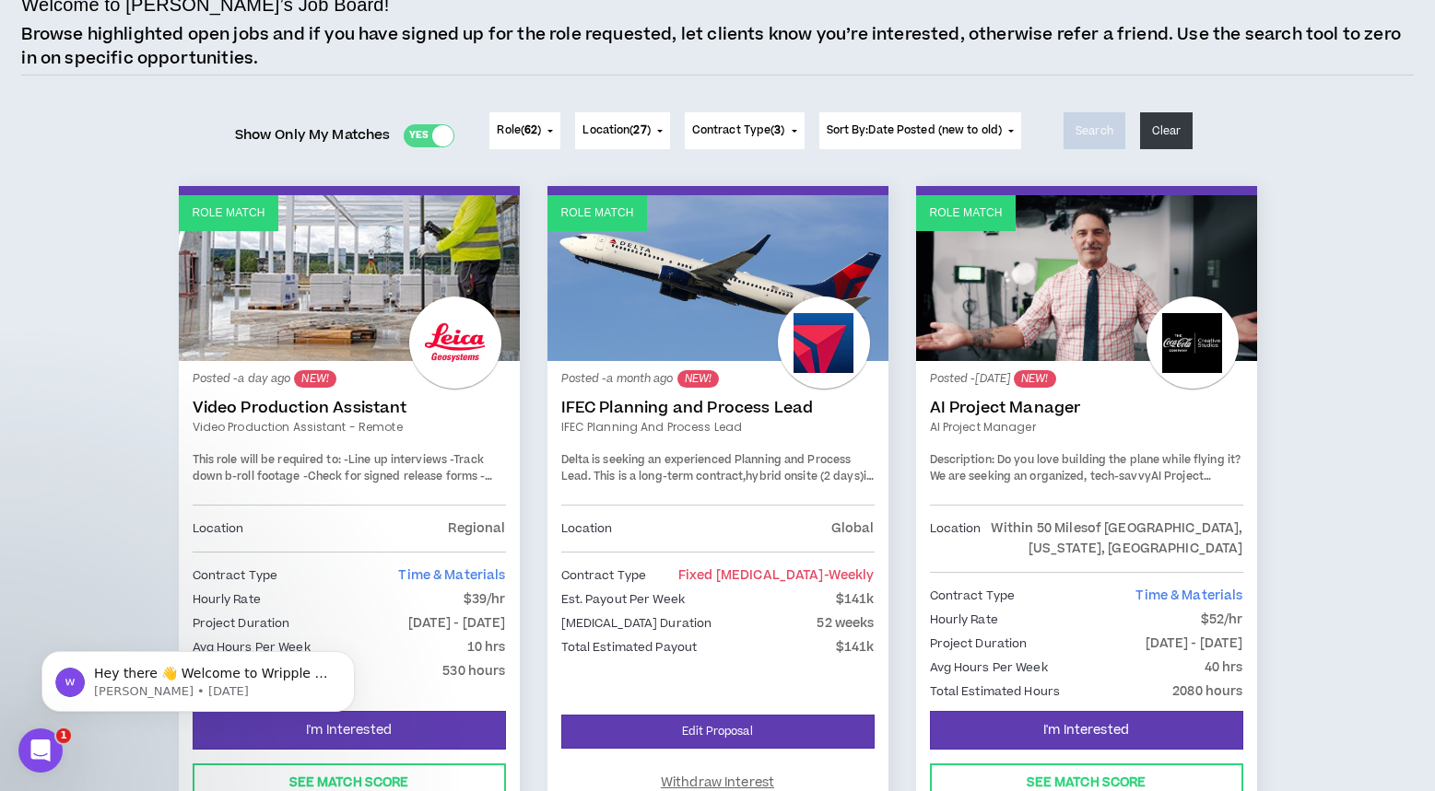
click at [546, 128] on button "Role ( 62 )" at bounding box center [524, 130] width 71 height 37
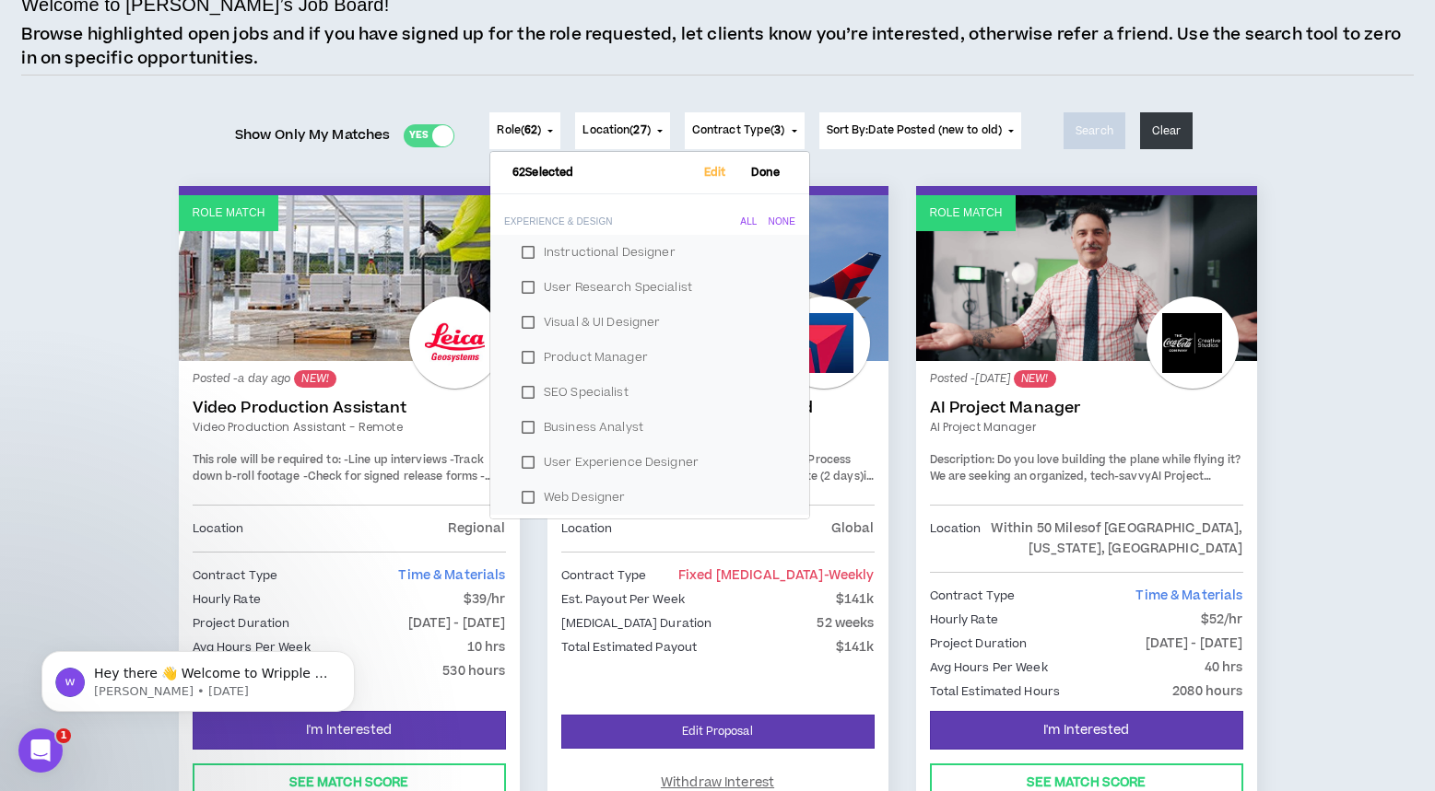
click at [524, 255] on label "Instructional Designer" at bounding box center [649, 253] width 275 height 28
click at [520, 287] on label "User Research Specialist" at bounding box center [649, 288] width 275 height 28
click at [523, 321] on label "Visual & UI Designer" at bounding box center [649, 323] width 275 height 28
click at [706, 175] on span "Edit" at bounding box center [715, 173] width 37 height 12
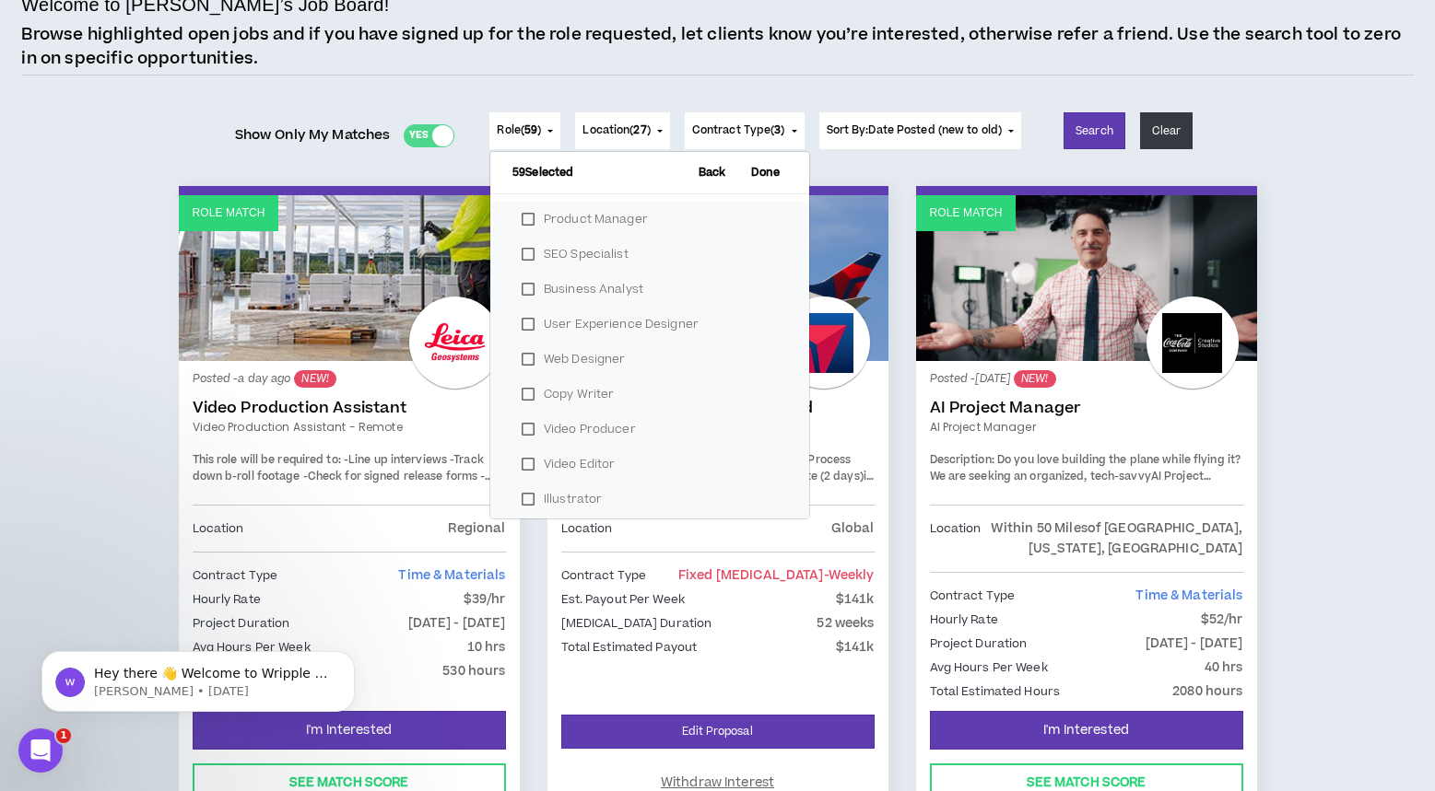
click at [526, 252] on label "SEO Specialist" at bounding box center [649, 254] width 275 height 28
click at [528, 255] on label "Business Analyst" at bounding box center [649, 254] width 275 height 28
click at [528, 255] on label "User Experience Designer" at bounding box center [649, 254] width 275 height 28
click at [528, 255] on label "Web Designer" at bounding box center [649, 254] width 275 height 28
click at [528, 255] on label "Copy Writer" at bounding box center [649, 254] width 275 height 28
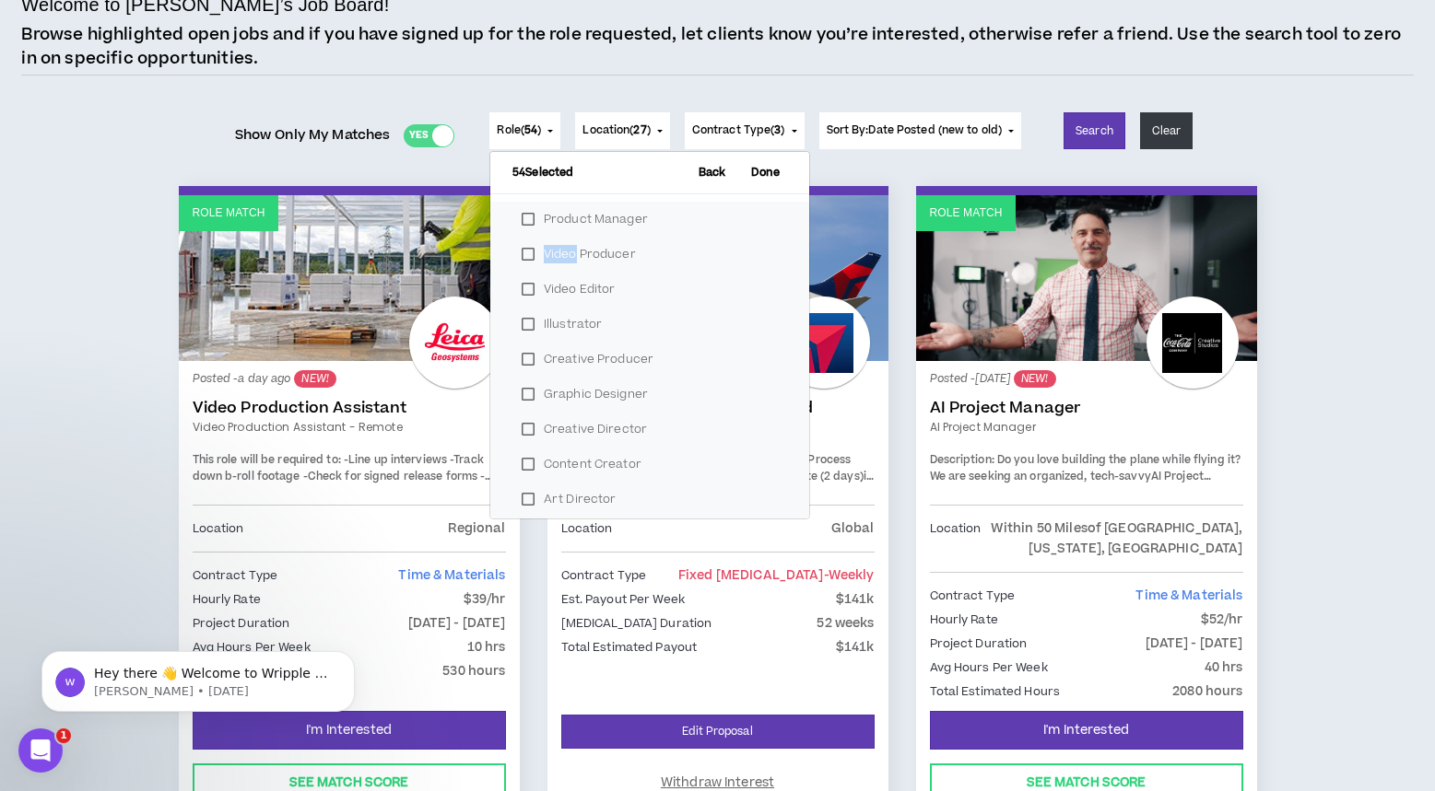
click at [528, 255] on label "Video Producer" at bounding box center [649, 254] width 275 height 28
click at [528, 255] on label "Video Editor" at bounding box center [649, 254] width 275 height 28
click at [528, 255] on label "Illustrator" at bounding box center [649, 254] width 275 height 28
click at [522, 286] on label "Graphic Designer" at bounding box center [649, 290] width 275 height 28
click at [523, 321] on label "Content Creator" at bounding box center [649, 325] width 275 height 28
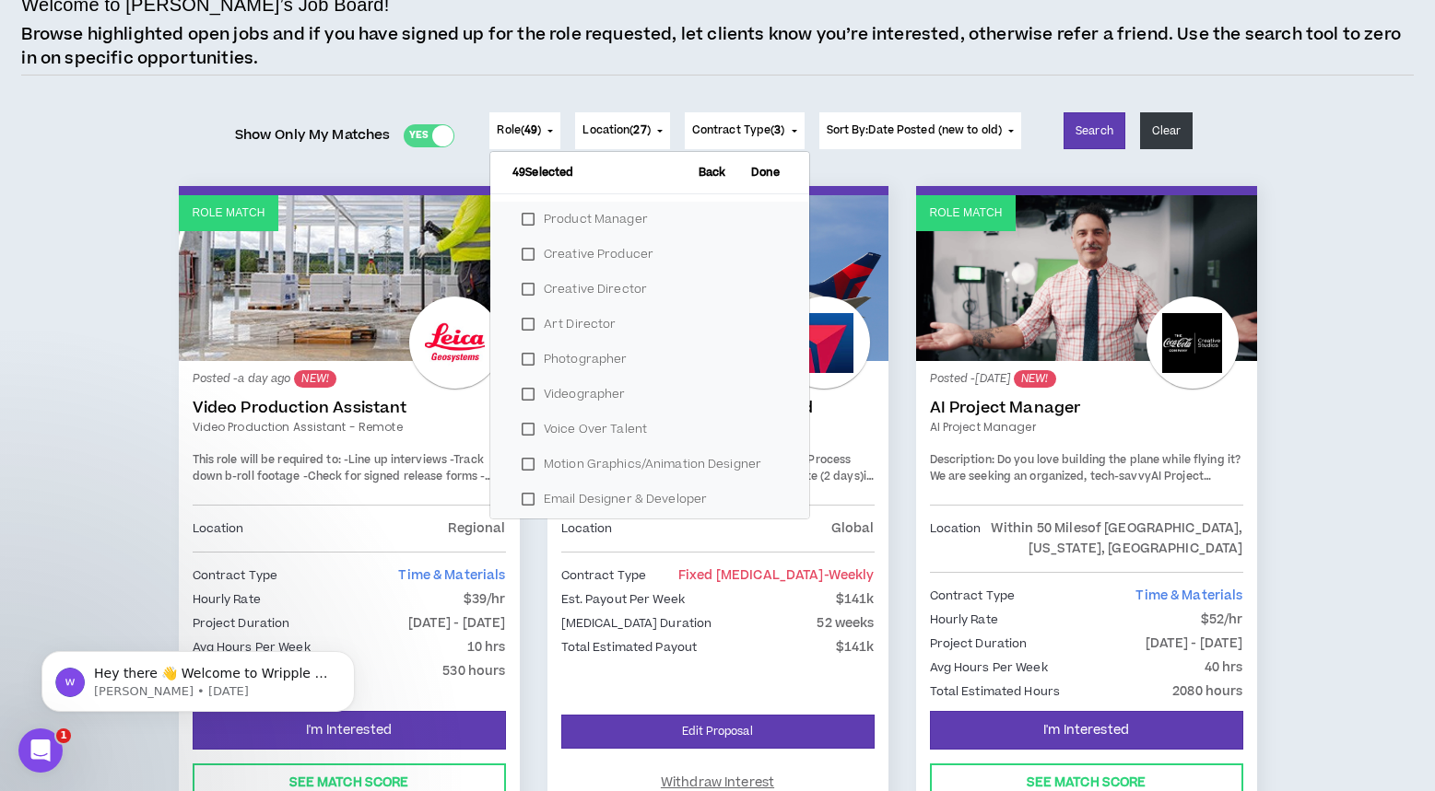
click at [523, 323] on label "Art Director" at bounding box center [649, 325] width 275 height 28
click at [523, 323] on label "Photographer" at bounding box center [649, 325] width 275 height 28
click at [523, 323] on label "Videographer" at bounding box center [649, 325] width 275 height 28
click at [523, 323] on label "Voice Over Talent" at bounding box center [649, 325] width 275 height 28
click at [523, 323] on label "Motion Graphics/Animation Designer" at bounding box center [649, 325] width 275 height 28
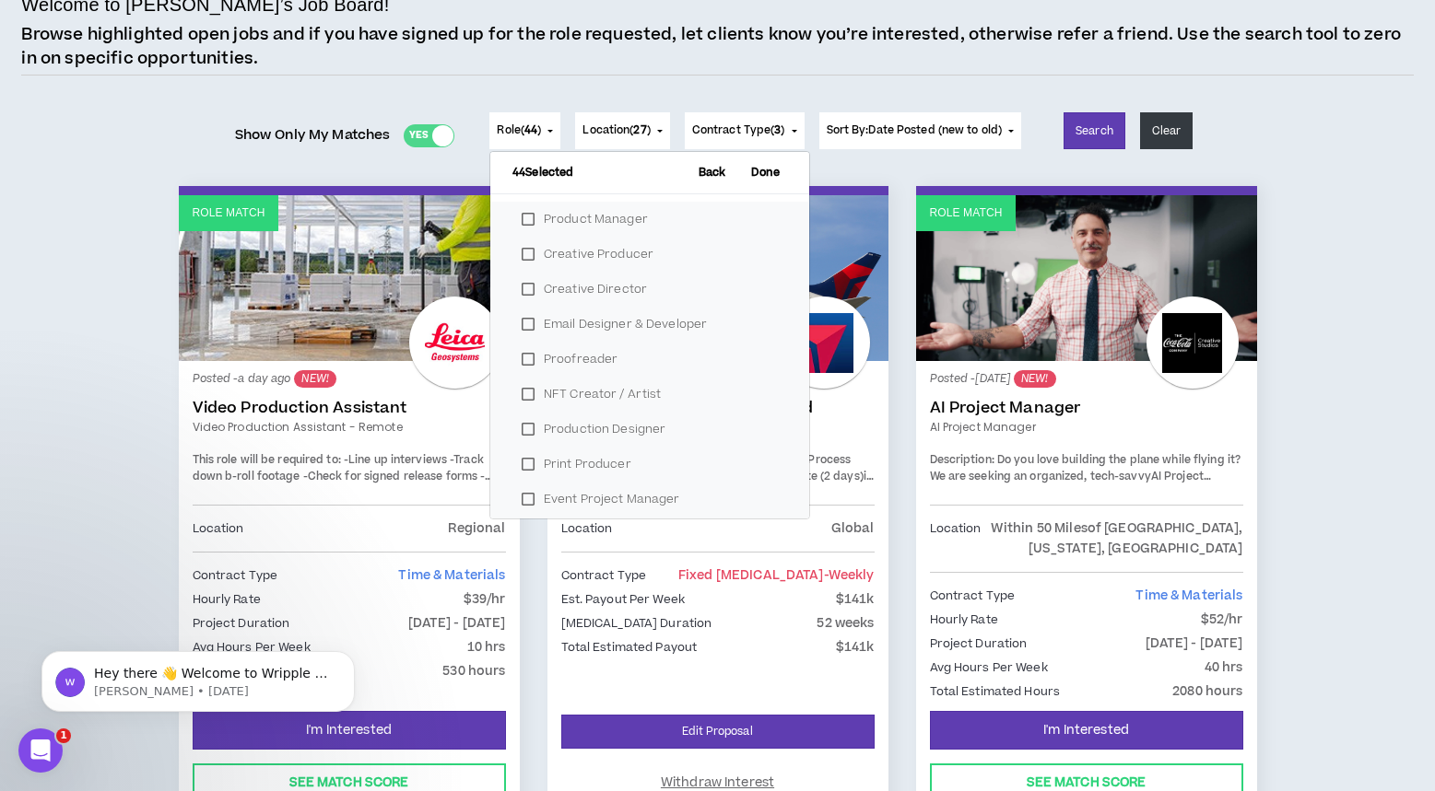
click at [523, 323] on label "Email Designer & Developer" at bounding box center [649, 325] width 275 height 28
click at [523, 323] on label "Proofreader" at bounding box center [649, 325] width 275 height 28
click at [523, 323] on label "NFT Creator / Artist" at bounding box center [649, 325] width 275 height 28
click at [523, 323] on label "Production Designer" at bounding box center [649, 325] width 275 height 28
click at [523, 323] on label "Print Producer" at bounding box center [649, 325] width 275 height 28
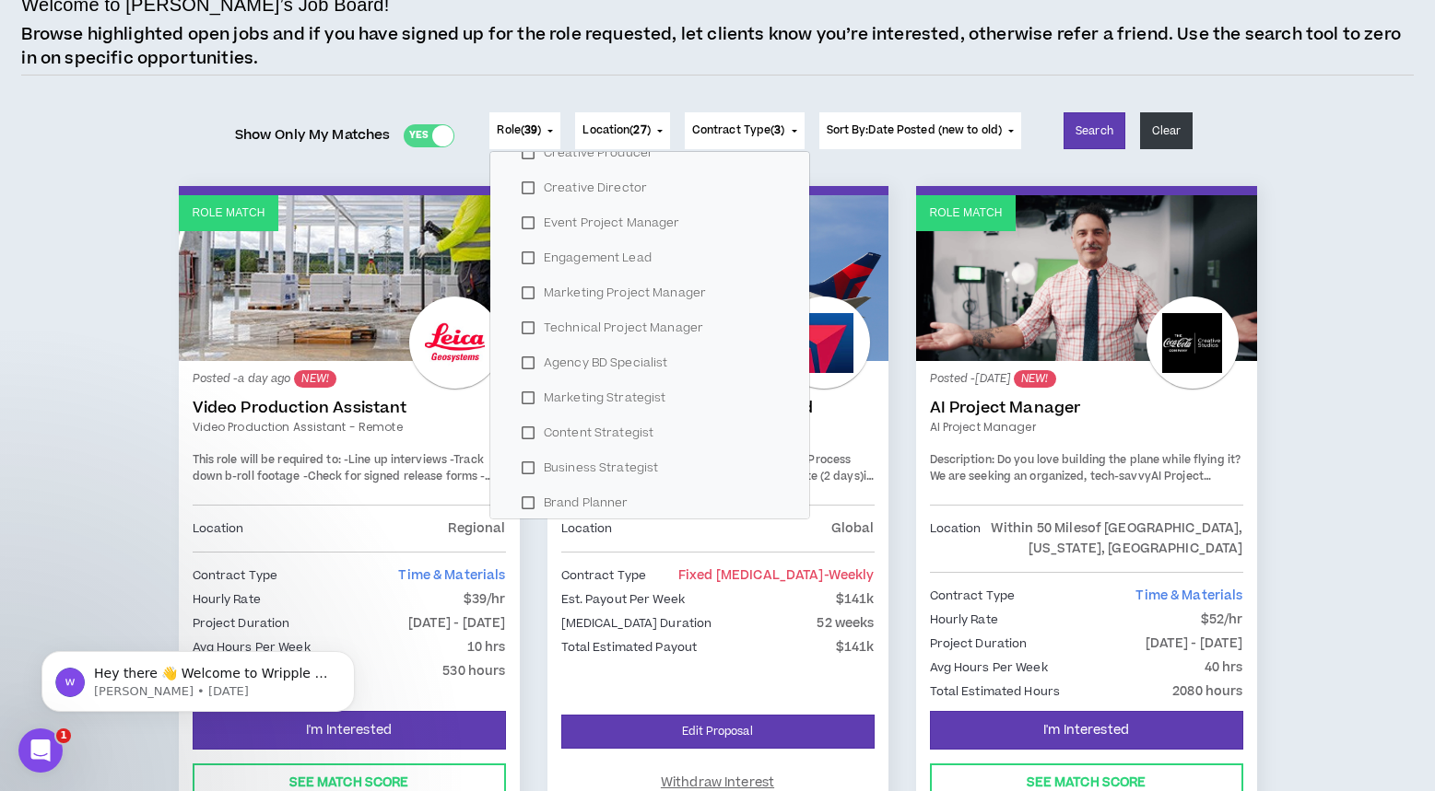
scroll to position [104, 0]
click at [525, 330] on label "Technical Project Manager" at bounding box center [649, 325] width 275 height 28
click at [525, 330] on label "Agency BD Specialist" at bounding box center [649, 325] width 275 height 28
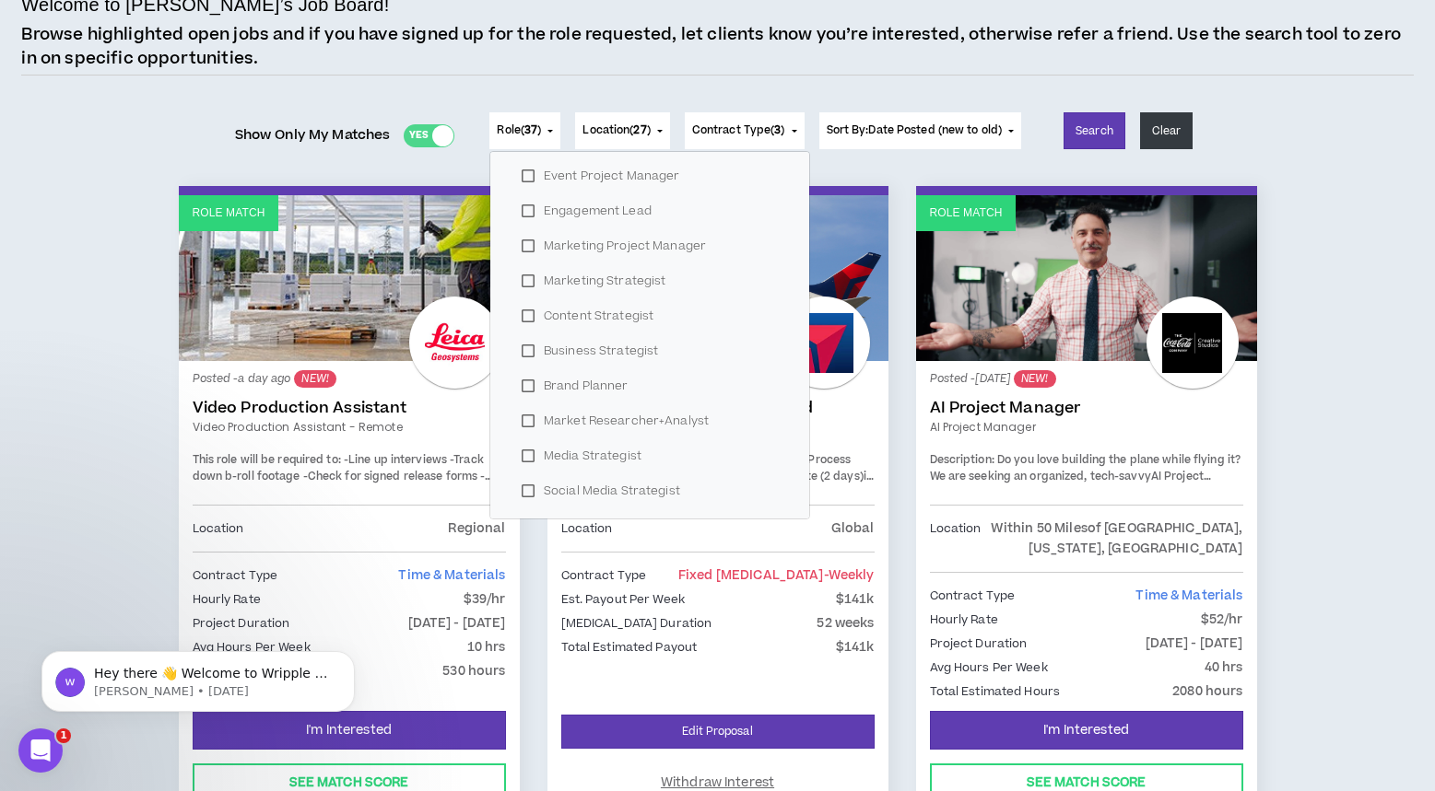
click at [522, 283] on label "Marketing Strategist" at bounding box center [649, 281] width 275 height 28
click at [522, 283] on label "Content Strategist" at bounding box center [649, 281] width 275 height 28
click at [522, 283] on label "Business Strategist" at bounding box center [649, 281] width 275 height 28
click at [522, 283] on label "Brand Planner" at bounding box center [649, 281] width 275 height 28
click at [522, 283] on label "Market Researcher+Analyst" at bounding box center [649, 281] width 275 height 28
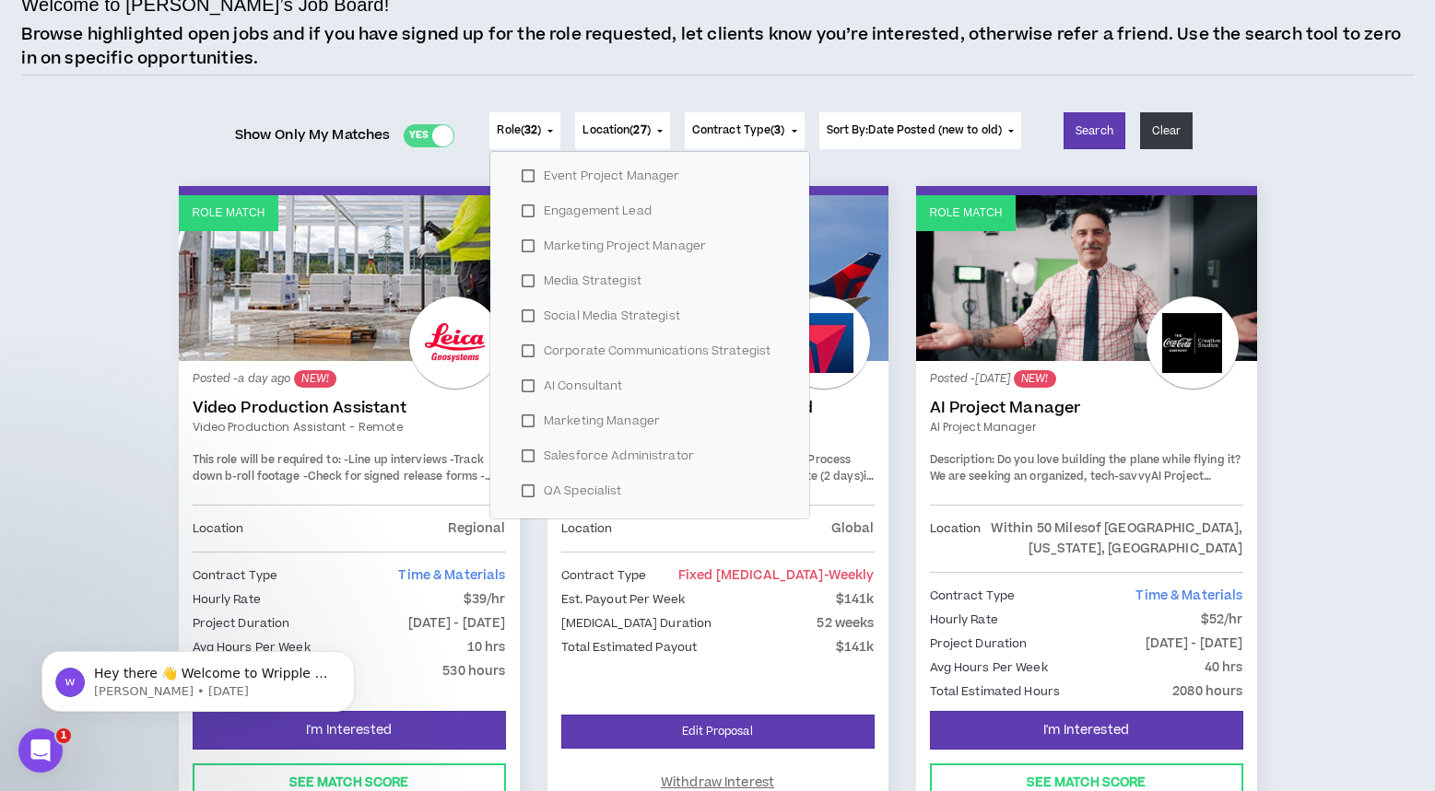
click at [522, 283] on label "Media Strategist" at bounding box center [649, 281] width 275 height 28
click at [522, 283] on label "Social Media Strategist" at bounding box center [649, 281] width 275 height 28
click at [522, 283] on label "Corporate Communications Strategist" at bounding box center [649, 281] width 275 height 28
click at [522, 283] on label "AI Consultant" at bounding box center [649, 281] width 275 height 28
click at [523, 314] on label "Salesforce Administrator" at bounding box center [649, 316] width 275 height 28
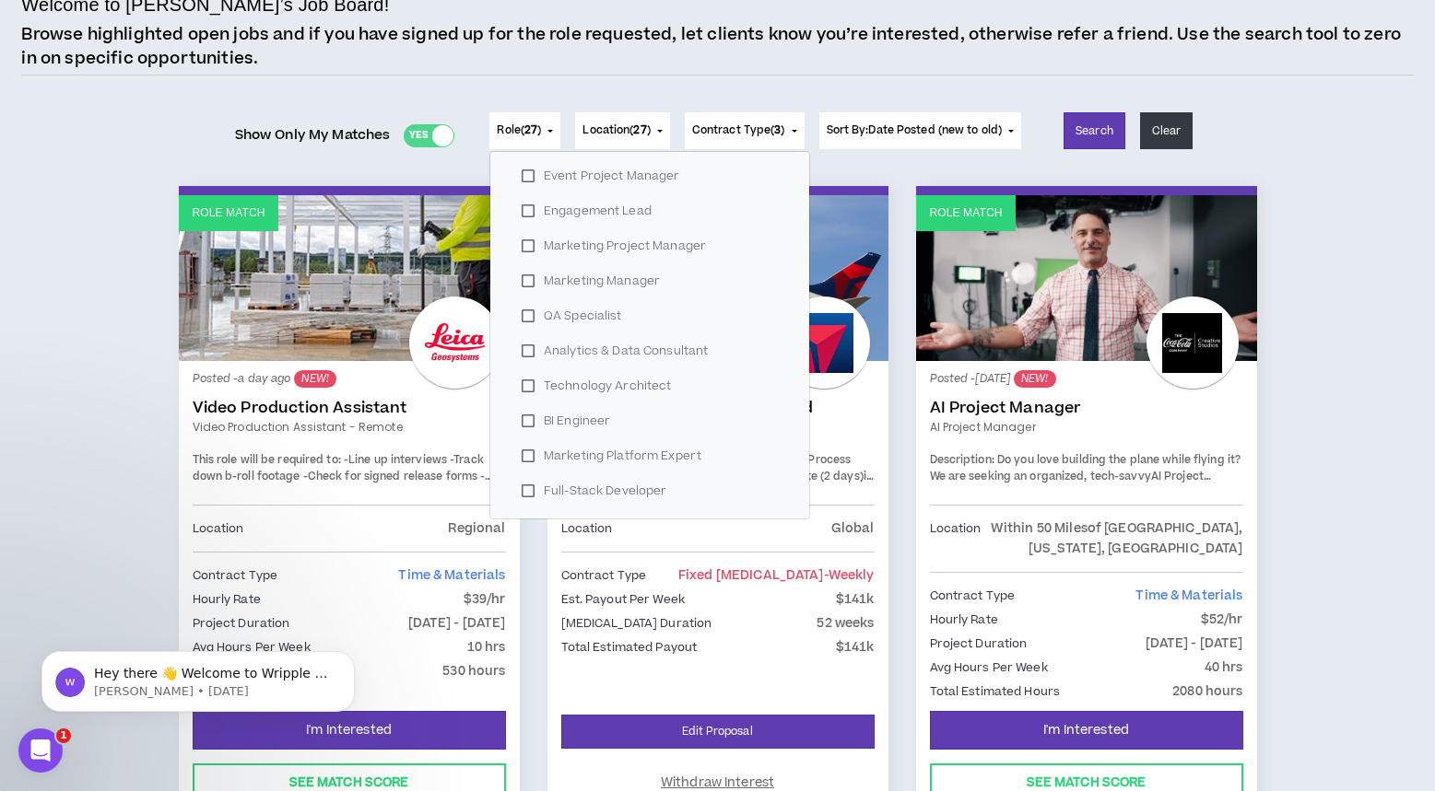
click at [523, 314] on label "QA Specialist" at bounding box center [649, 316] width 275 height 28
click at [523, 314] on label "Analytics & Data Consultant" at bounding box center [649, 316] width 275 height 28
click at [523, 314] on label "Technology Architect" at bounding box center [649, 316] width 275 height 28
click at [523, 314] on label "BI Engineer" at bounding box center [649, 316] width 275 height 28
click at [523, 314] on label "Marketing Platform Expert" at bounding box center [649, 316] width 275 height 28
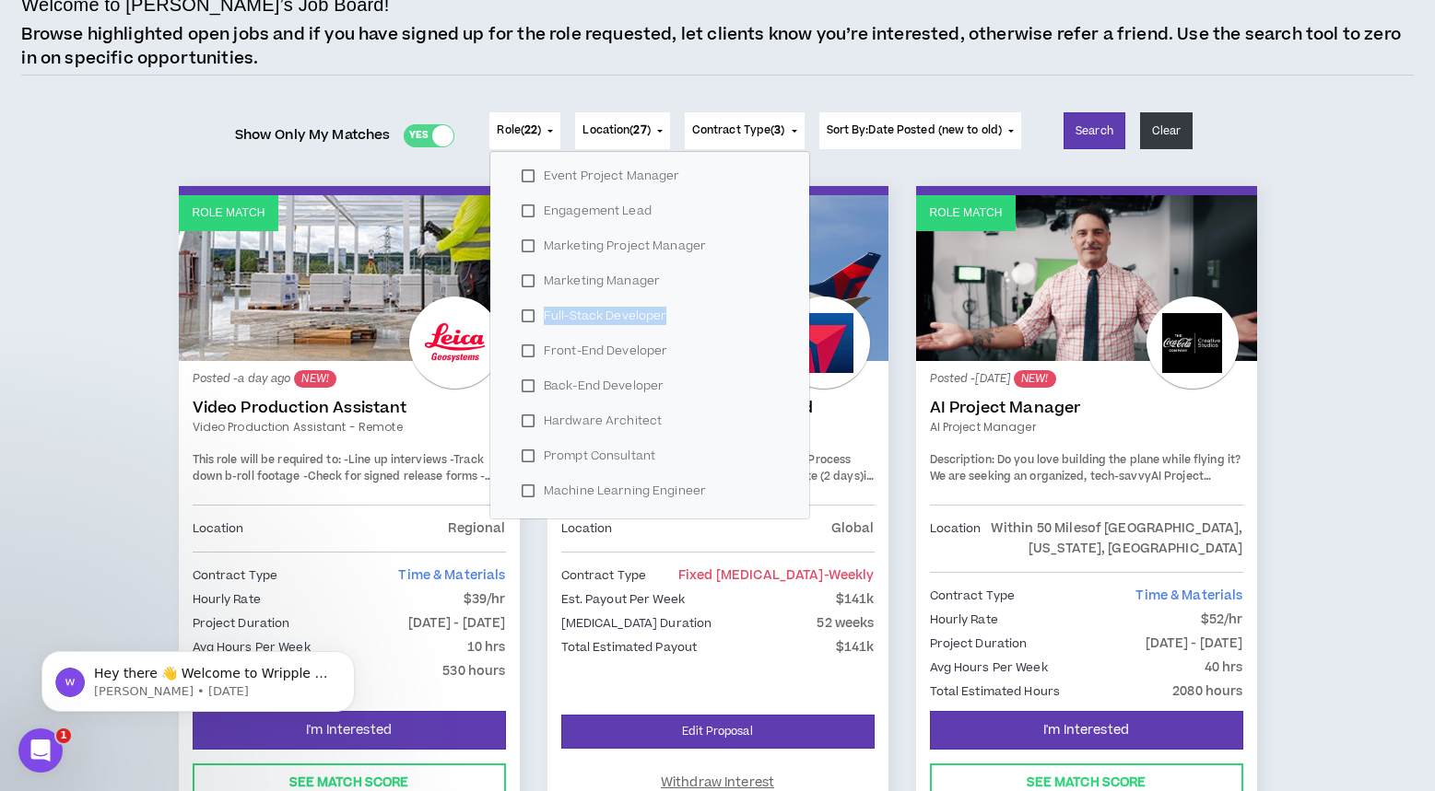
click at [523, 314] on label "Full-Stack Developer" at bounding box center [649, 316] width 275 height 28
click at [523, 314] on label "Front-End Developer" at bounding box center [649, 316] width 275 height 28
click at [523, 314] on label "Back-End Developer" at bounding box center [649, 316] width 275 height 28
click at [523, 314] on label "Hardware Architect" at bounding box center [649, 316] width 275 height 28
click at [523, 314] on label "Prompt Consultant" at bounding box center [649, 316] width 275 height 28
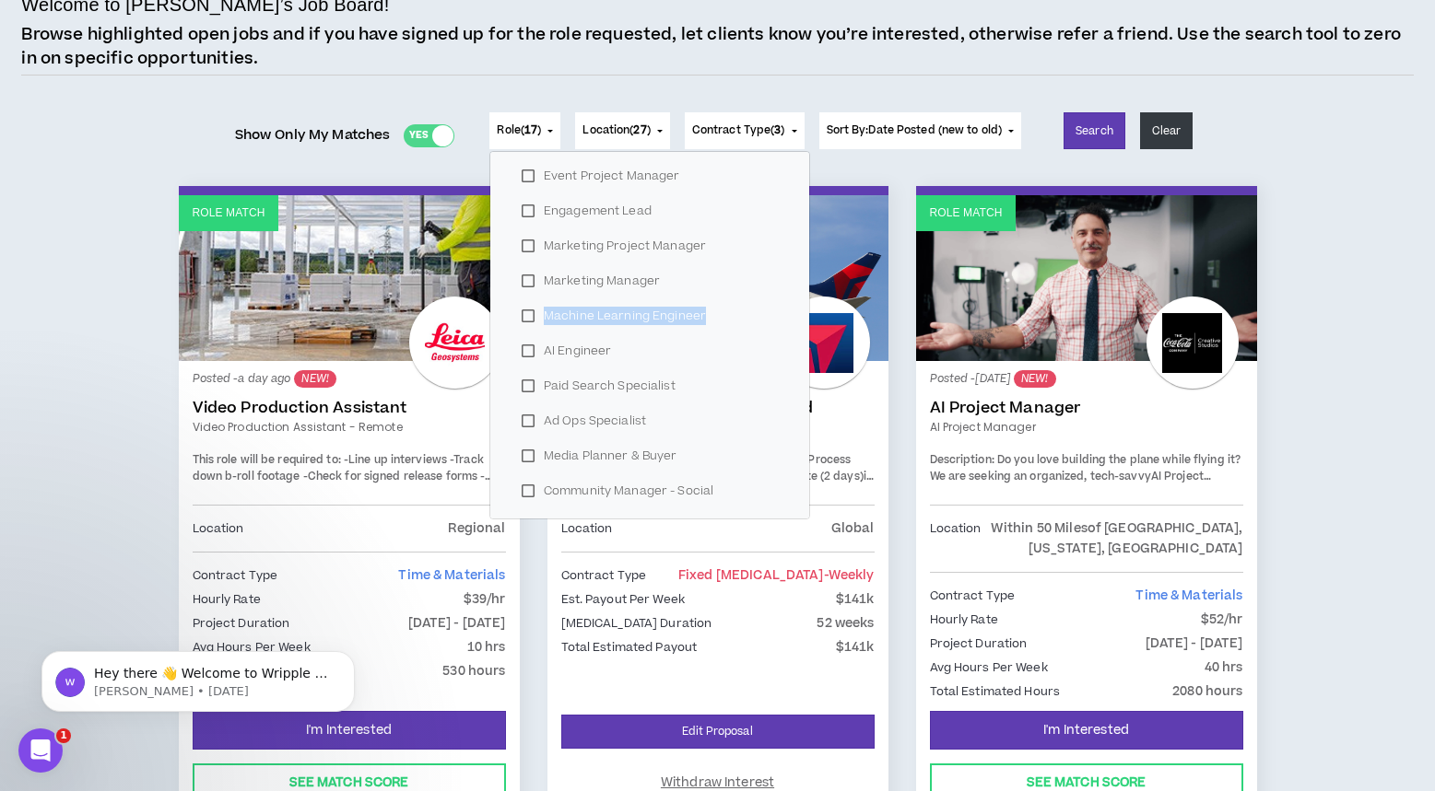
click at [523, 314] on label "Machine Learning Engineer" at bounding box center [649, 316] width 275 height 28
click at [523, 314] on label "AI Engineer" at bounding box center [649, 316] width 275 height 28
click at [523, 314] on label "Paid Search Specialist" at bounding box center [649, 316] width 275 height 28
click at [523, 314] on label "Ad Ops Specialist" at bounding box center [649, 316] width 275 height 28
click at [523, 314] on label "Media Planner & Buyer" at bounding box center [649, 316] width 275 height 28
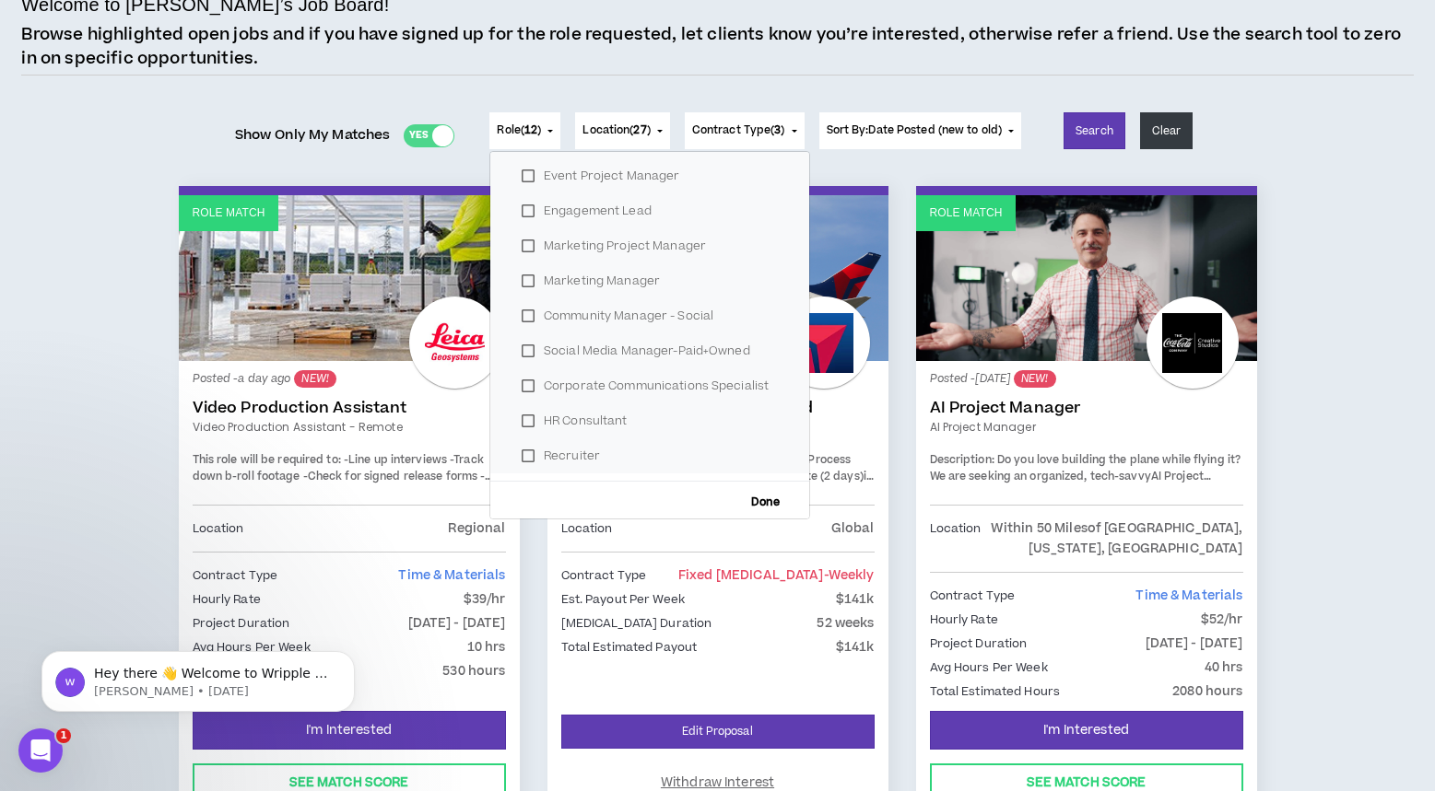
click at [530, 418] on label "HR Consultant" at bounding box center [649, 421] width 275 height 28
click at [527, 445] on label "Recruiter" at bounding box center [649, 452] width 275 height 28
click at [747, 497] on span "Done" at bounding box center [766, 498] width 43 height 12
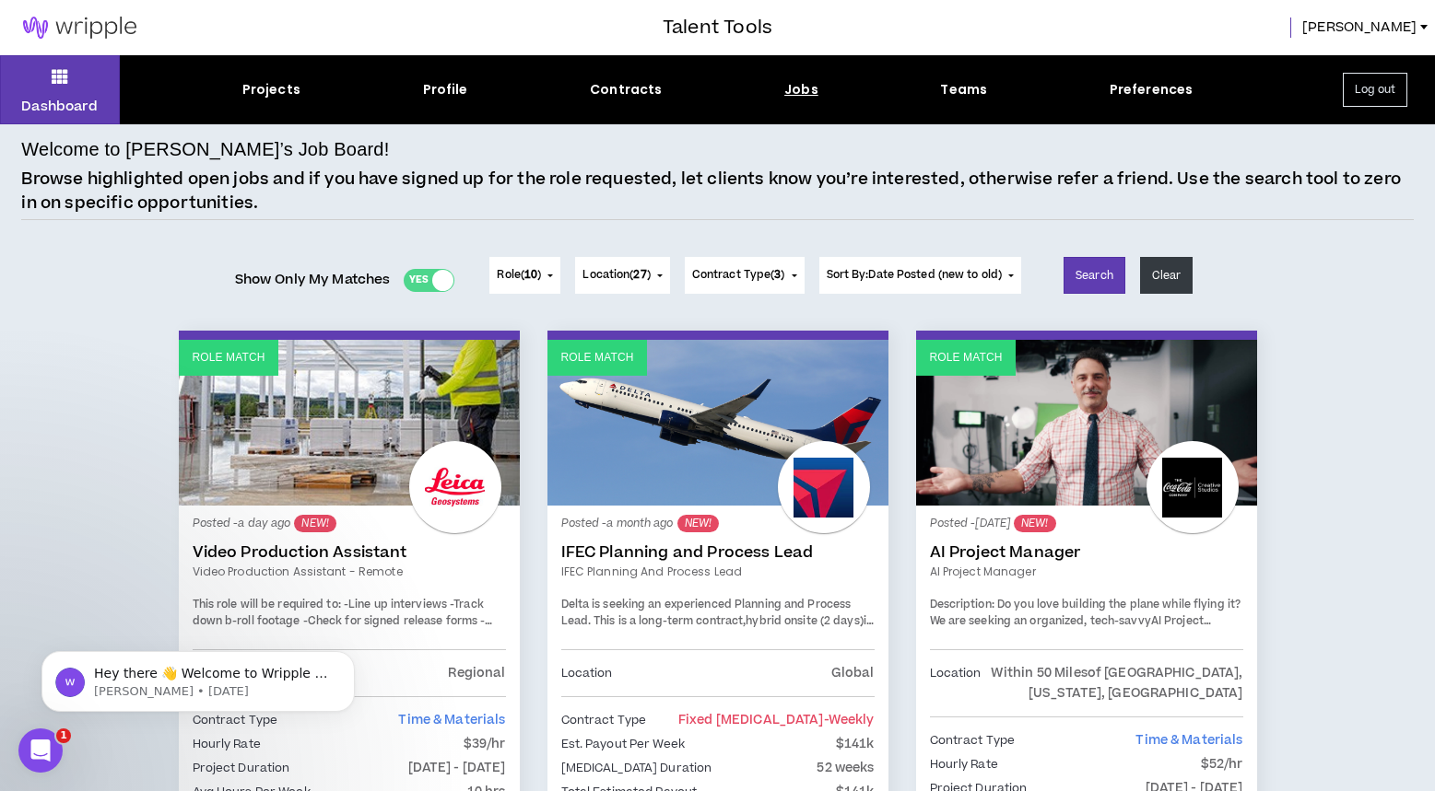
scroll to position [0, 0]
click at [802, 92] on div "Jobs" at bounding box center [801, 89] width 34 height 19
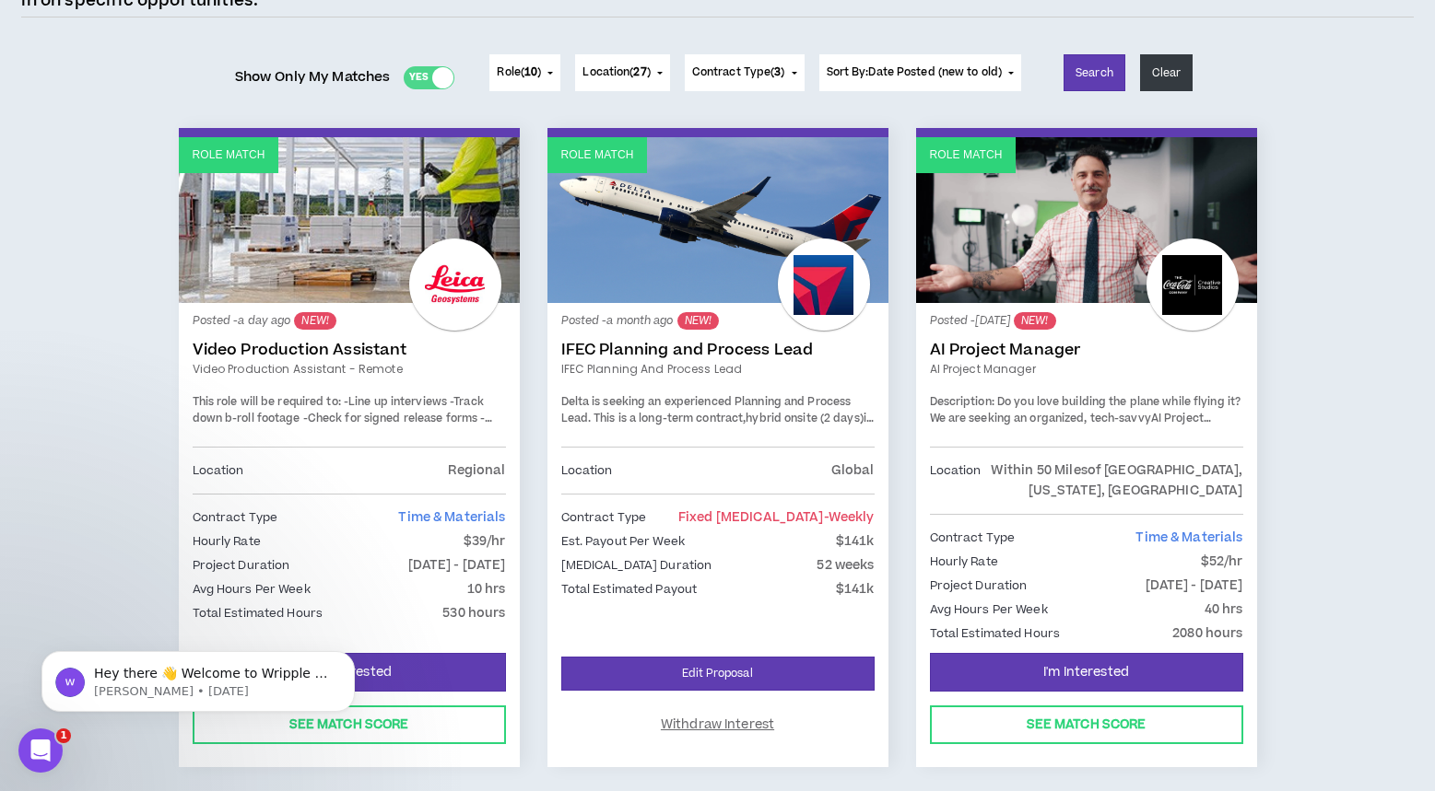
scroll to position [202, 0]
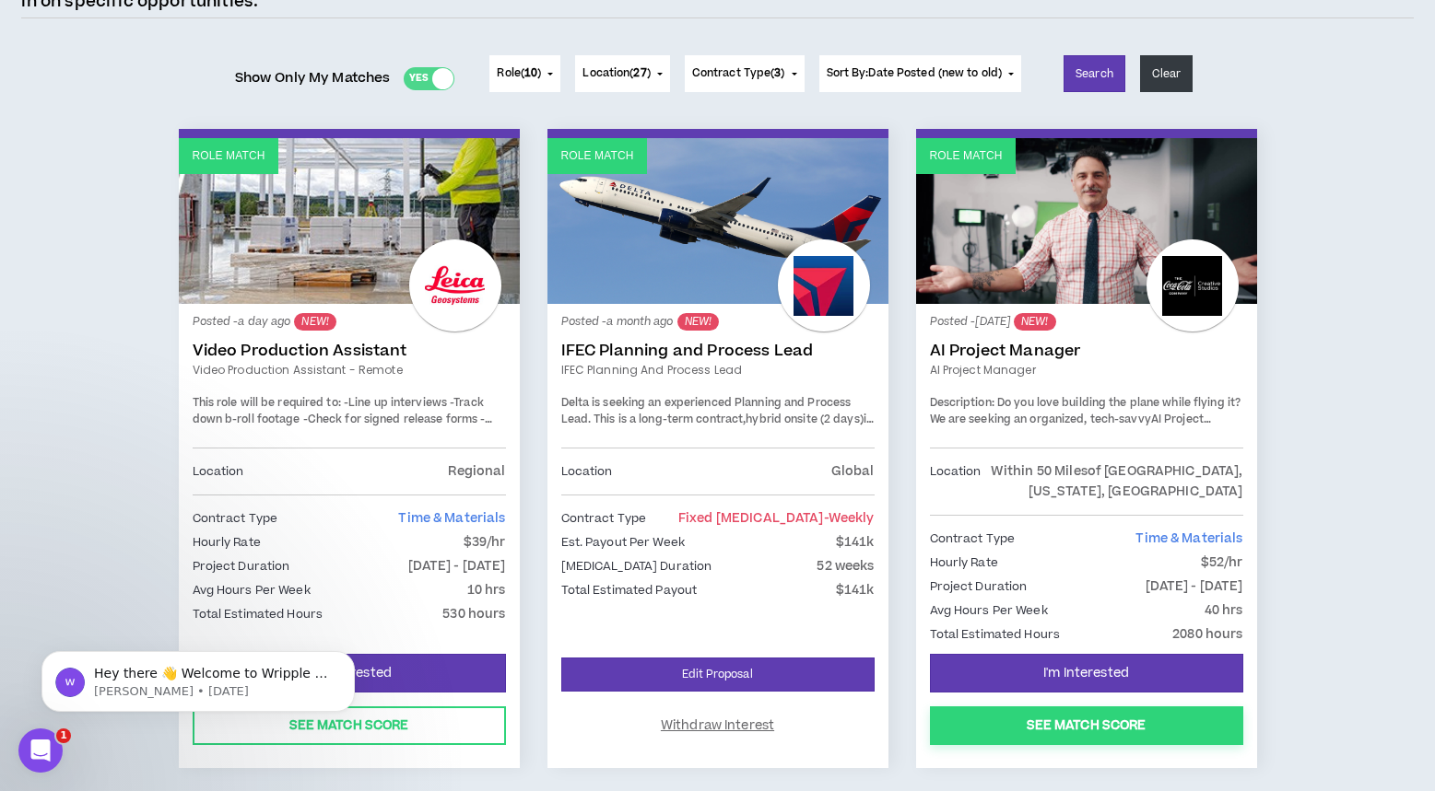
click at [1104, 733] on button "See Match Score" at bounding box center [1086, 726] width 313 height 39
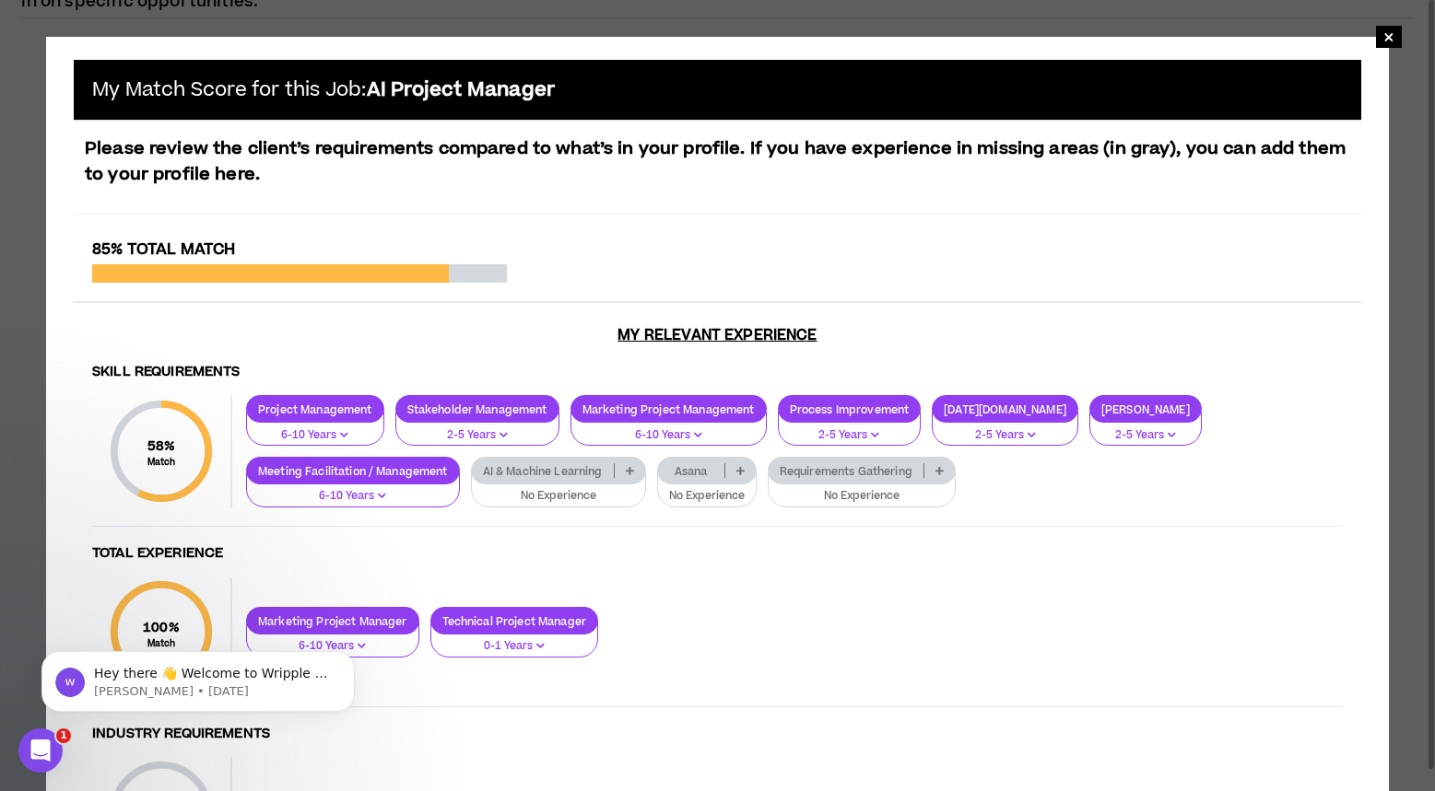
click at [742, 463] on p at bounding box center [740, 470] width 30 height 15
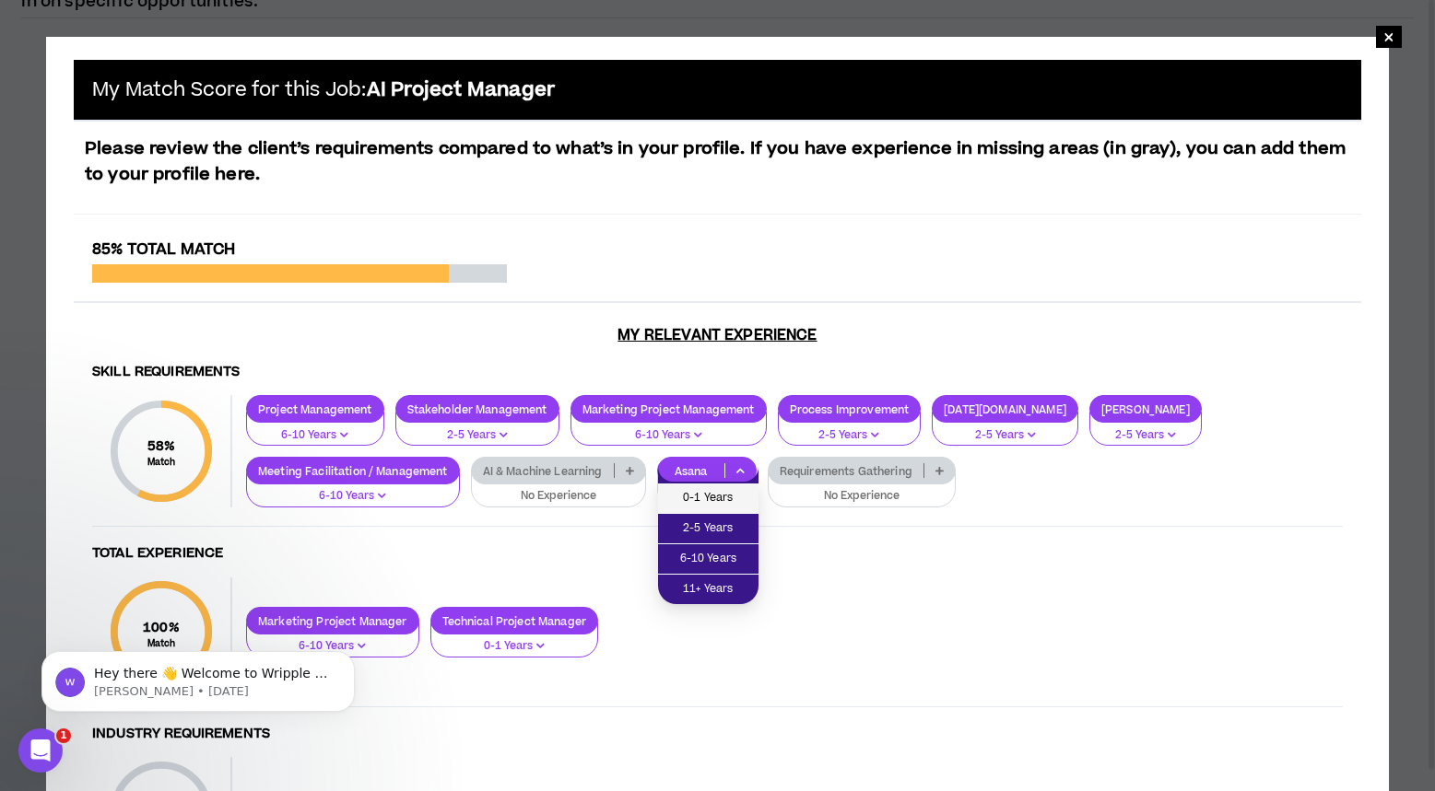
click at [704, 508] on span "0-1 Years" at bounding box center [708, 498] width 78 height 20
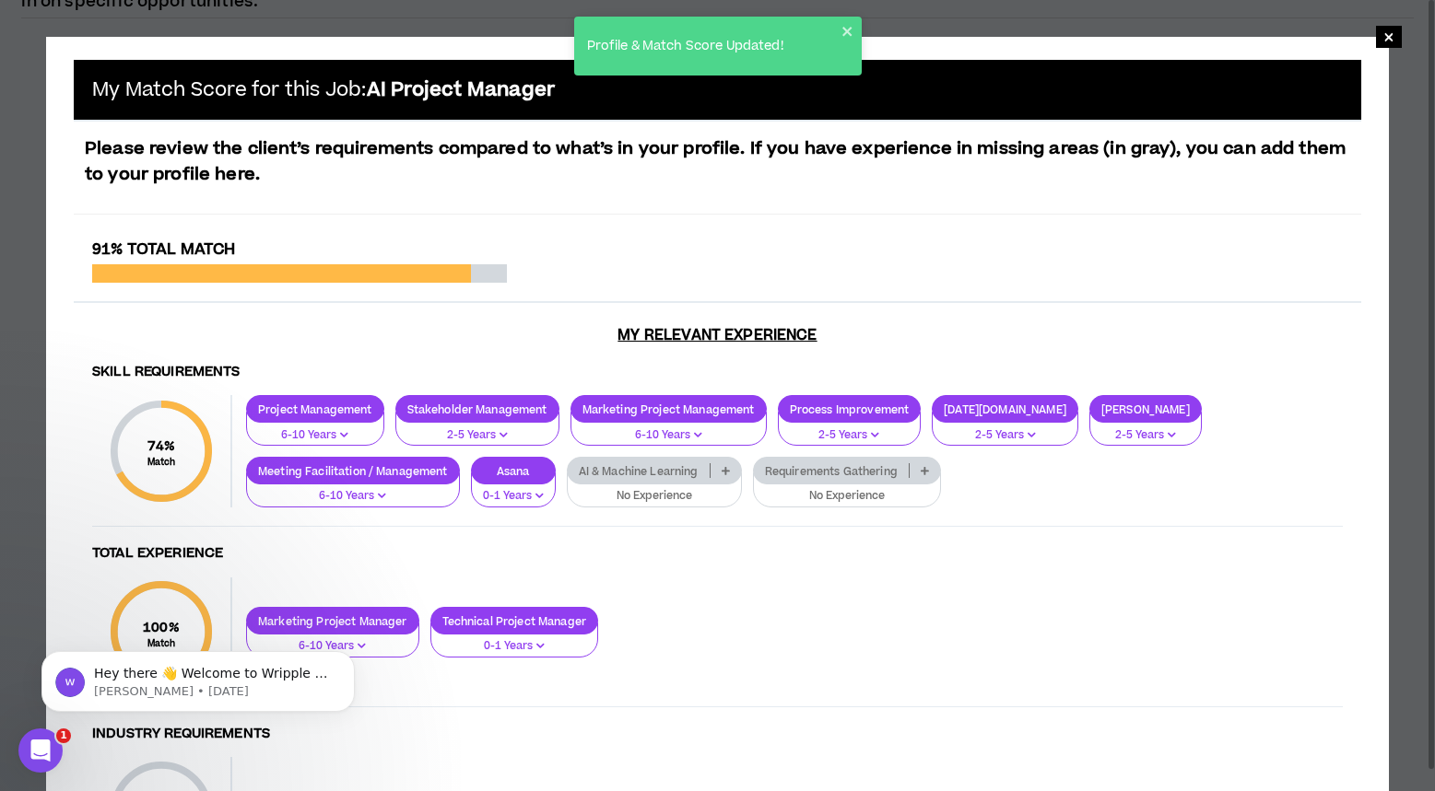
click at [926, 470] on icon at bounding box center [924, 470] width 8 height 9
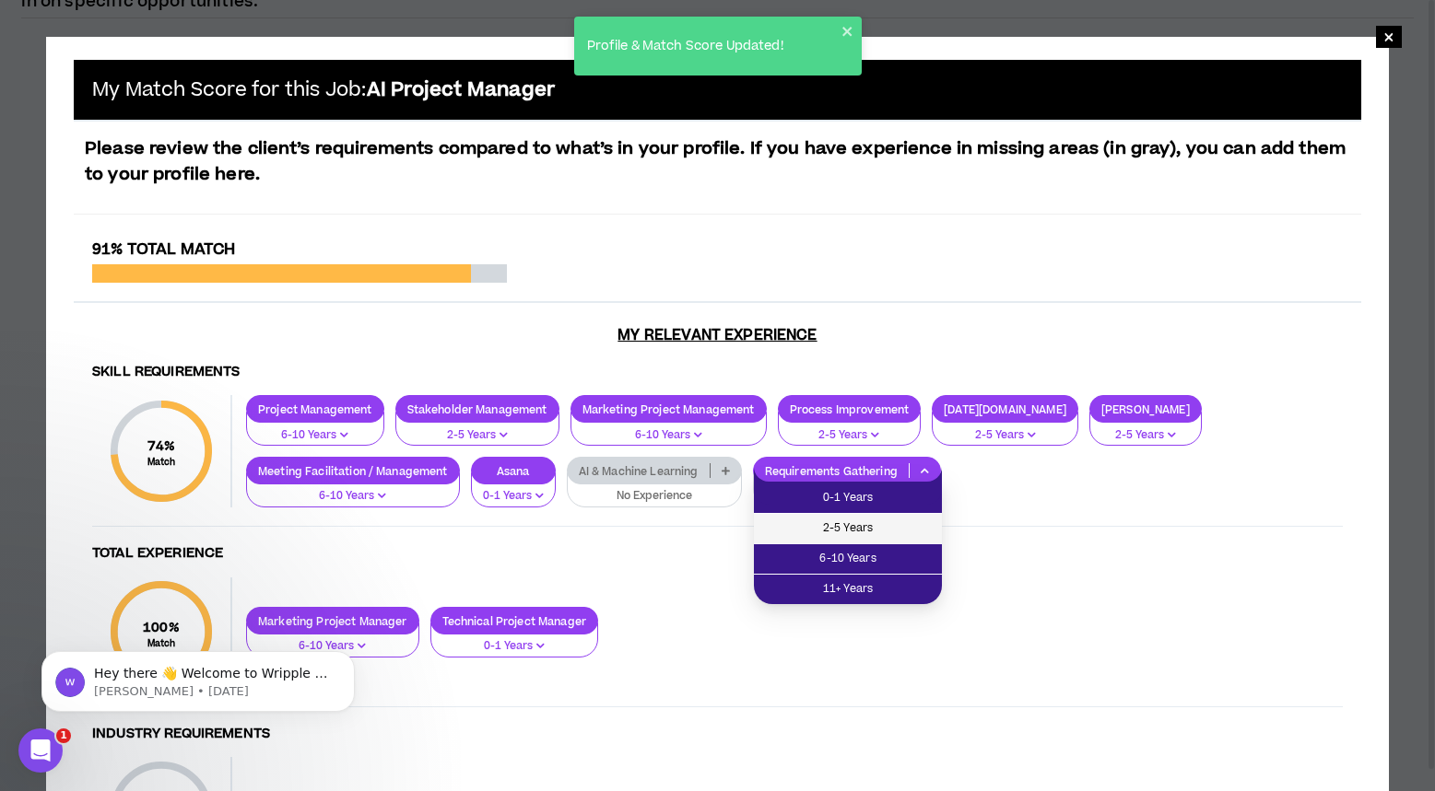
click at [882, 532] on span "2-5 Years" at bounding box center [848, 529] width 166 height 20
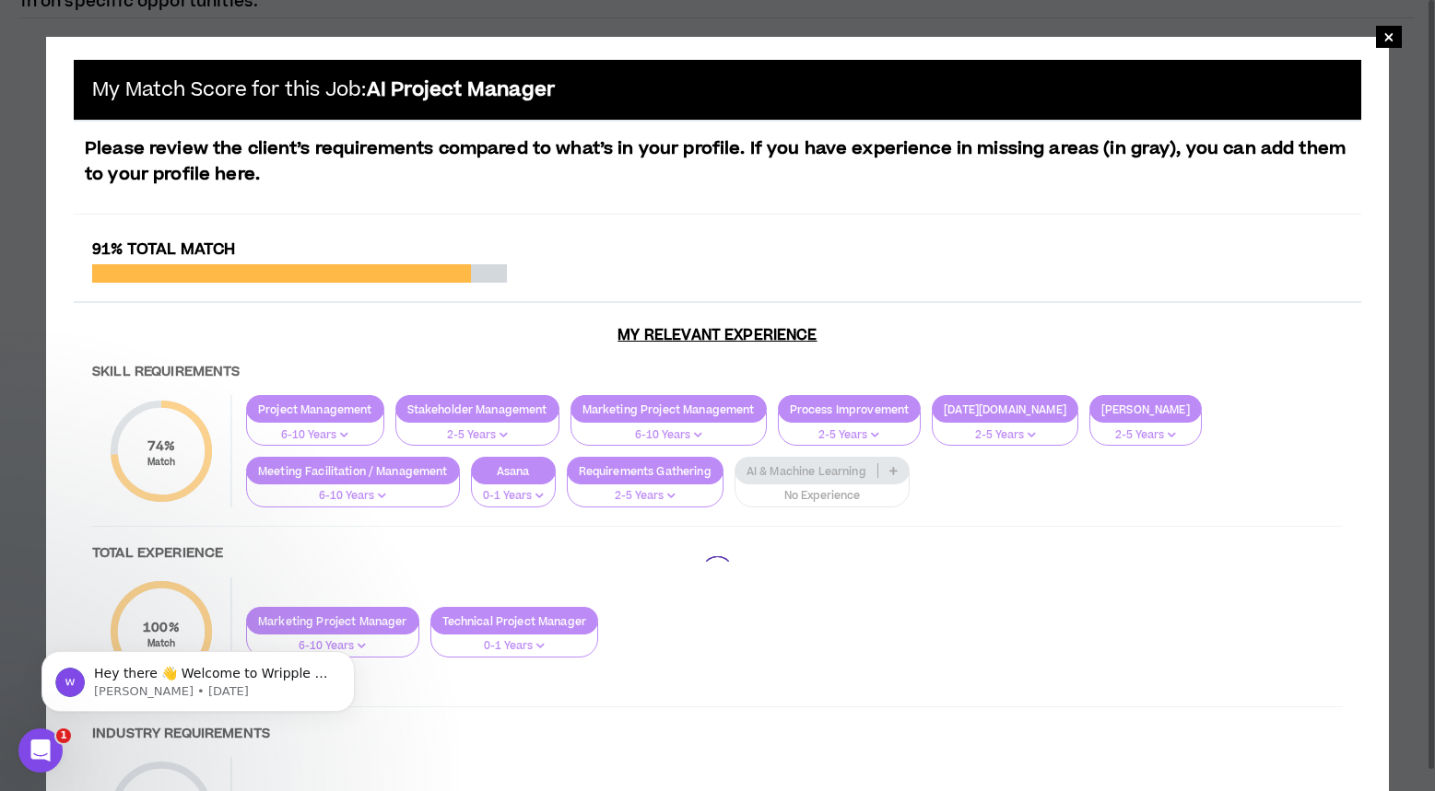
click at [894, 468] on div at bounding box center [717, 572] width 1287 height 664
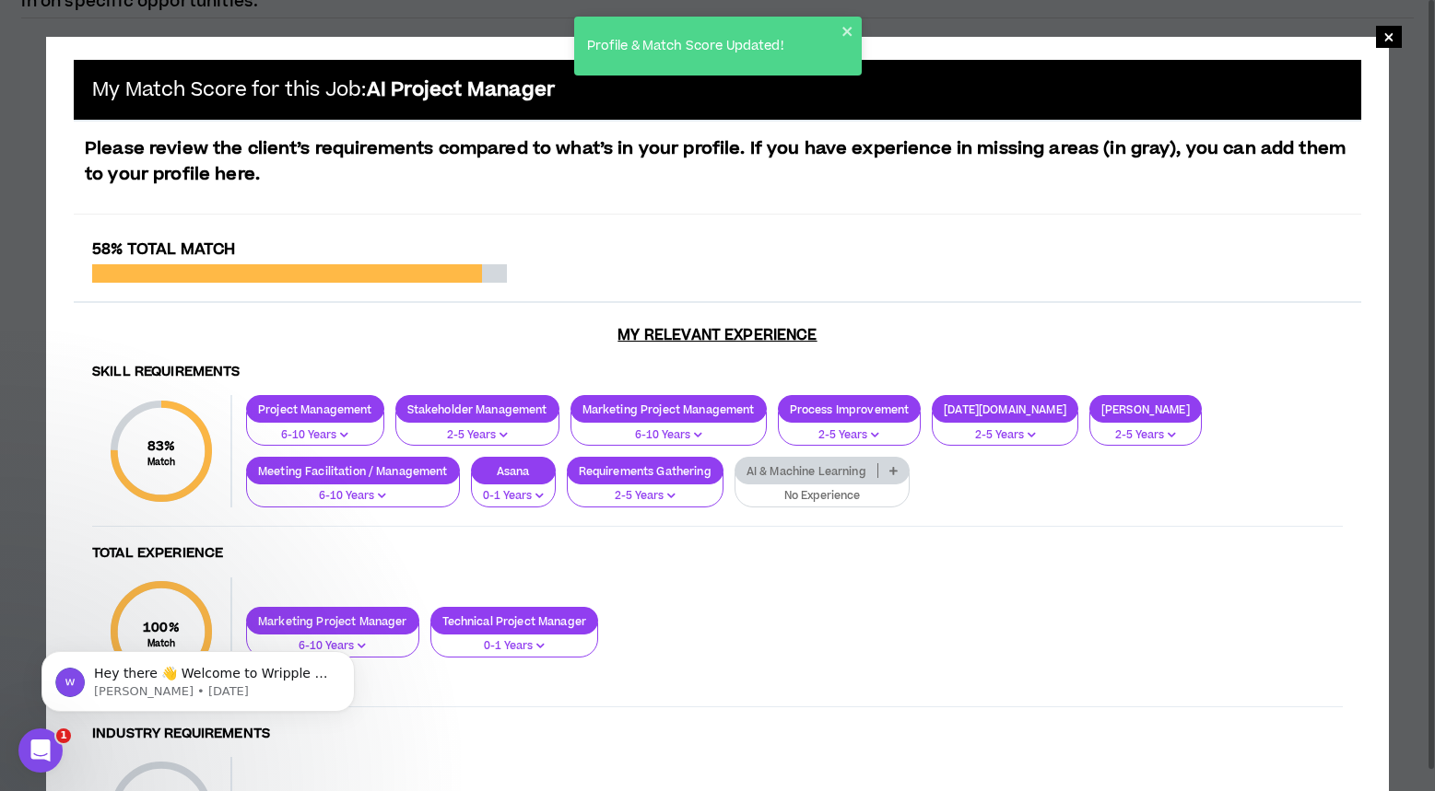
click at [893, 469] on icon at bounding box center [893, 470] width 8 height 9
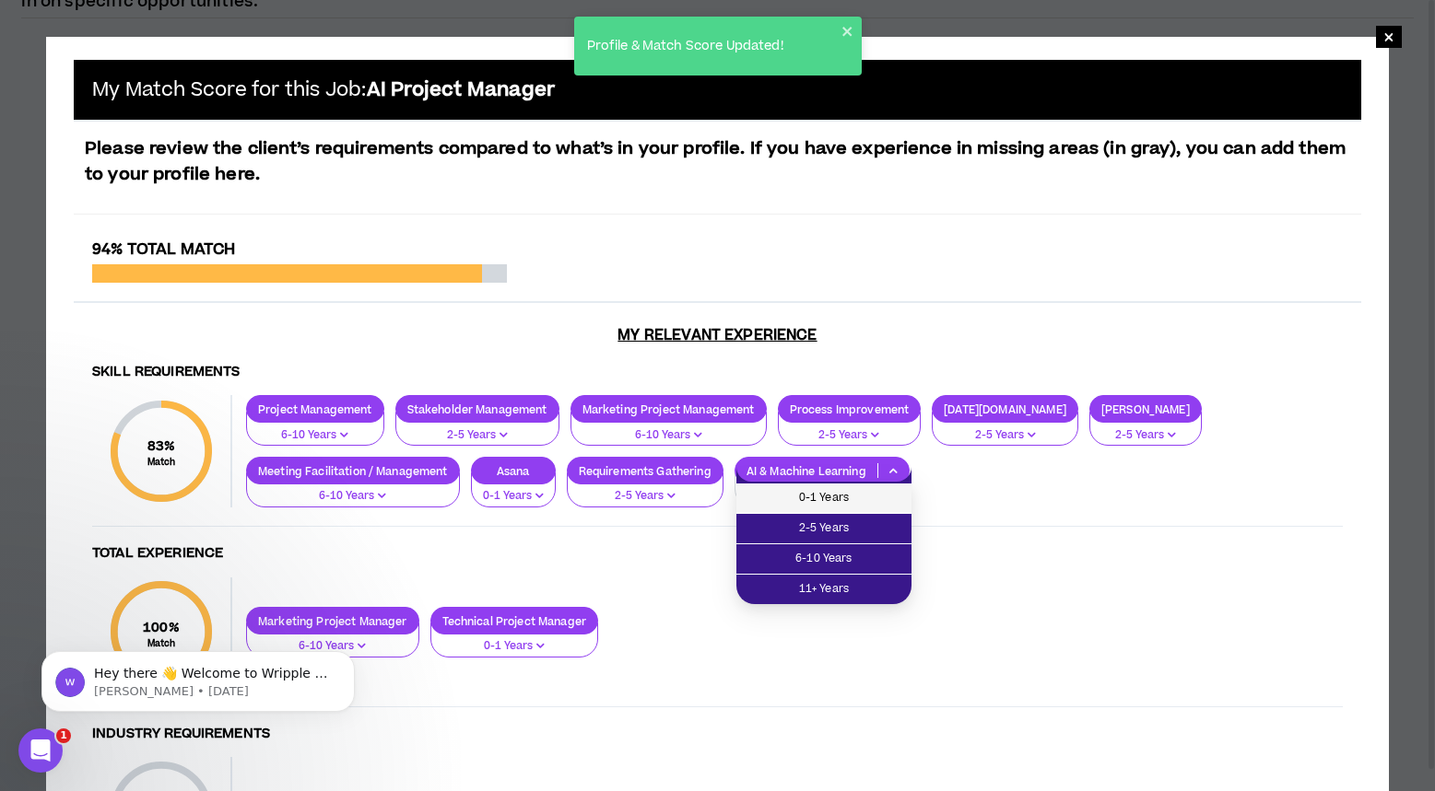
click at [866, 503] on span "0-1 Years" at bounding box center [823, 498] width 153 height 20
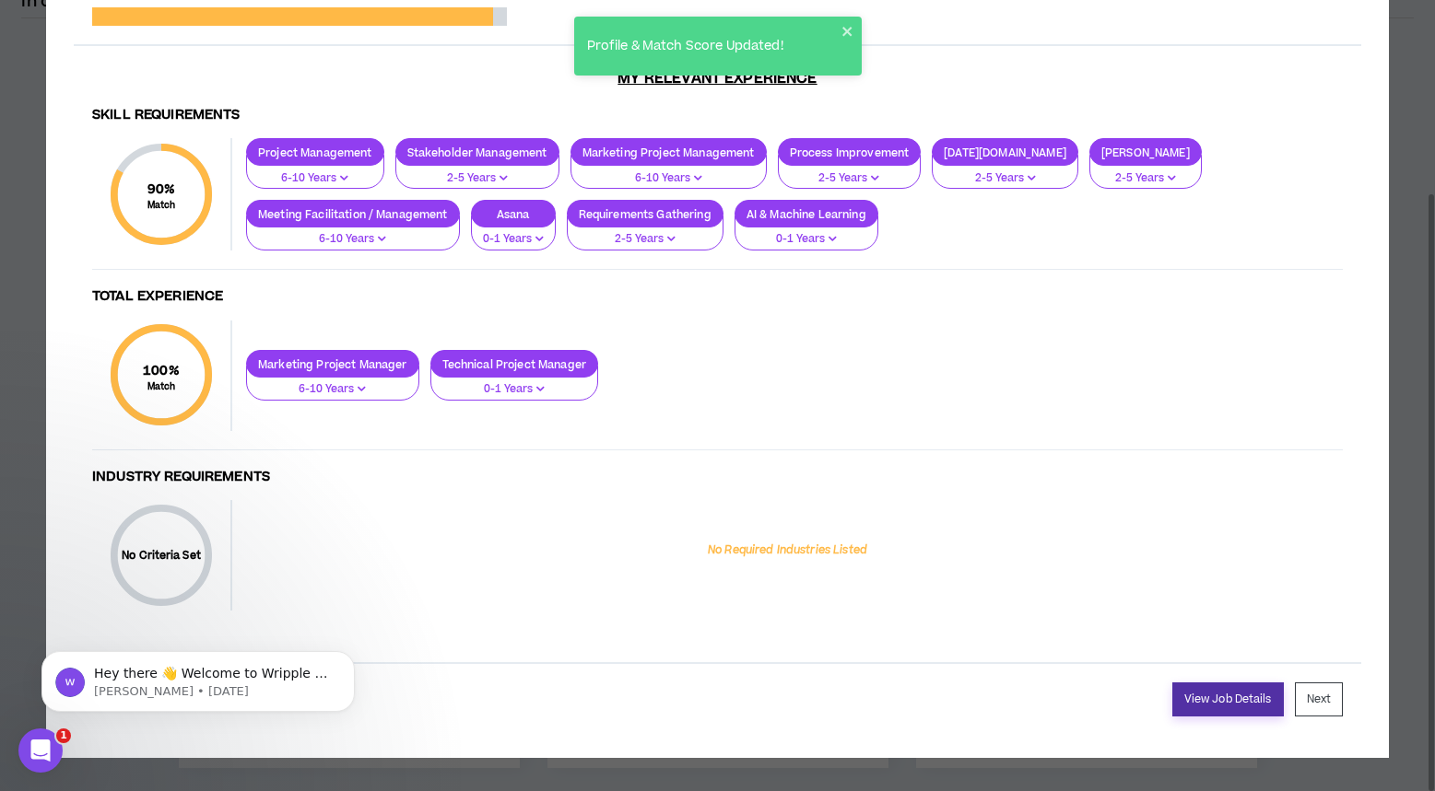
click at [1234, 705] on link "View Job Details" at bounding box center [1227, 700] width 111 height 34
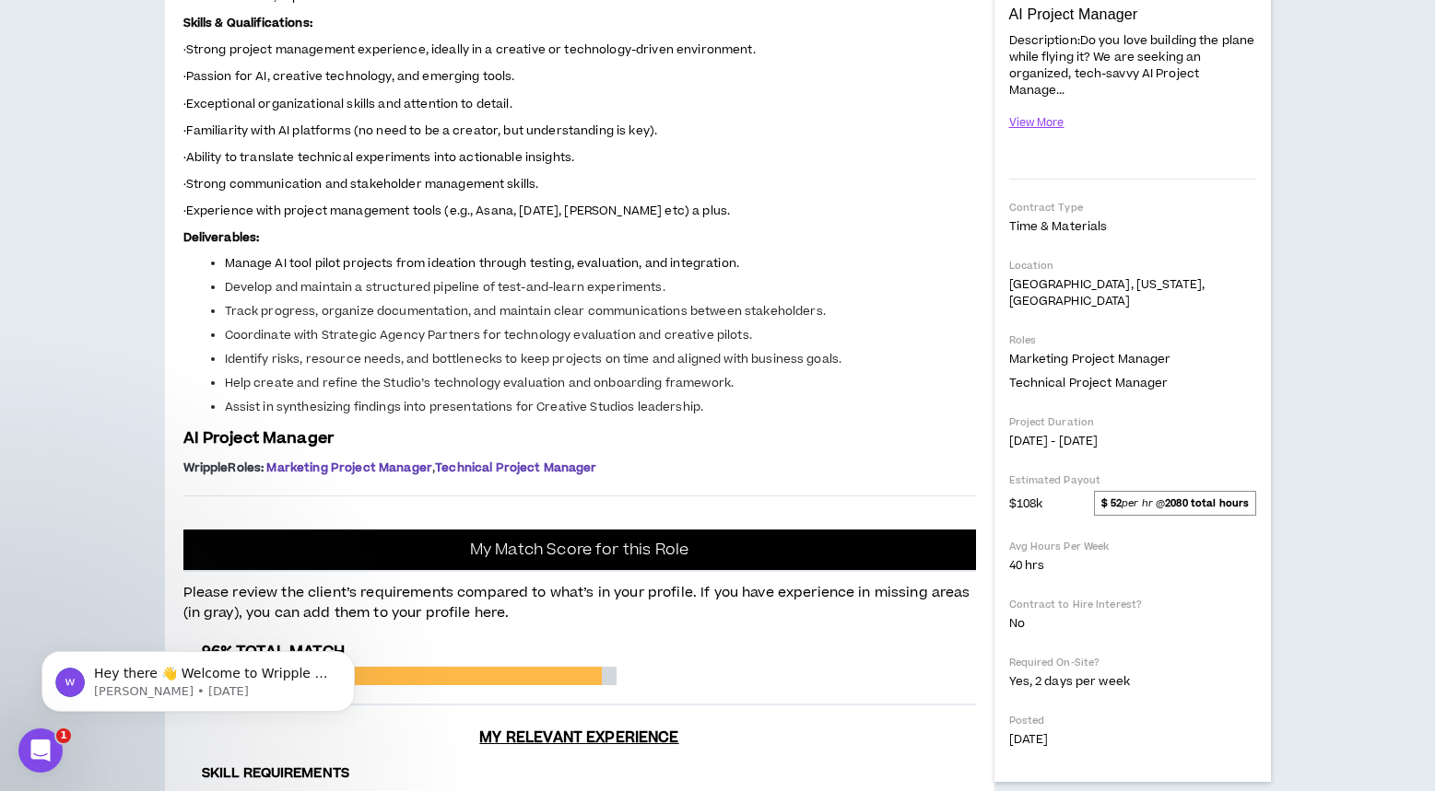
scroll to position [358, 0]
